Goal: Information Seeking & Learning: Find specific fact

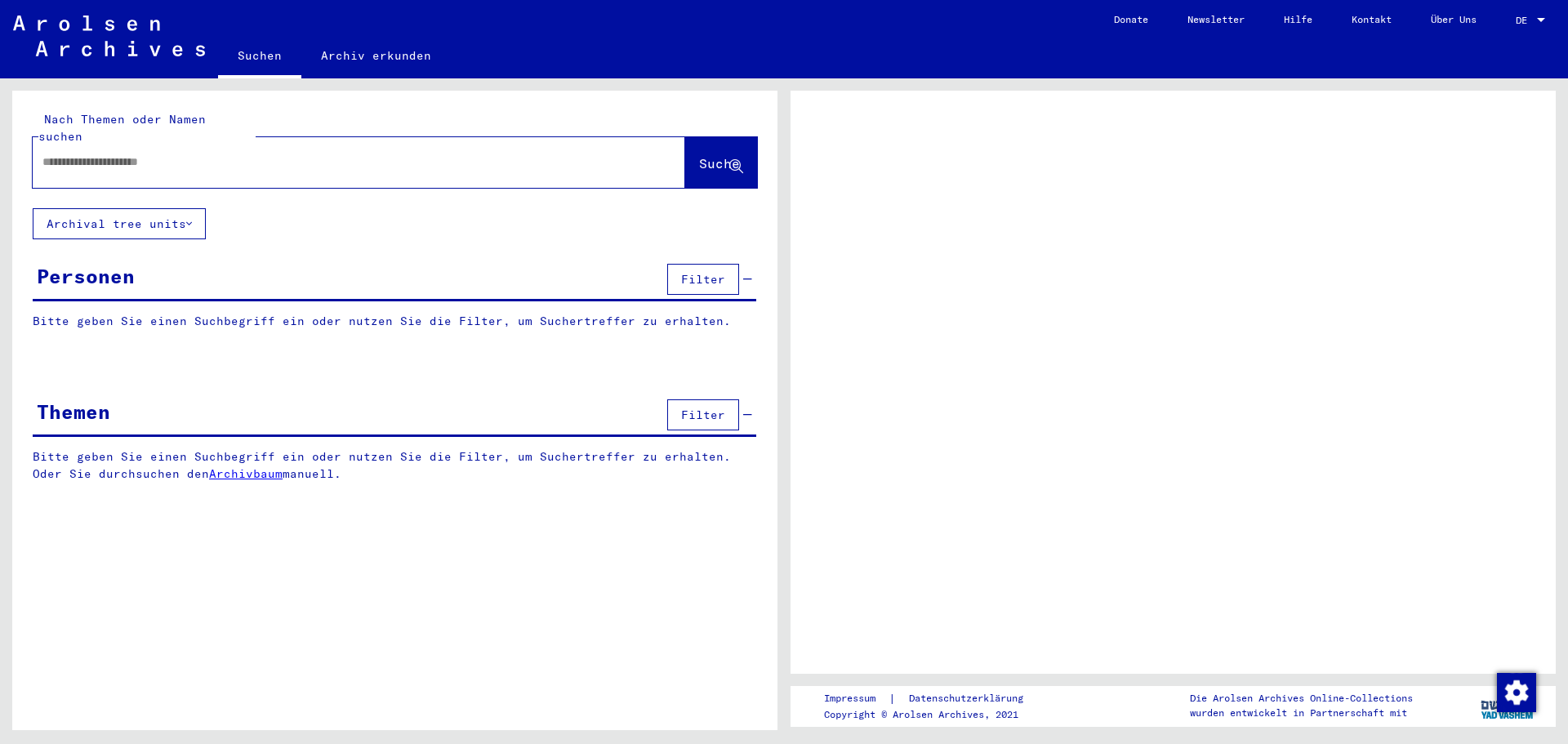
click at [338, 154] on input "text" at bounding box center [344, 162] width 603 height 17
type input "**********"
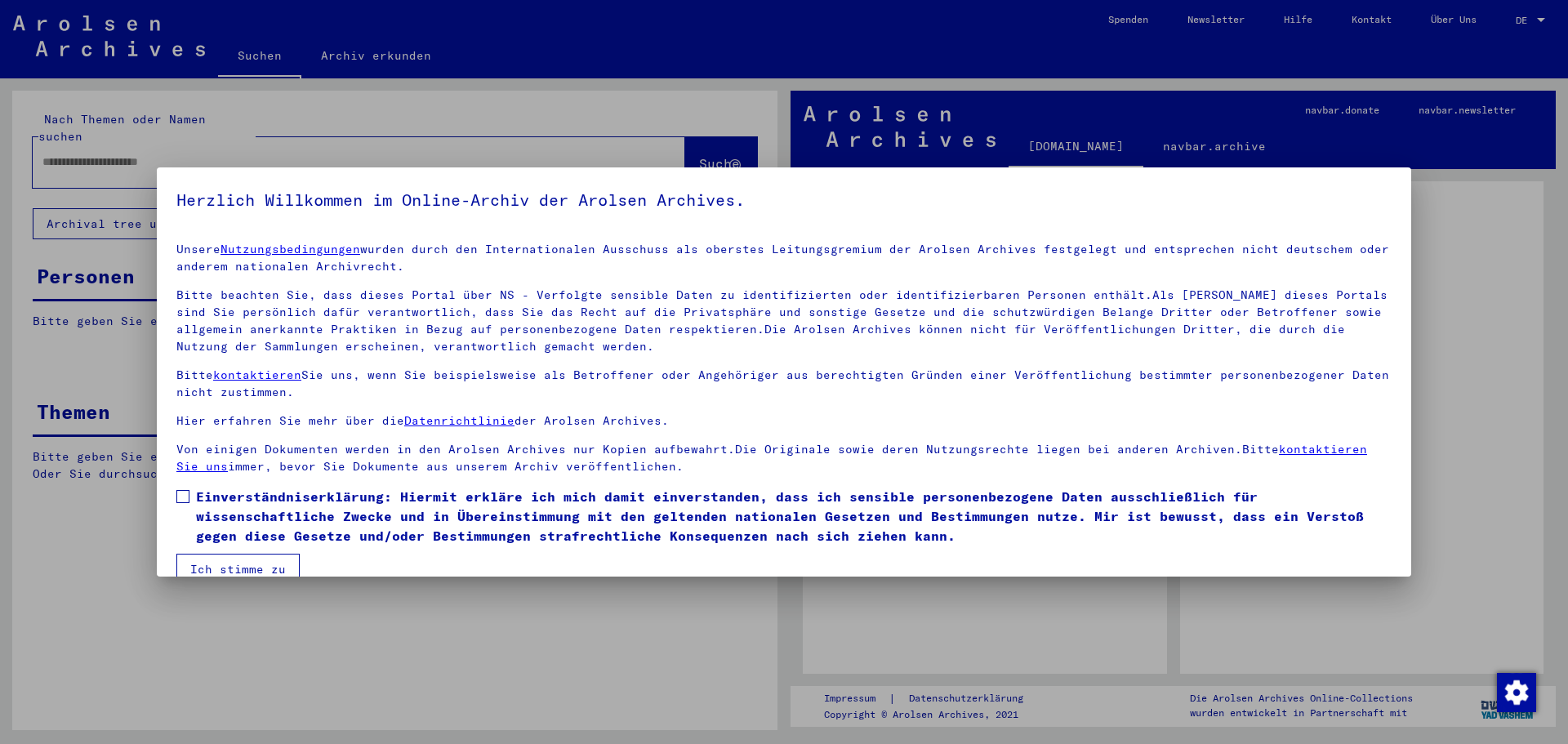
drag, startPoint x: 196, startPoint y: 564, endPoint x: 197, endPoint y: 548, distance: 16.0
click at [196, 564] on button "Ich stimme zu" at bounding box center [238, 569] width 123 height 31
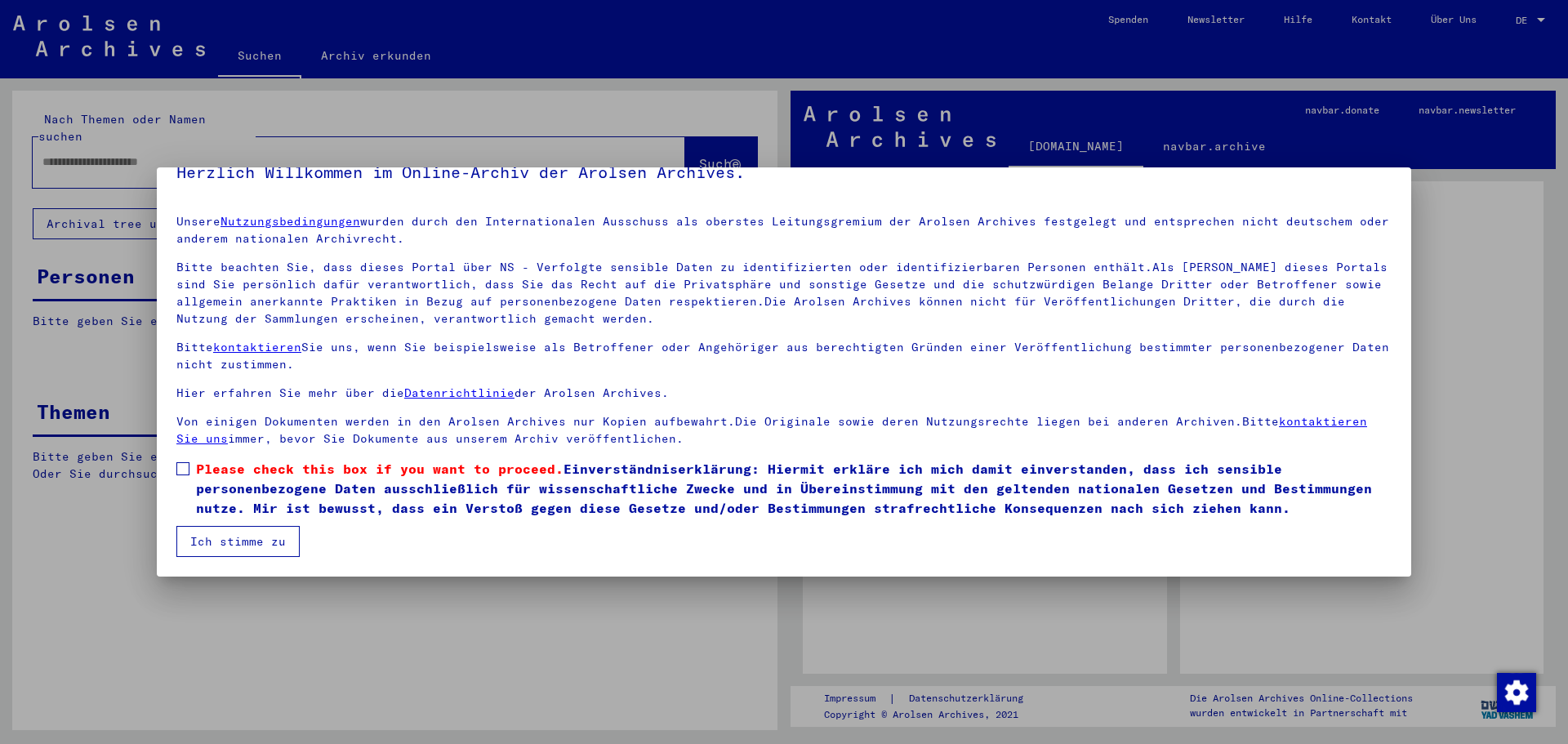
click at [182, 462] on span at bounding box center [183, 469] width 13 height 13
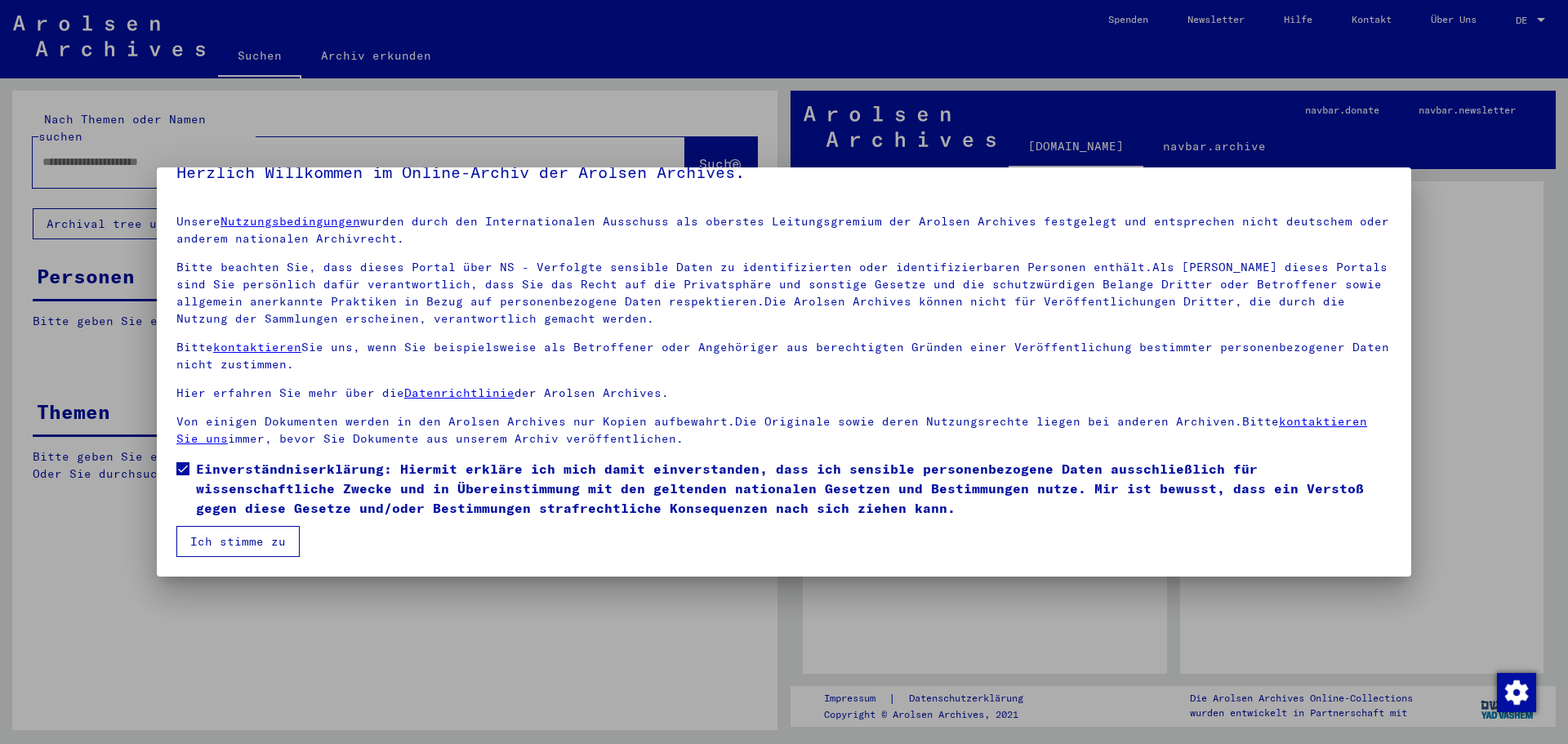
click at [201, 547] on button "Ich stimme zu" at bounding box center [238, 542] width 123 height 31
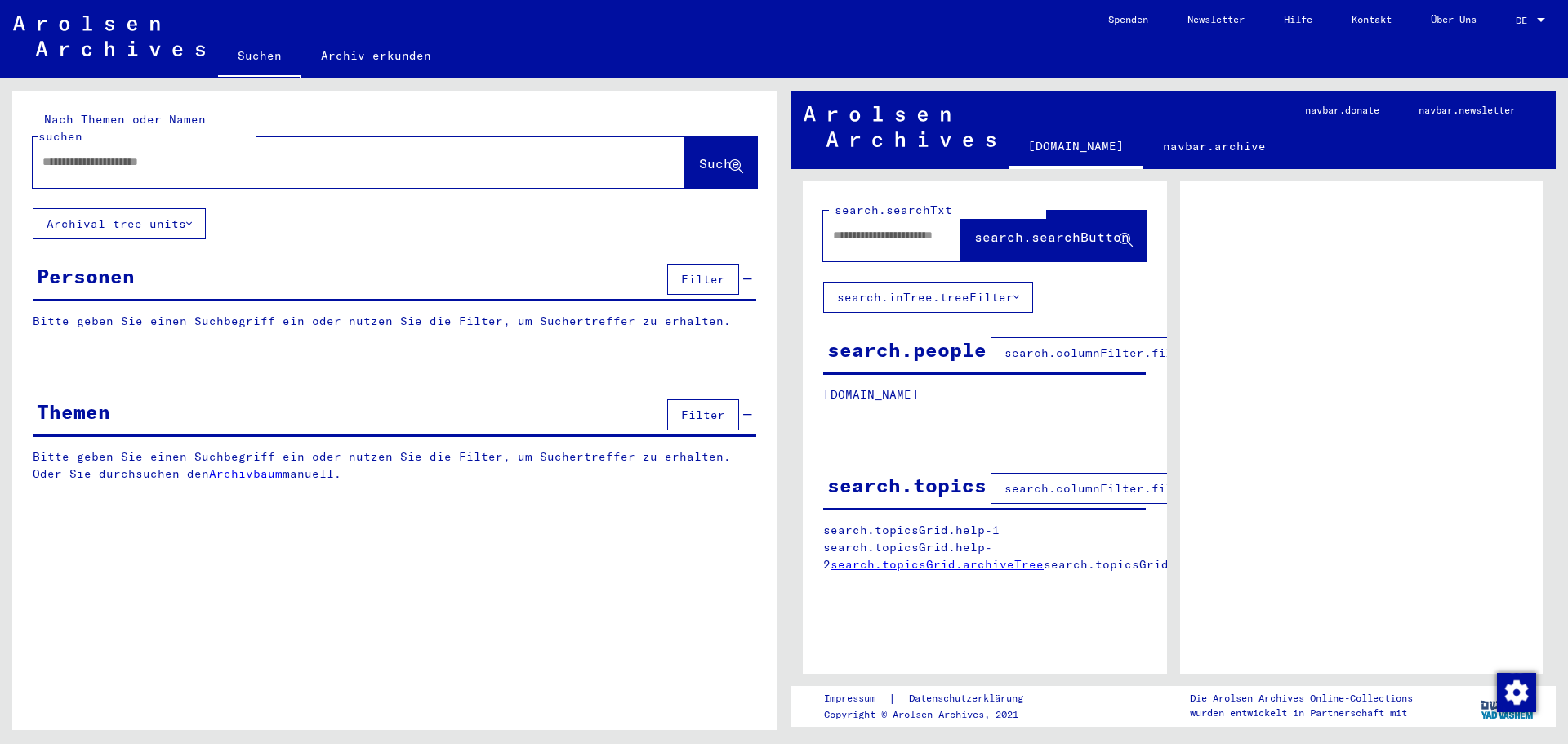
click at [227, 154] on input "text" at bounding box center [344, 162] width 603 height 17
type input "**********"
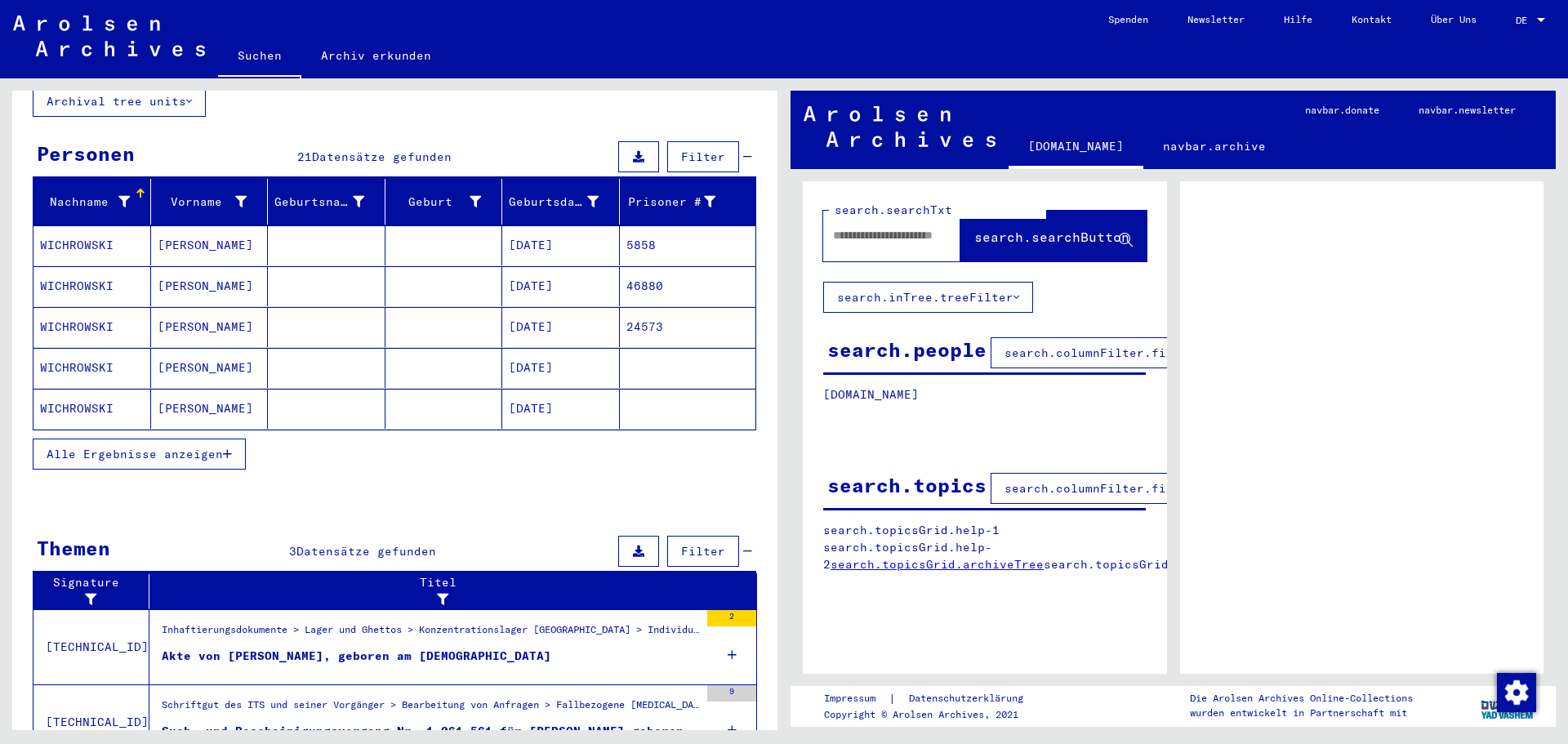
scroll to position [164, 0]
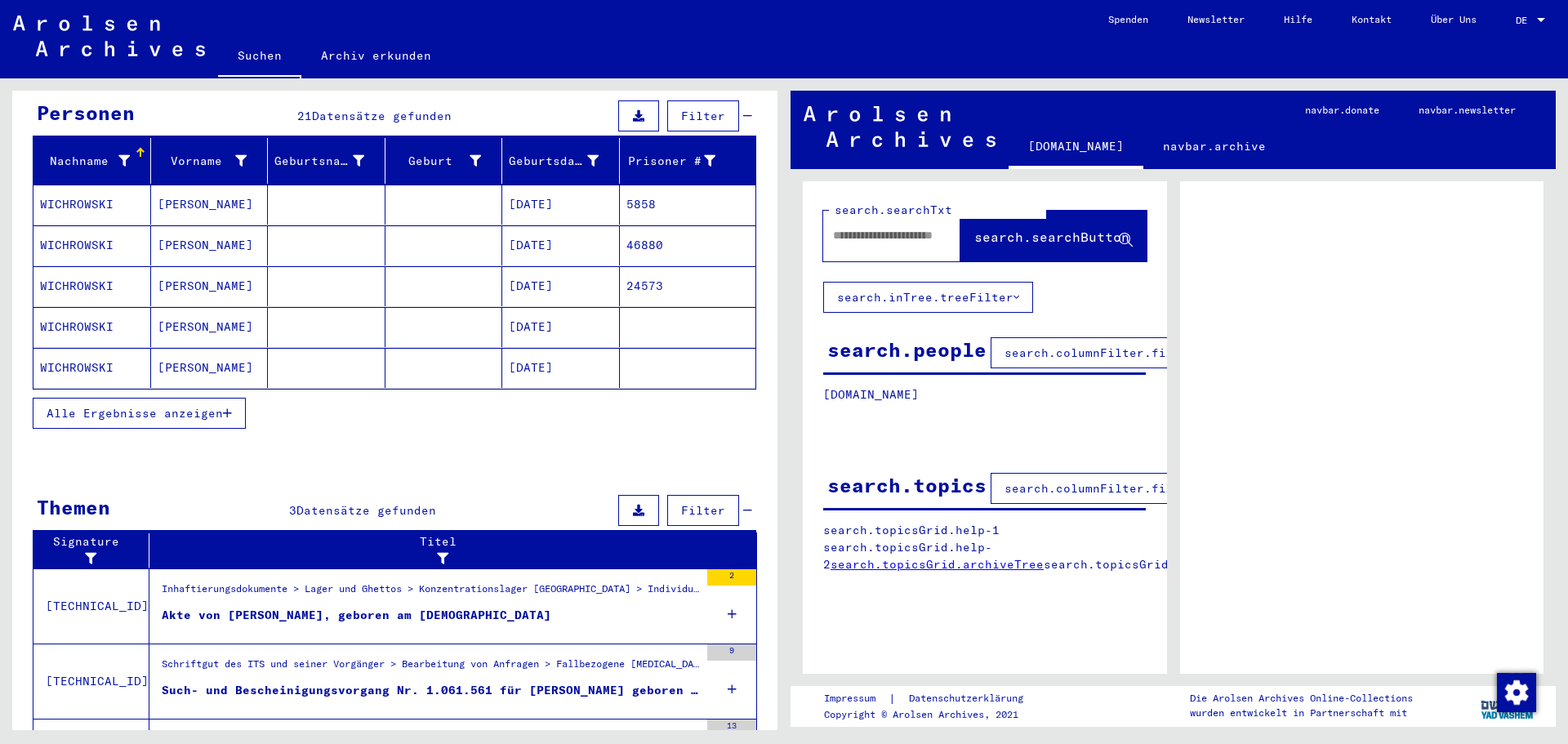
click at [386, 398] on div "Alle Ergebnisse anzeigen" at bounding box center [395, 413] width 724 height 48
click at [198, 406] on span "Alle Ergebnisse anzeigen" at bounding box center [134, 413] width 176 height 15
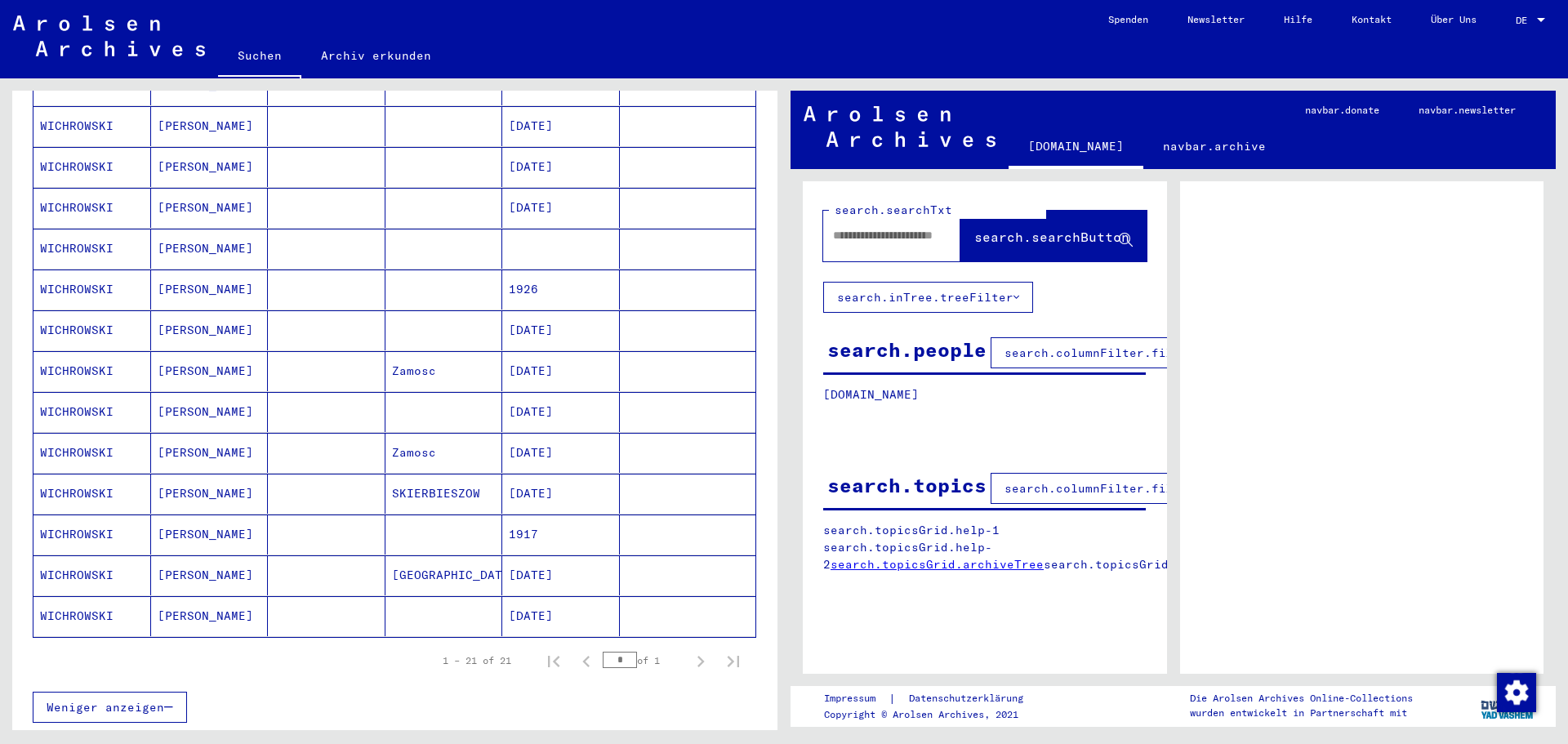
scroll to position [572, 0]
click at [276, 349] on mat-cell at bounding box center [326, 368] width 118 height 40
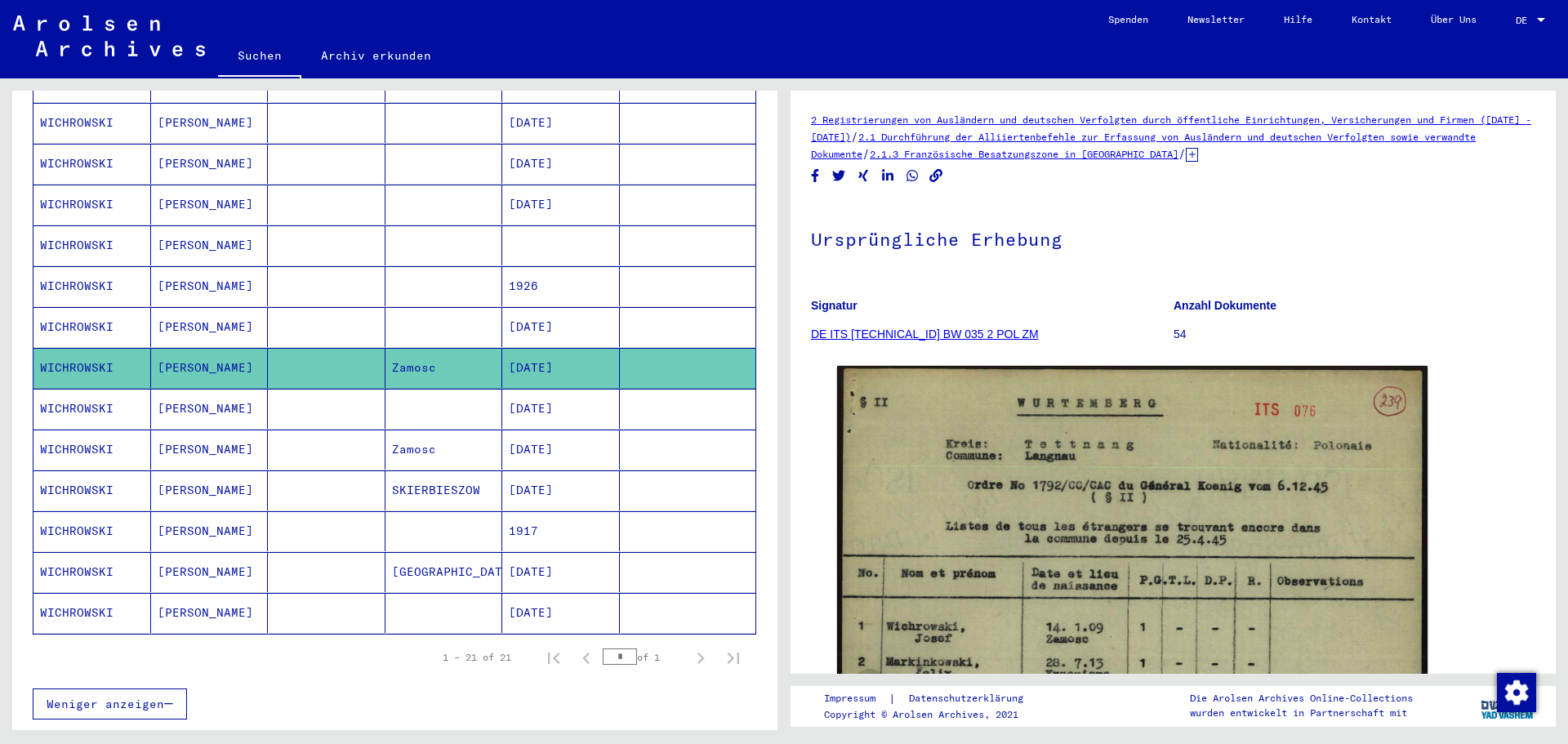
click at [340, 391] on mat-cell at bounding box center [326, 409] width 118 height 40
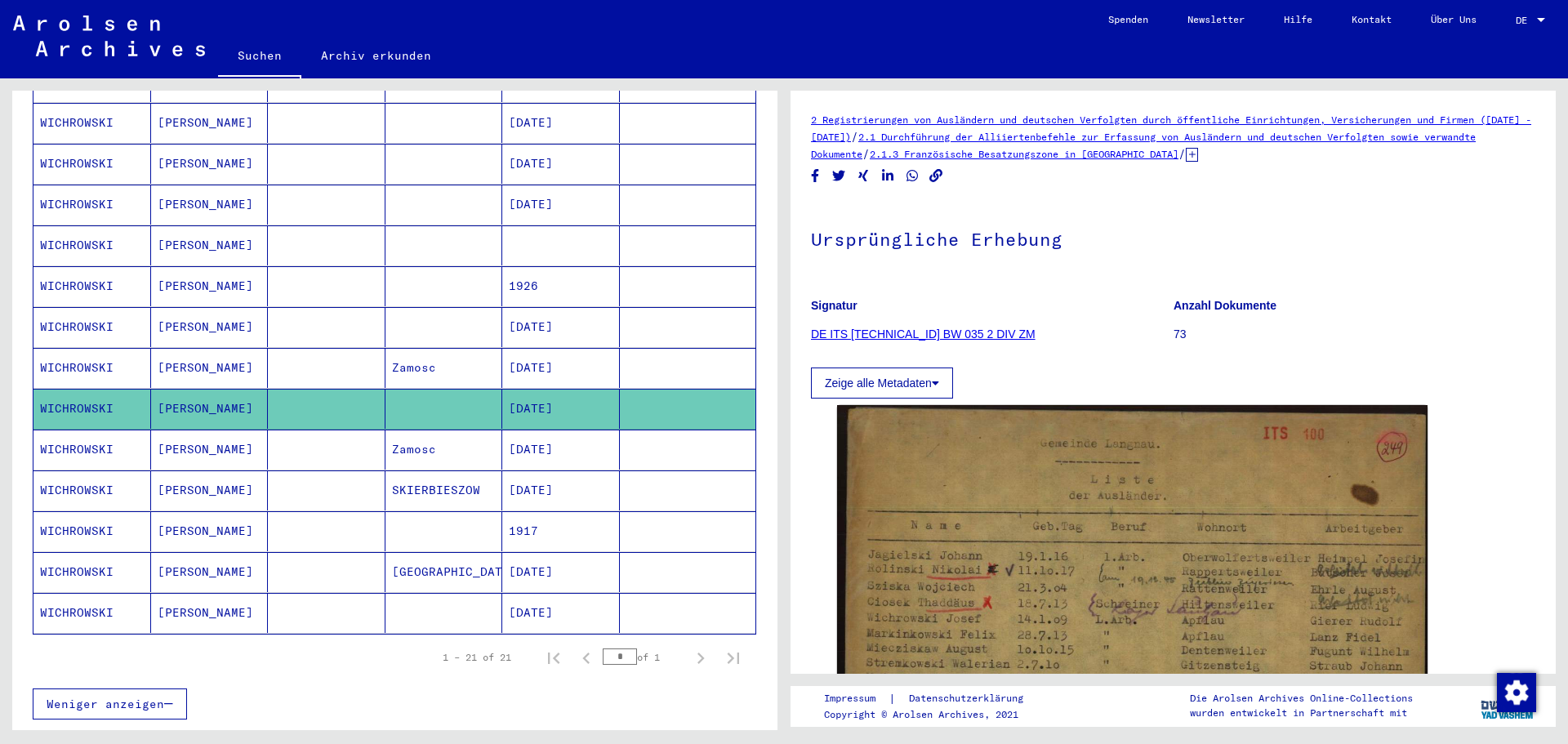
click at [322, 430] on mat-cell at bounding box center [326, 450] width 118 height 40
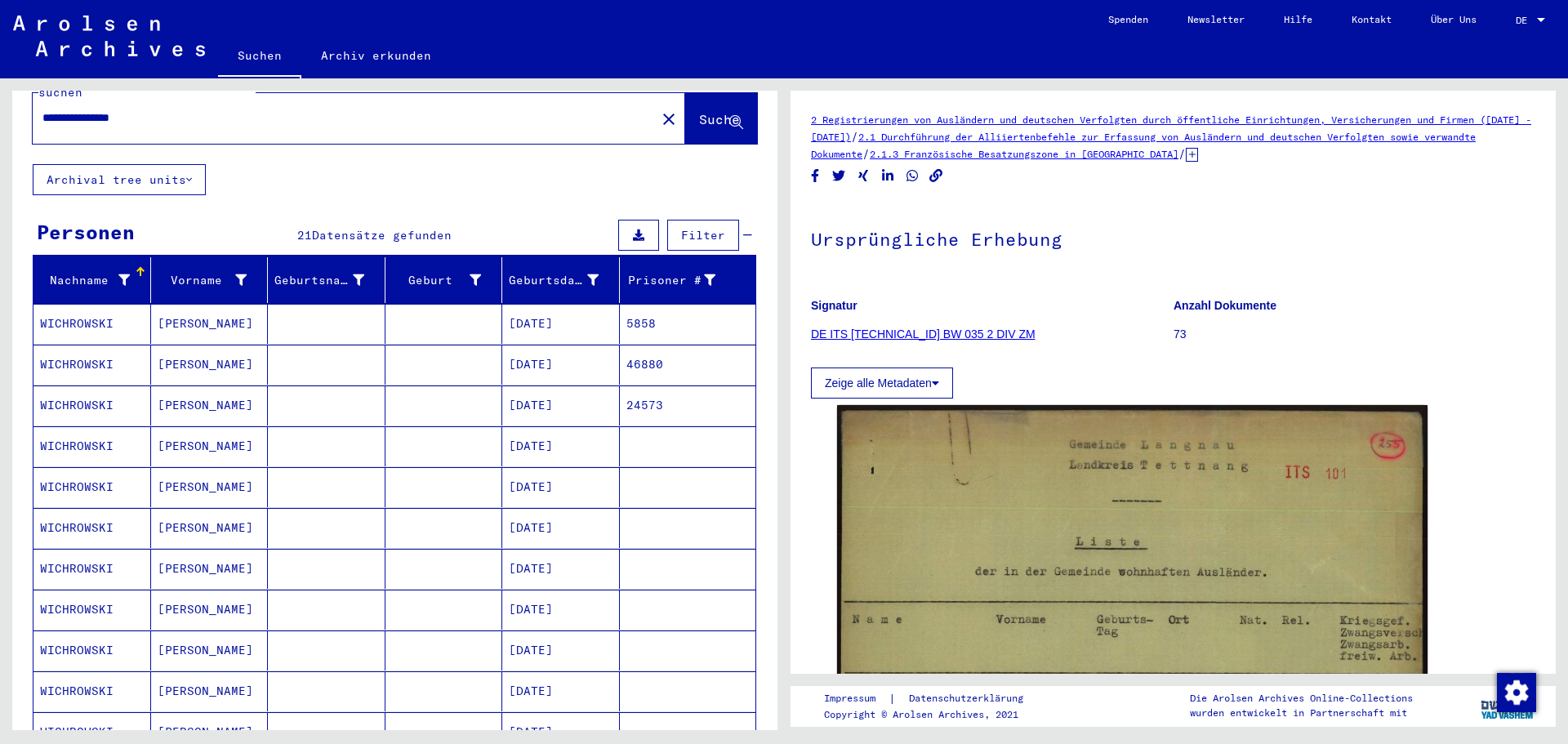
scroll to position [81, 0]
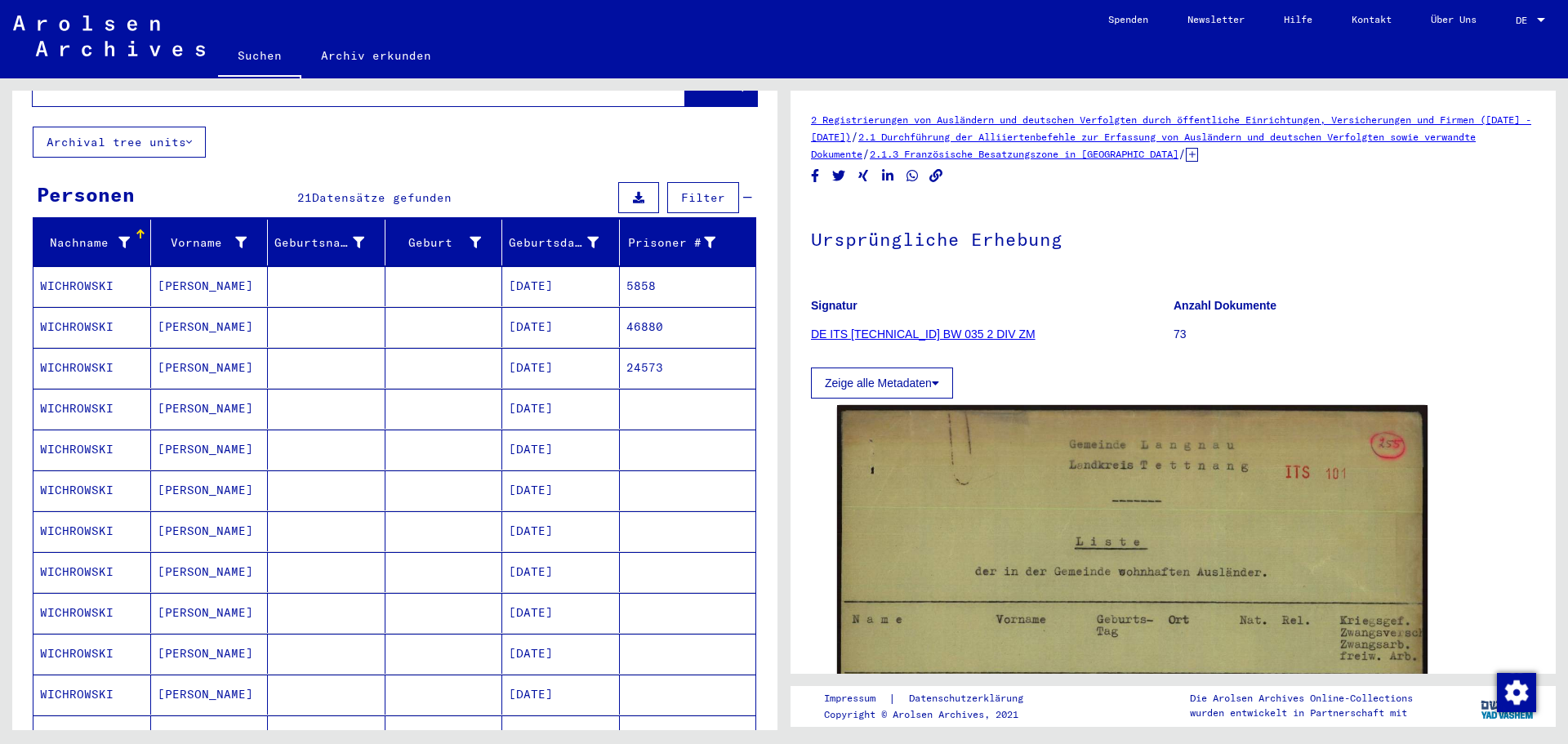
click at [430, 307] on mat-cell at bounding box center [444, 327] width 118 height 40
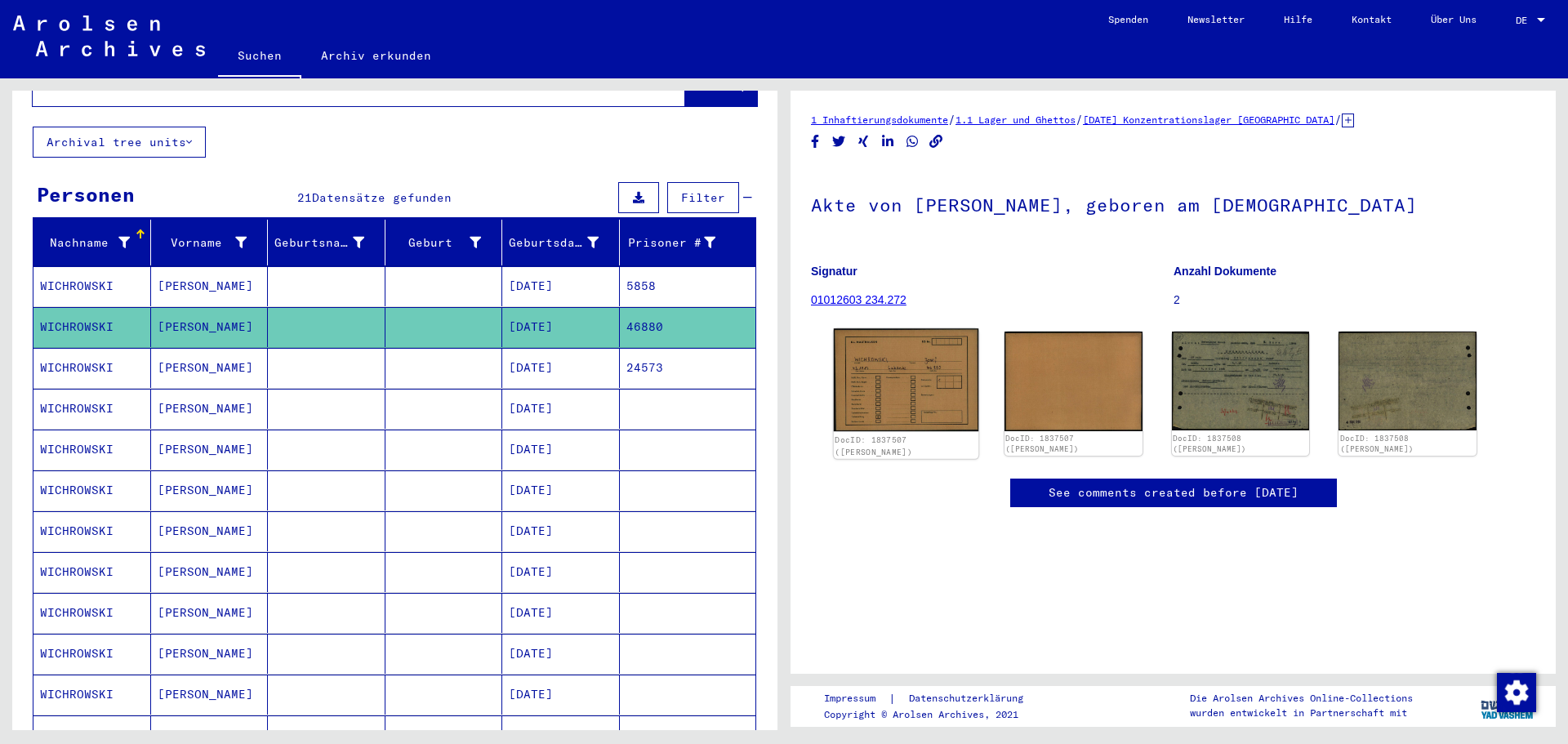
click at [869, 379] on img at bounding box center [906, 379] width 144 height 103
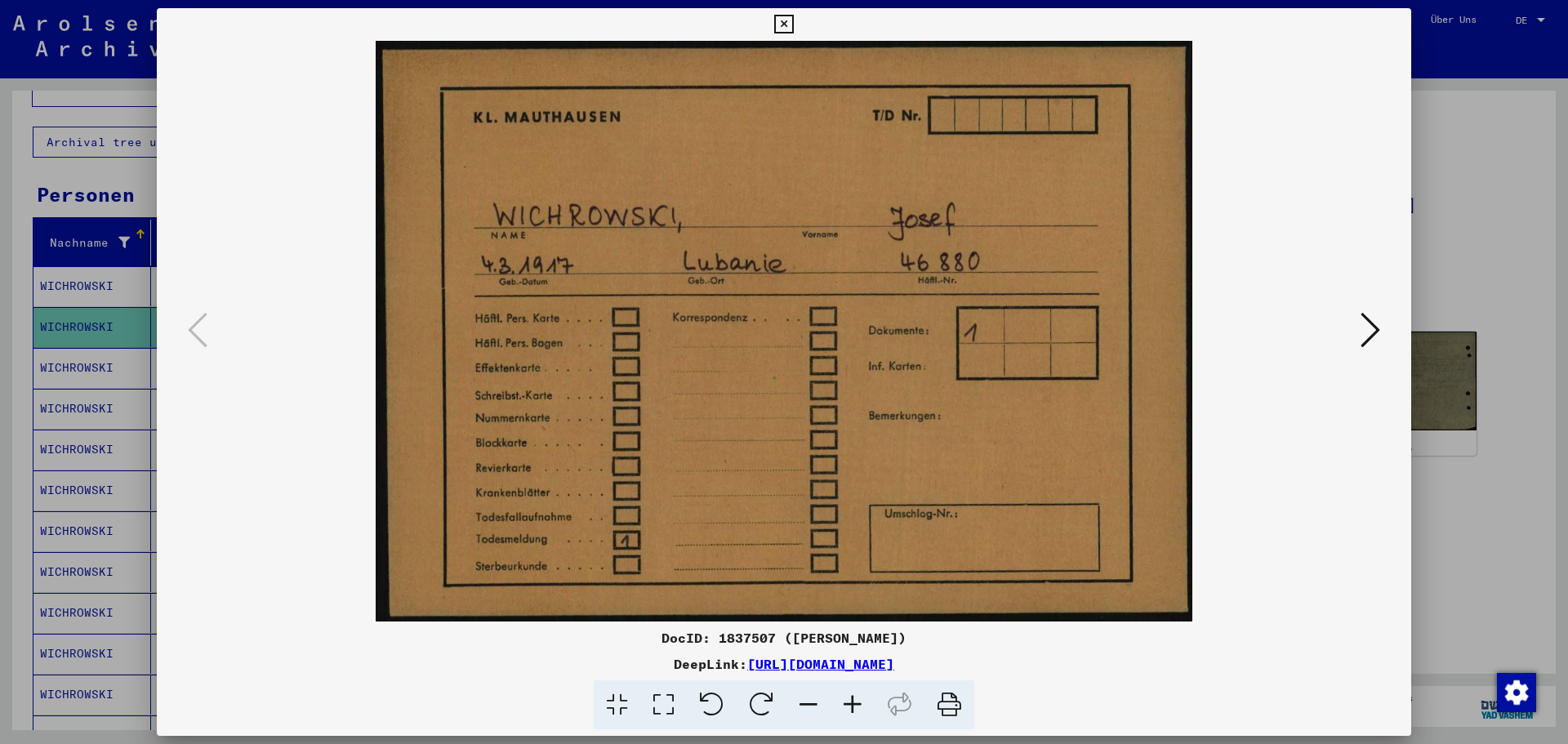
click at [1372, 334] on icon at bounding box center [1370, 330] width 19 height 39
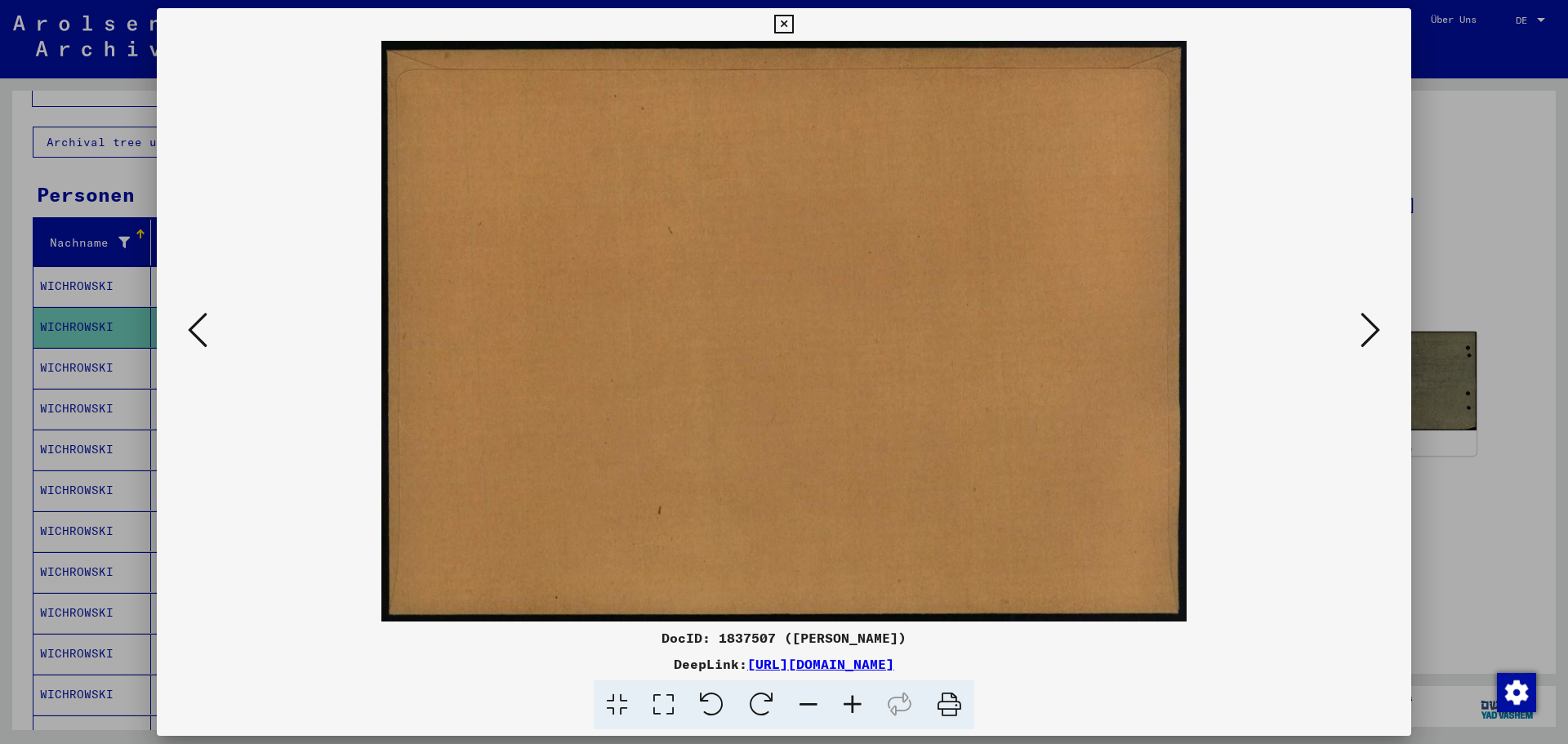
click at [1372, 334] on icon at bounding box center [1370, 330] width 19 height 39
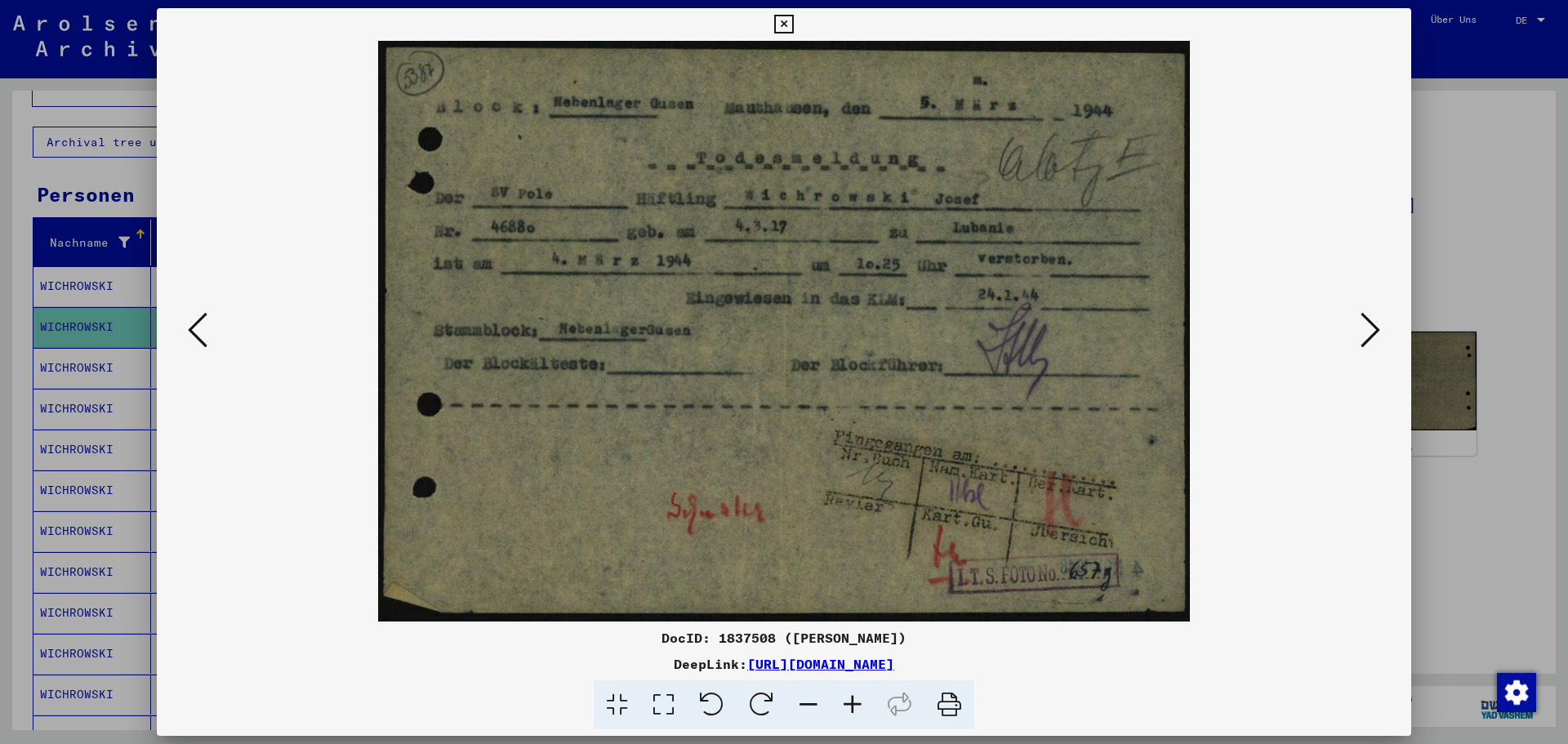
click at [1436, 188] on div at bounding box center [784, 372] width 1568 height 744
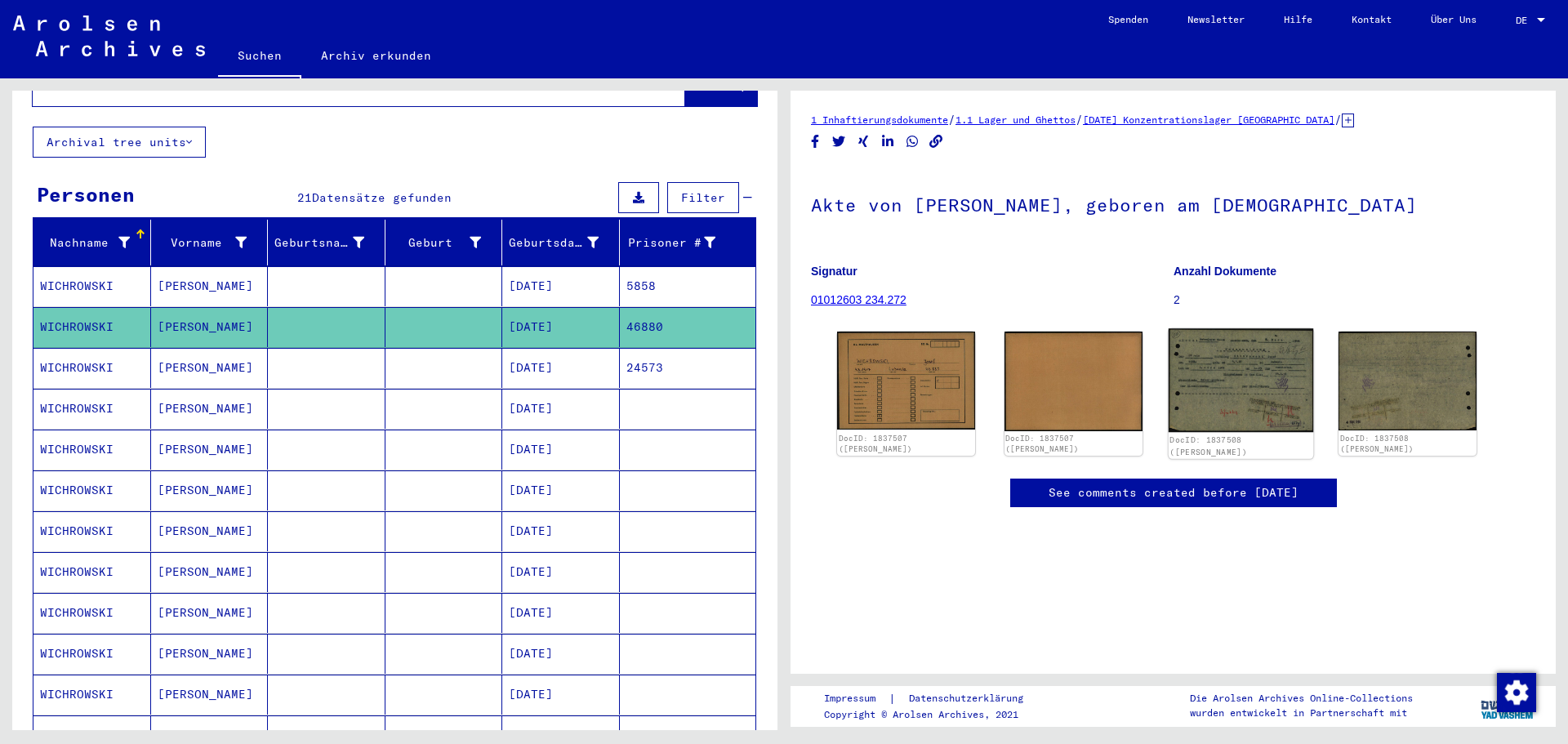
click at [1265, 351] on img at bounding box center [1240, 379] width 144 height 103
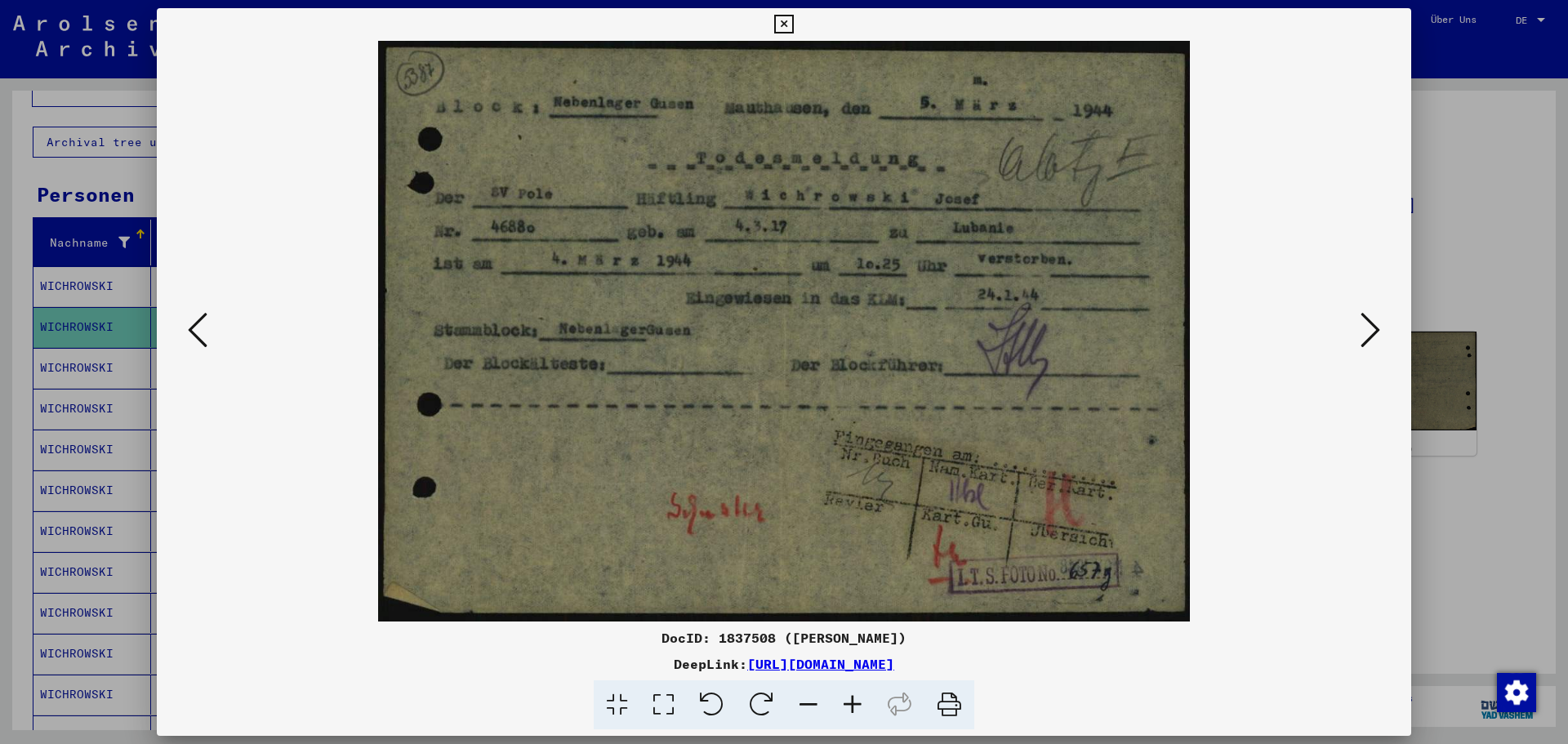
click at [1478, 150] on div at bounding box center [784, 372] width 1568 height 744
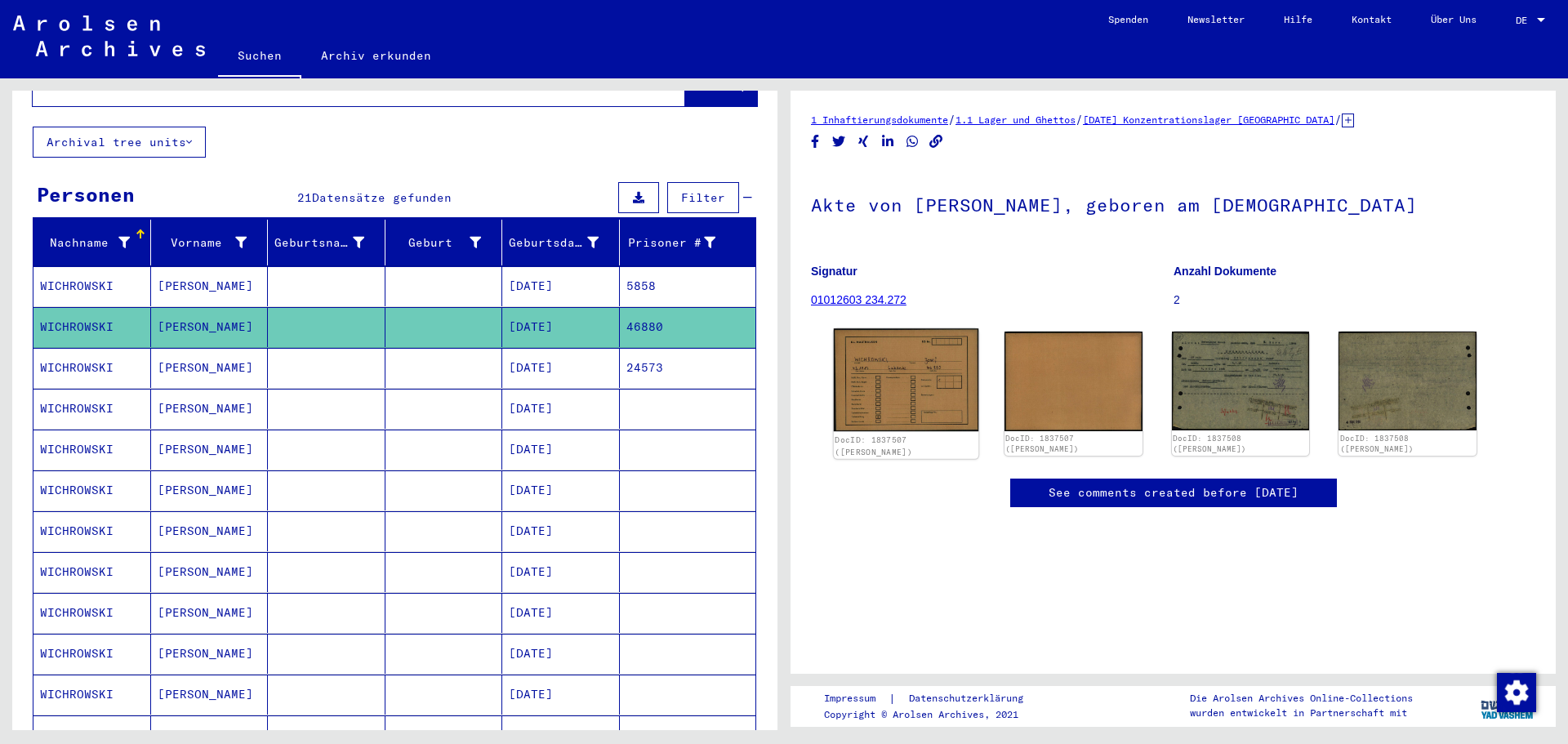
click at [860, 379] on img at bounding box center [906, 379] width 144 height 103
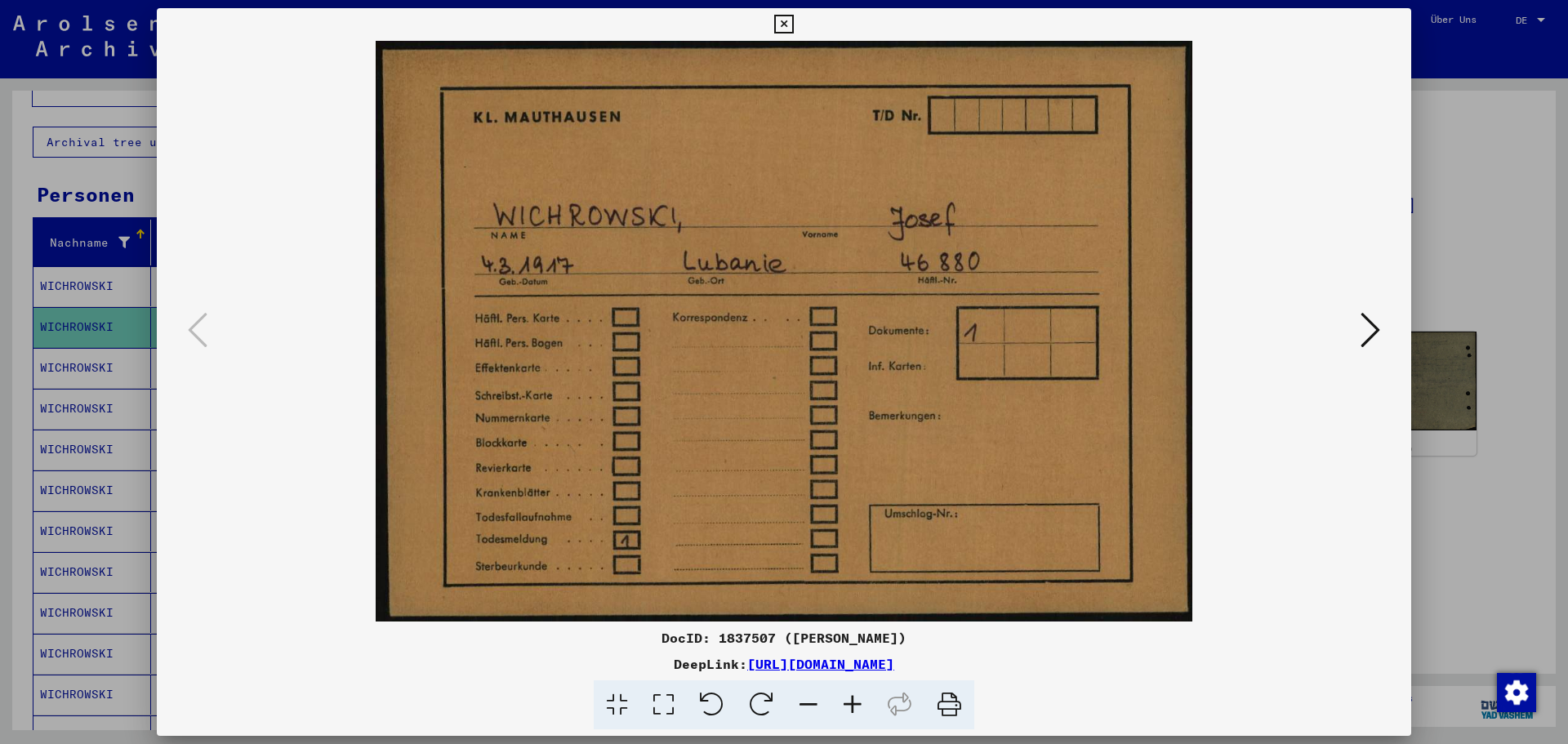
click at [1496, 186] on div at bounding box center [784, 372] width 1568 height 744
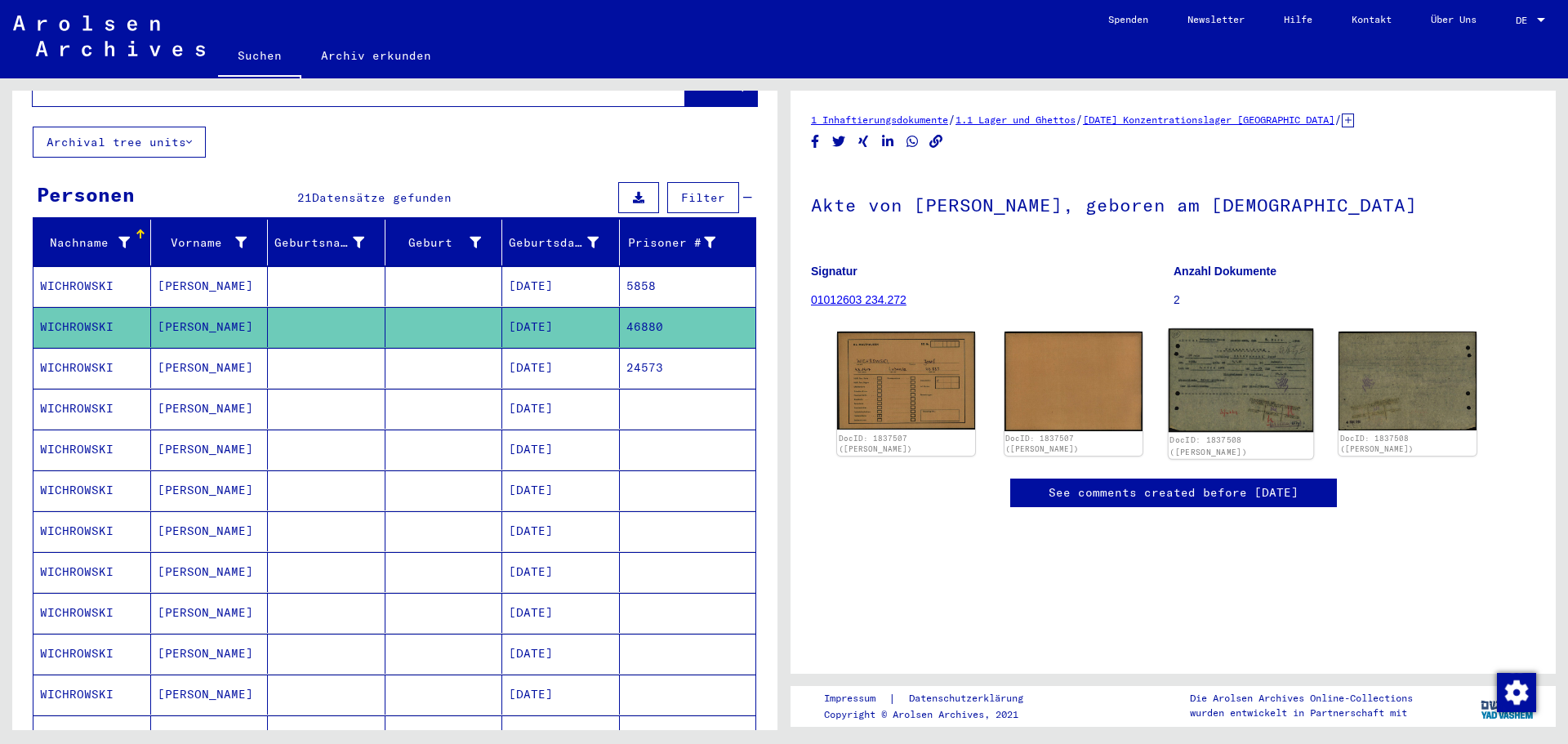
click at [1219, 352] on img at bounding box center [1240, 379] width 144 height 103
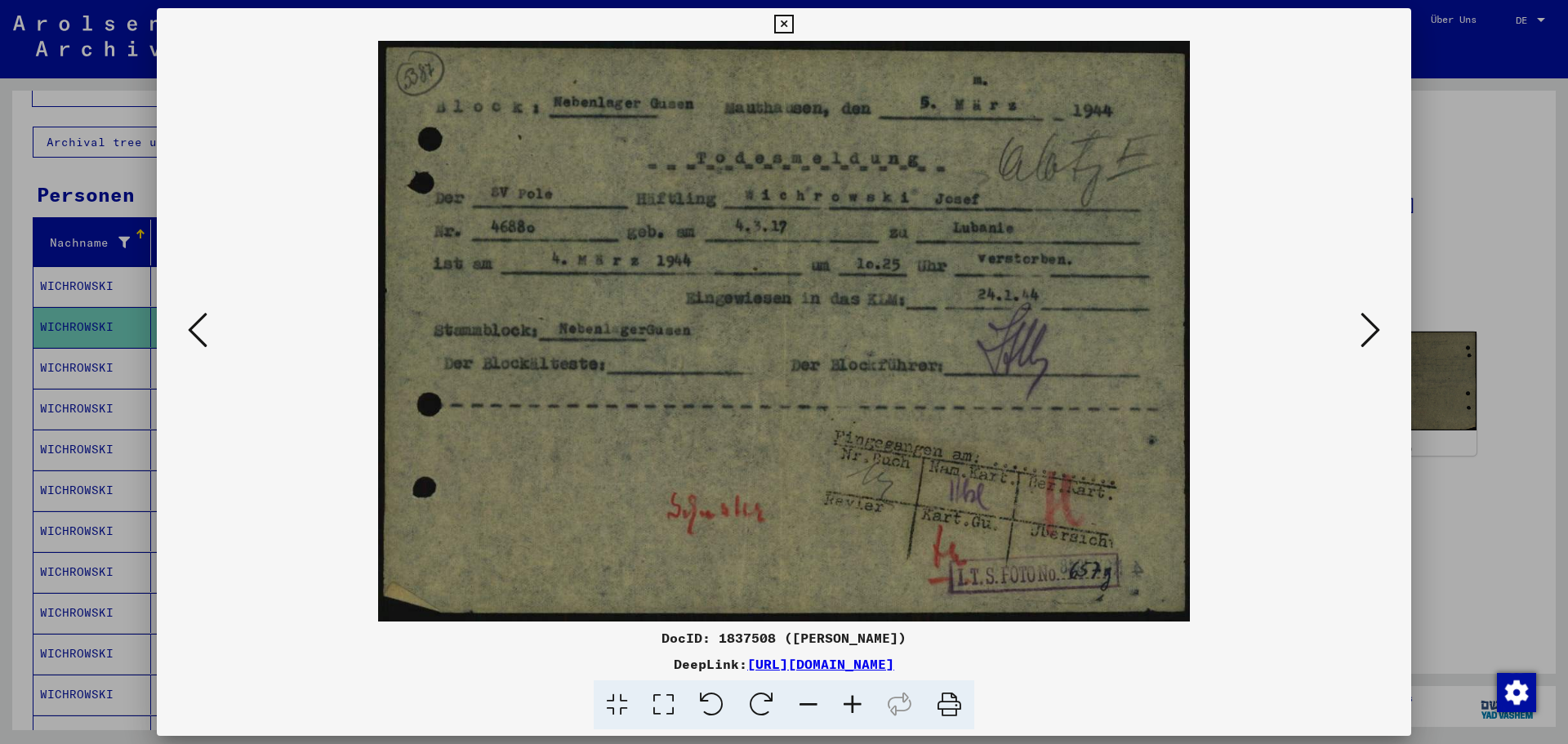
click at [1476, 225] on div at bounding box center [784, 372] width 1568 height 744
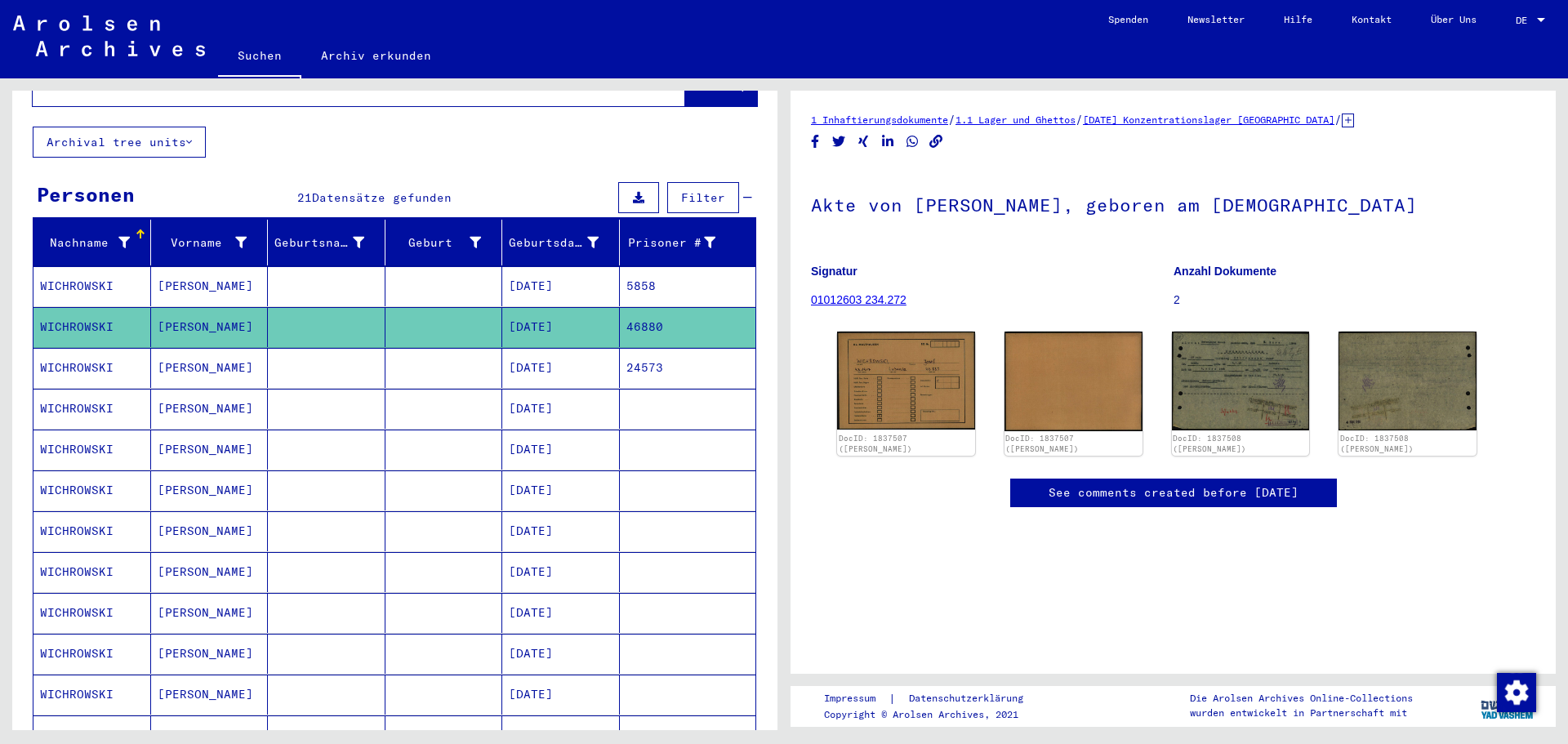
click at [272, 348] on mat-cell at bounding box center [326, 368] width 118 height 40
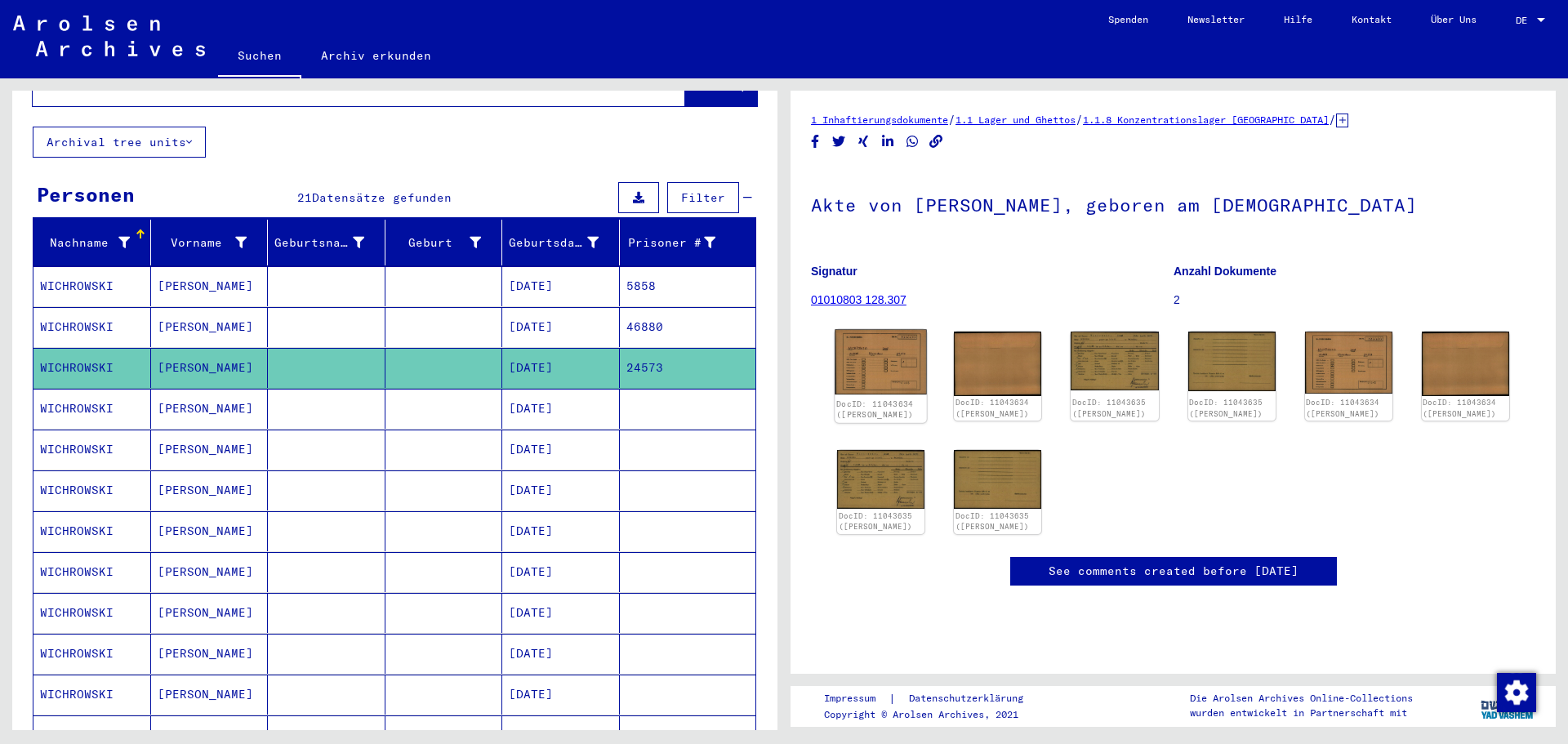
click at [893, 352] on img at bounding box center [880, 362] width 92 height 65
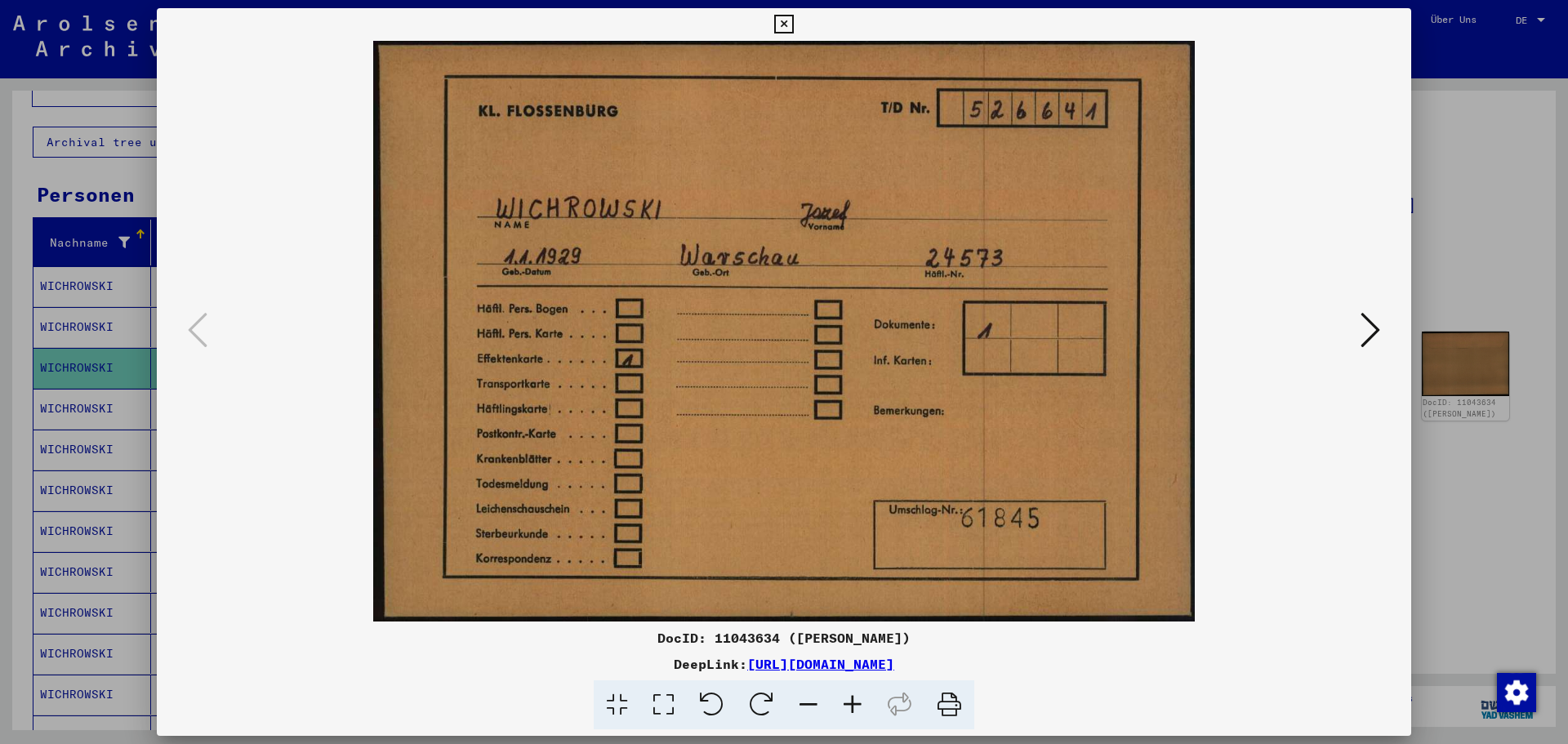
click at [1498, 266] on div at bounding box center [784, 372] width 1568 height 744
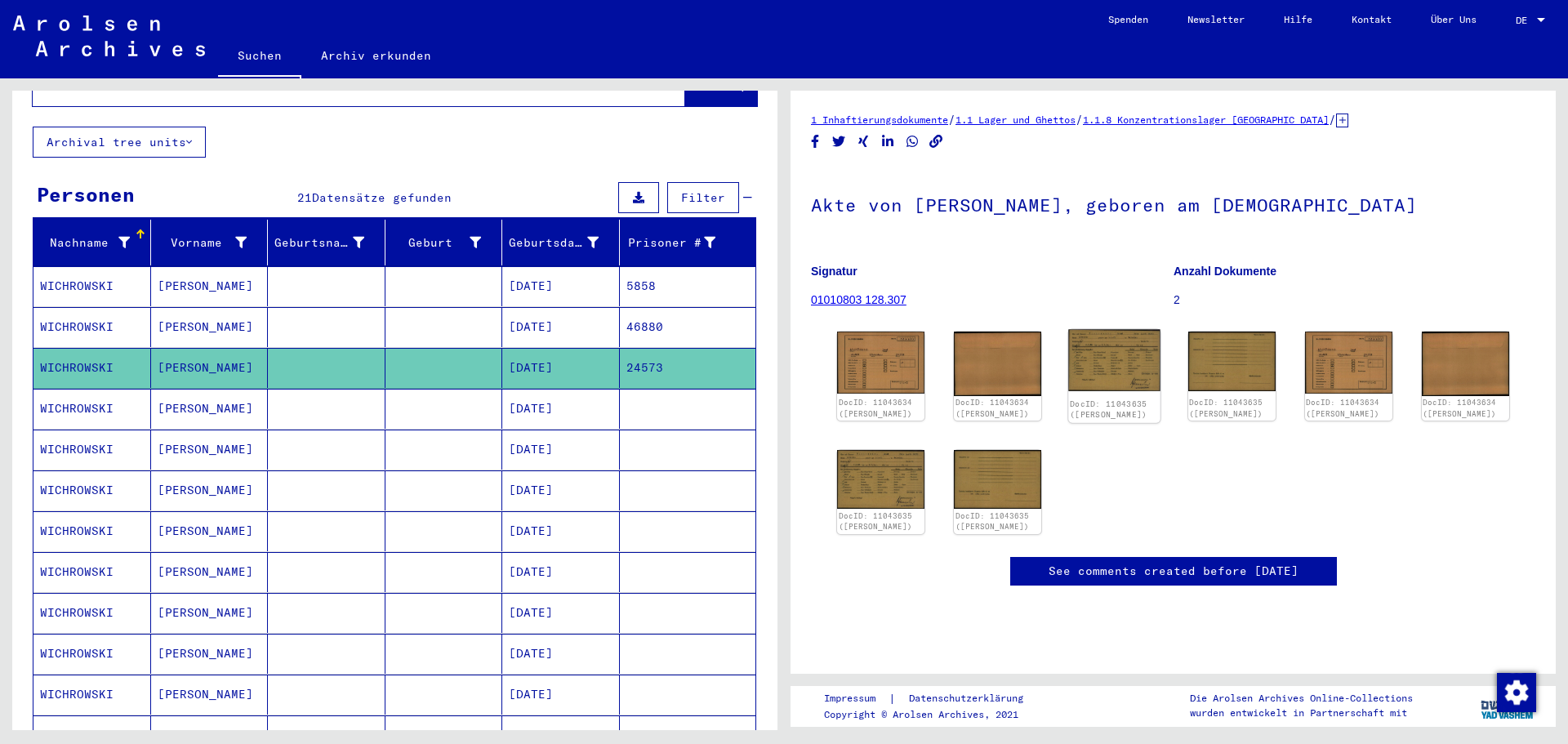
click at [1113, 346] on img at bounding box center [1115, 361] width 92 height 62
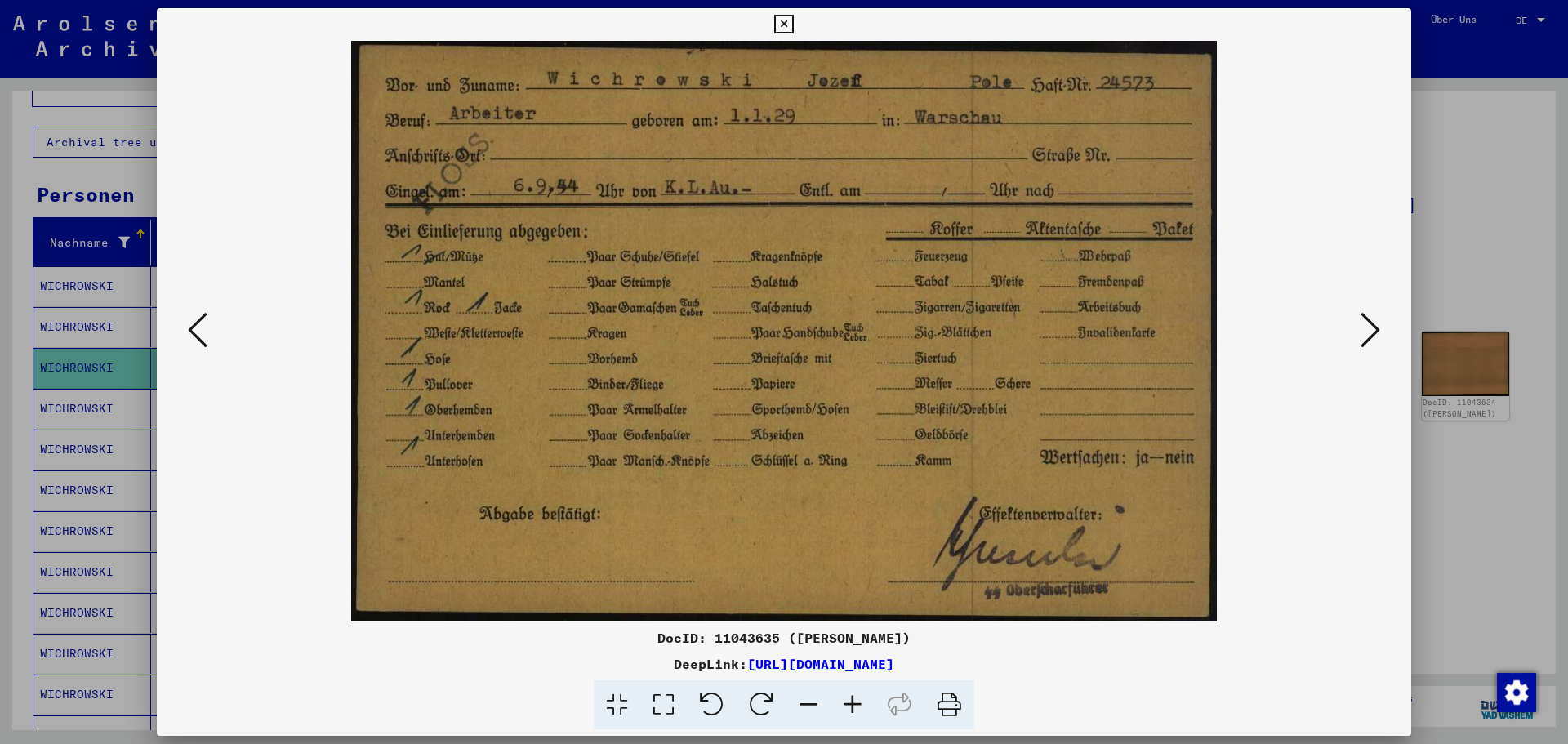
click at [1456, 141] on div at bounding box center [784, 372] width 1568 height 744
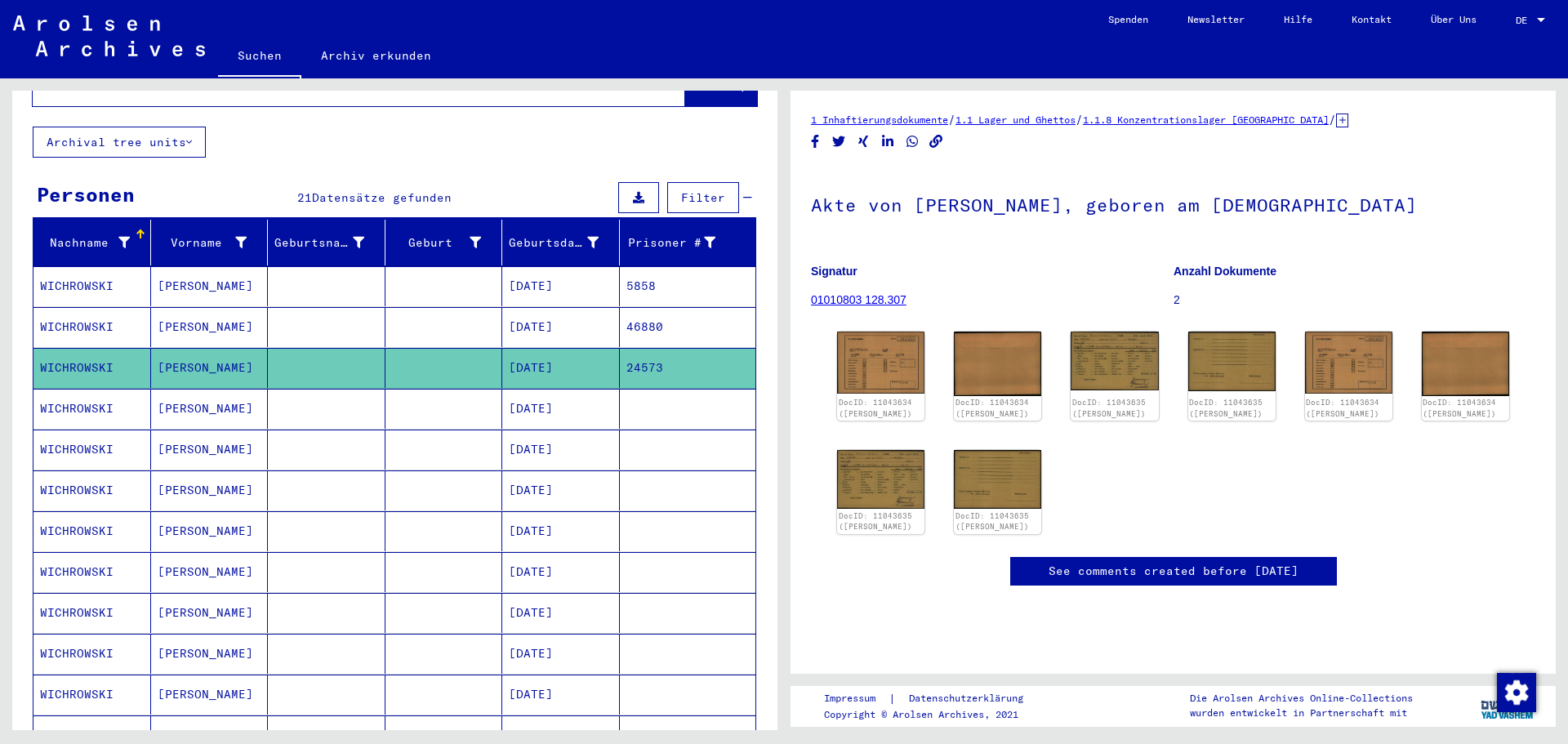
click at [395, 391] on mat-cell at bounding box center [444, 409] width 118 height 40
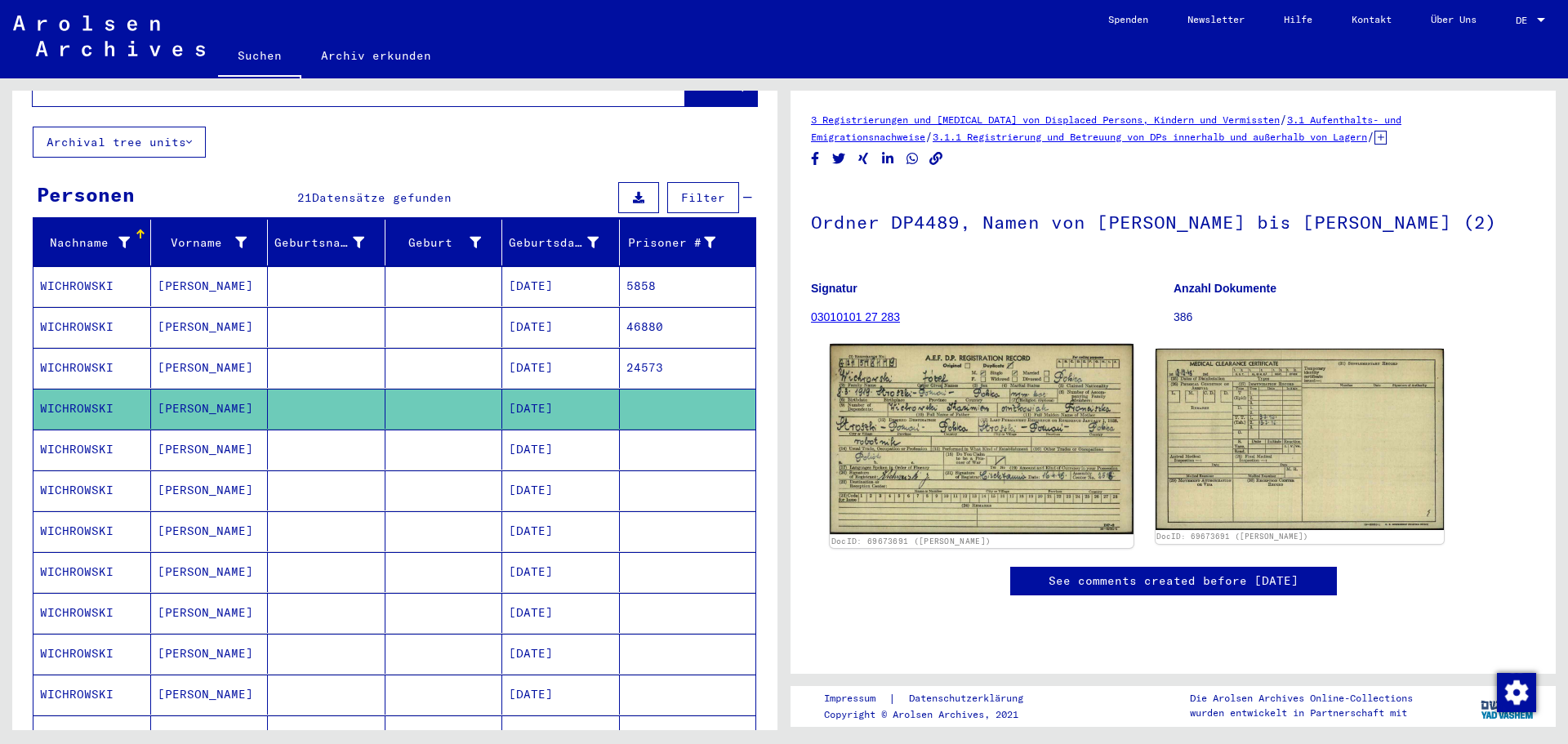
click at [993, 425] on img at bounding box center [981, 439] width 303 height 190
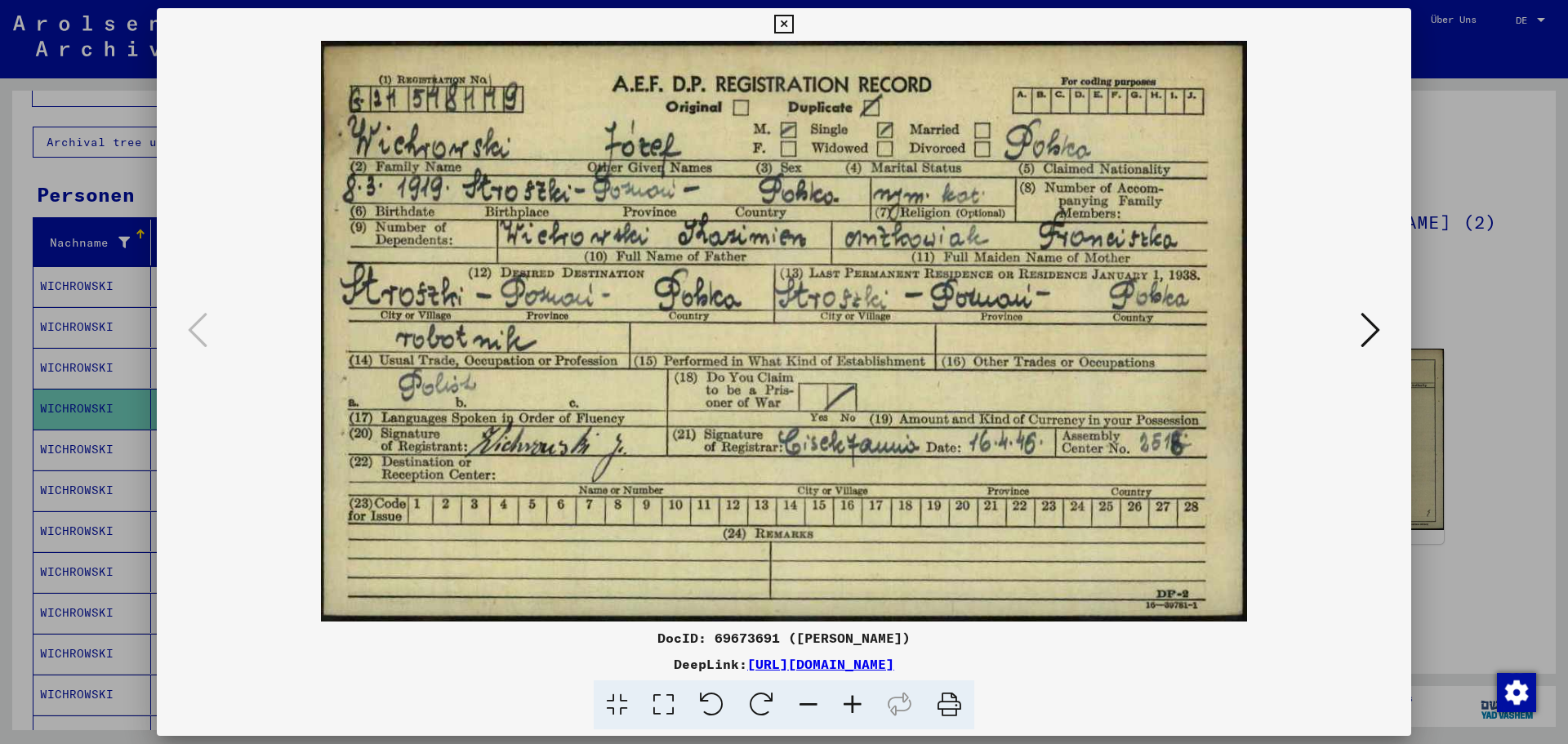
drag, startPoint x: 1383, startPoint y: 314, endPoint x: 1390, endPoint y: 329, distance: 16.6
click at [1384, 317] on button at bounding box center [1371, 331] width 29 height 47
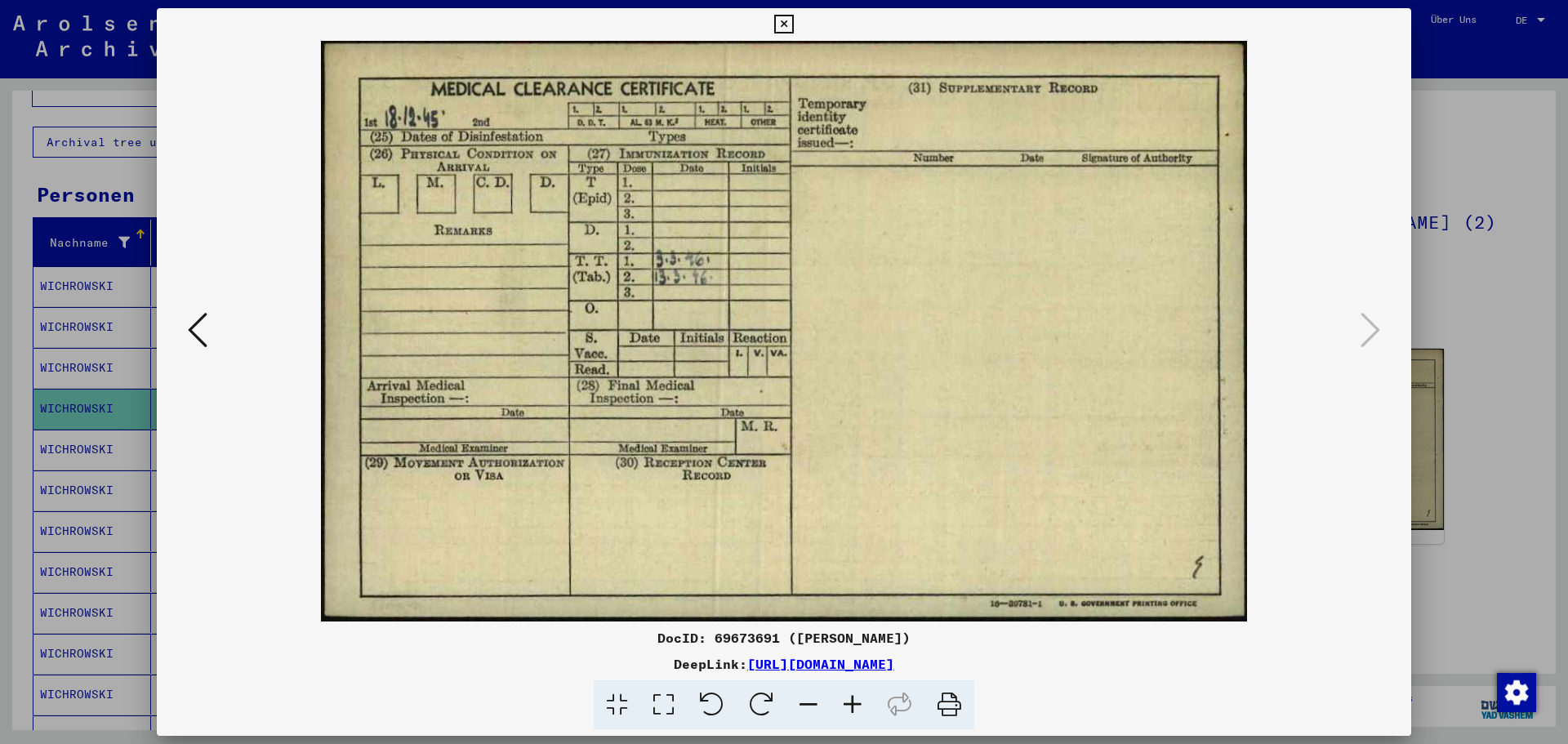
click at [1494, 319] on div at bounding box center [784, 372] width 1568 height 744
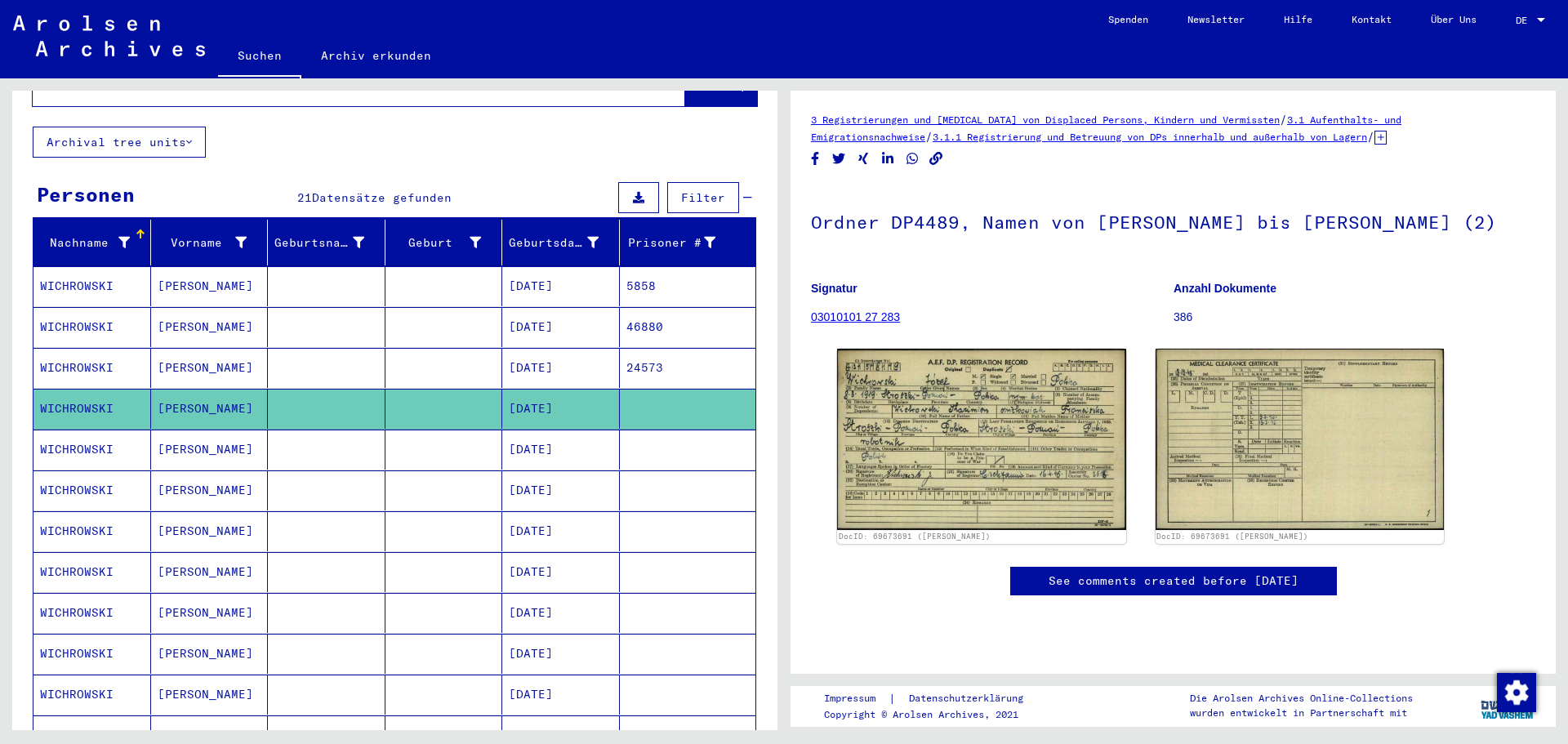
click at [443, 442] on mat-cell at bounding box center [444, 450] width 118 height 40
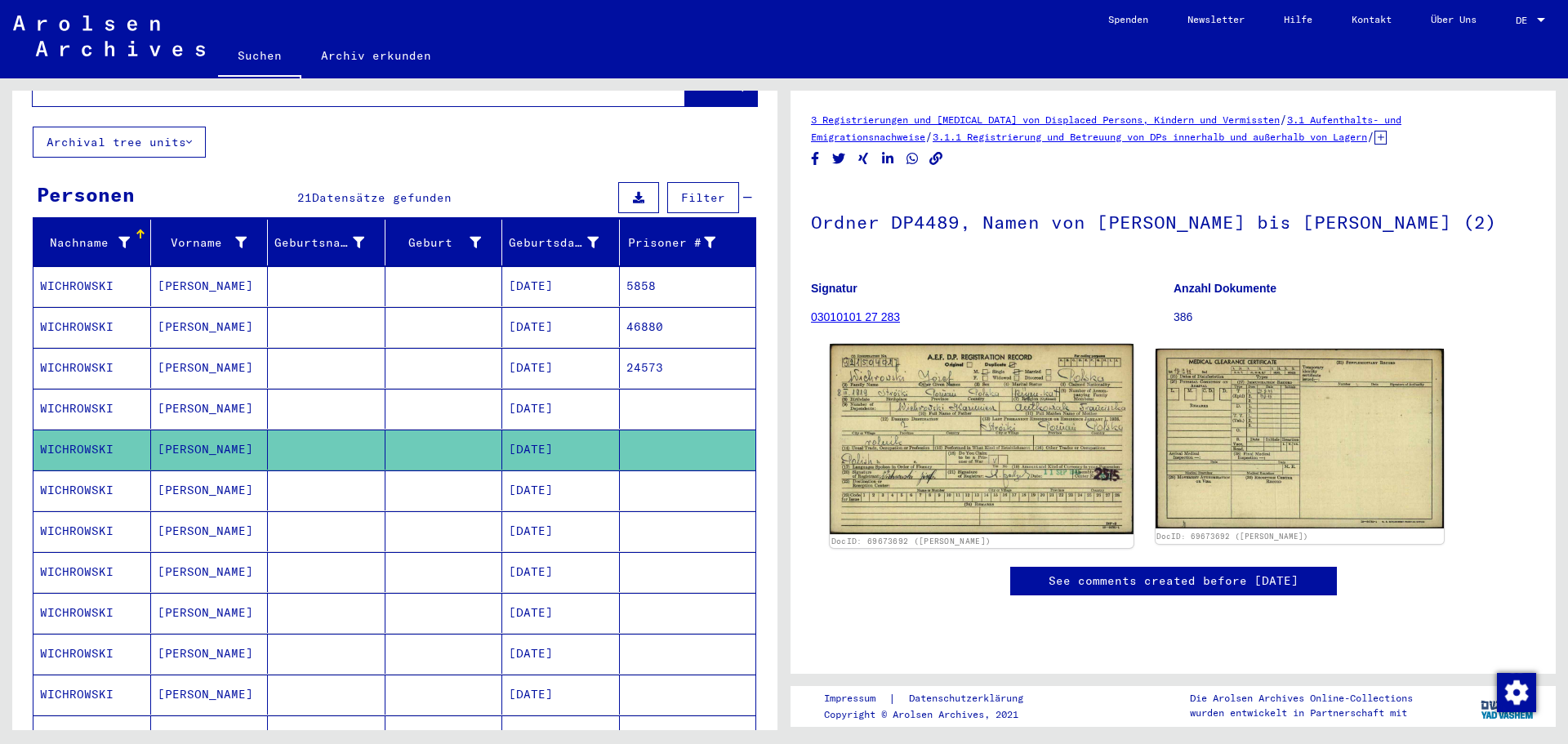
click at [978, 405] on img at bounding box center [981, 439] width 303 height 190
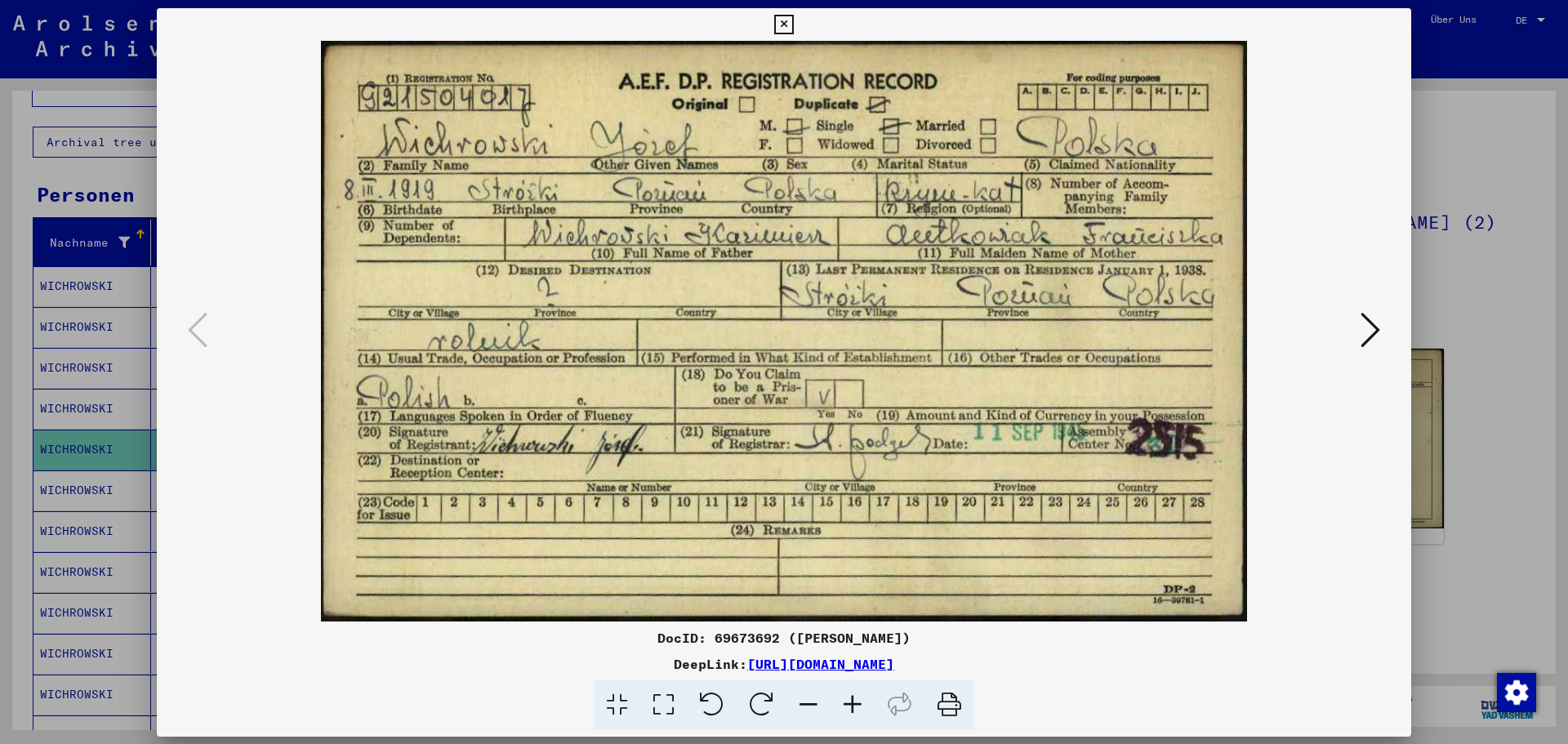
click at [978, 405] on img at bounding box center [783, 331] width 1143 height 580
click at [1495, 366] on div at bounding box center [784, 372] width 1568 height 744
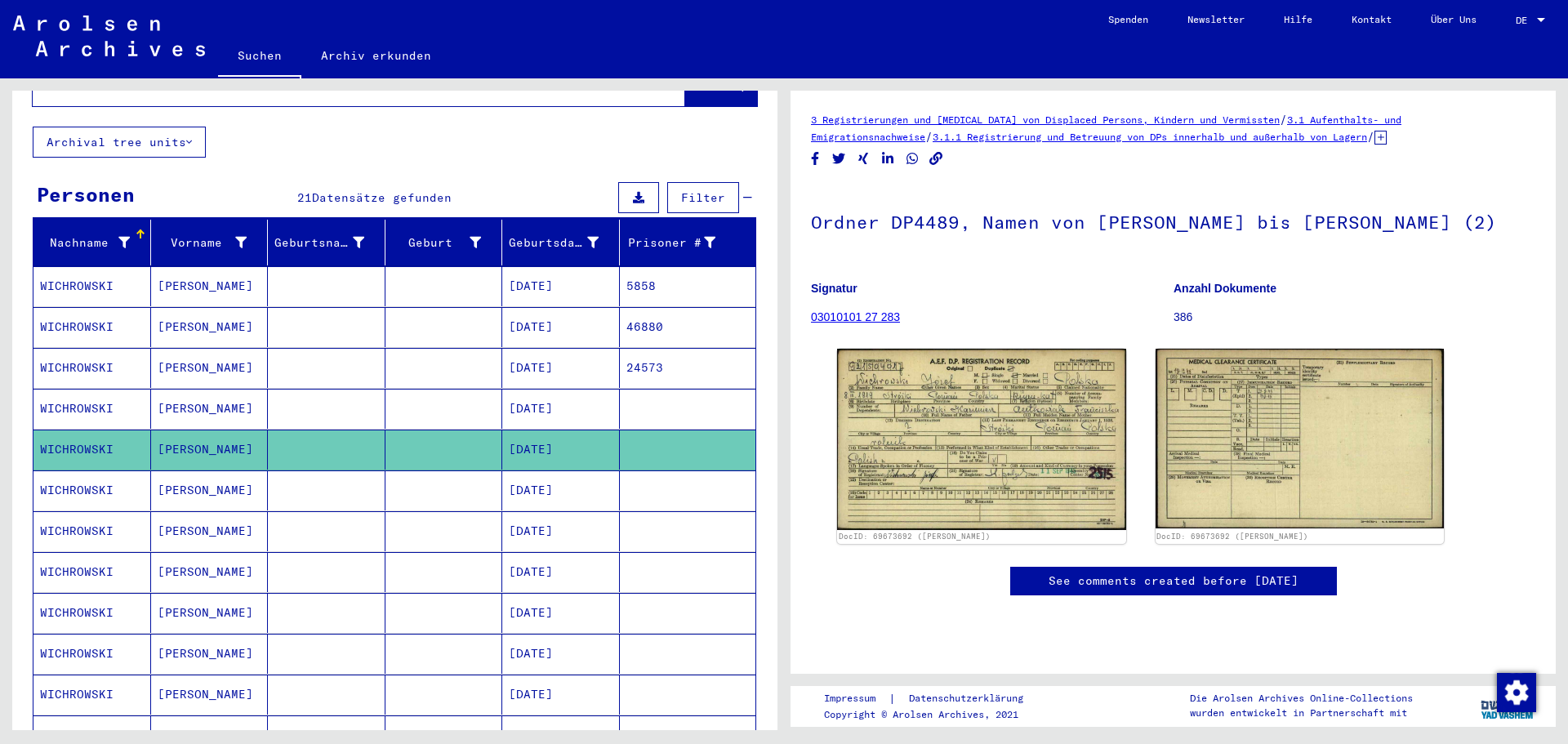
click at [305, 475] on mat-cell at bounding box center [326, 491] width 118 height 40
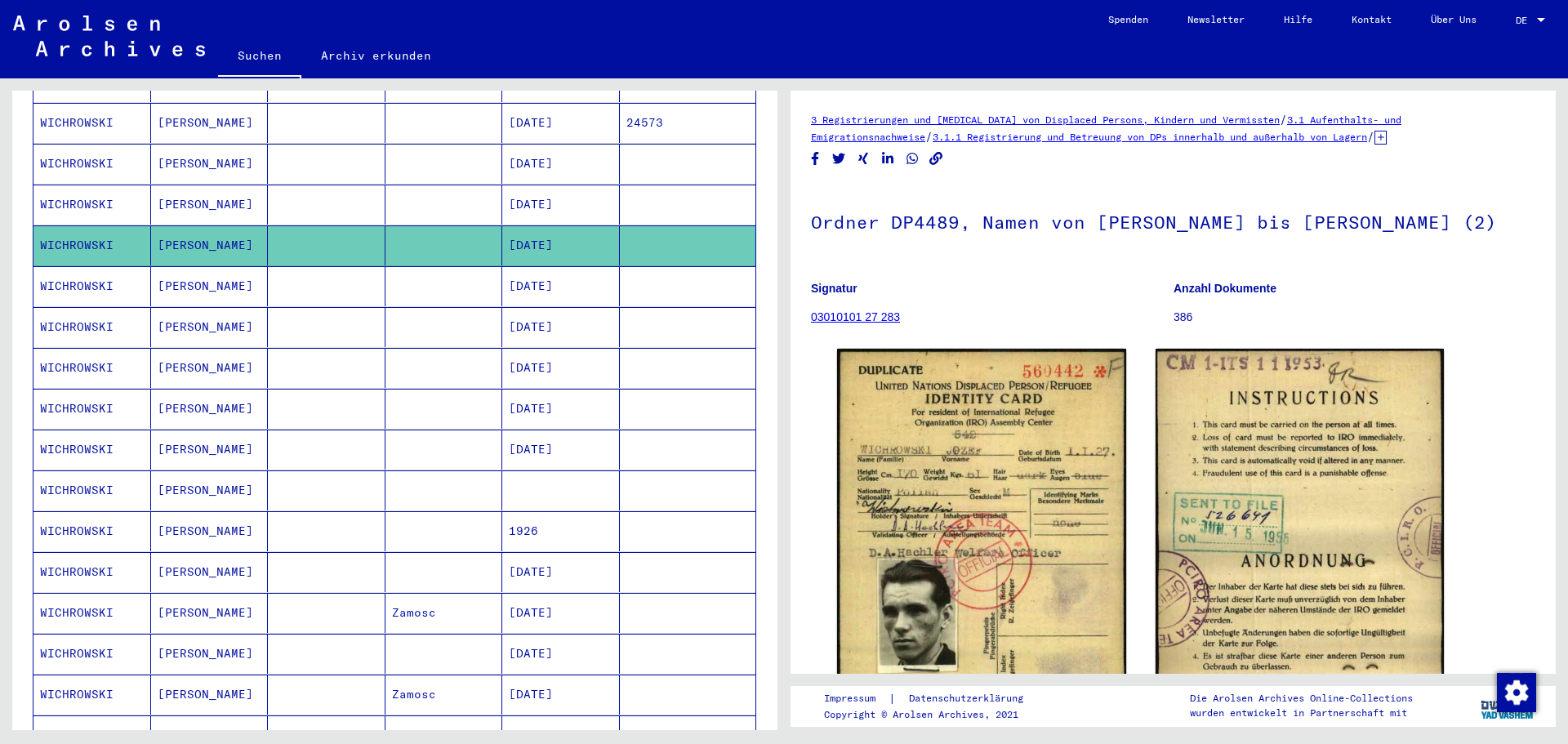
scroll to position [490, 0]
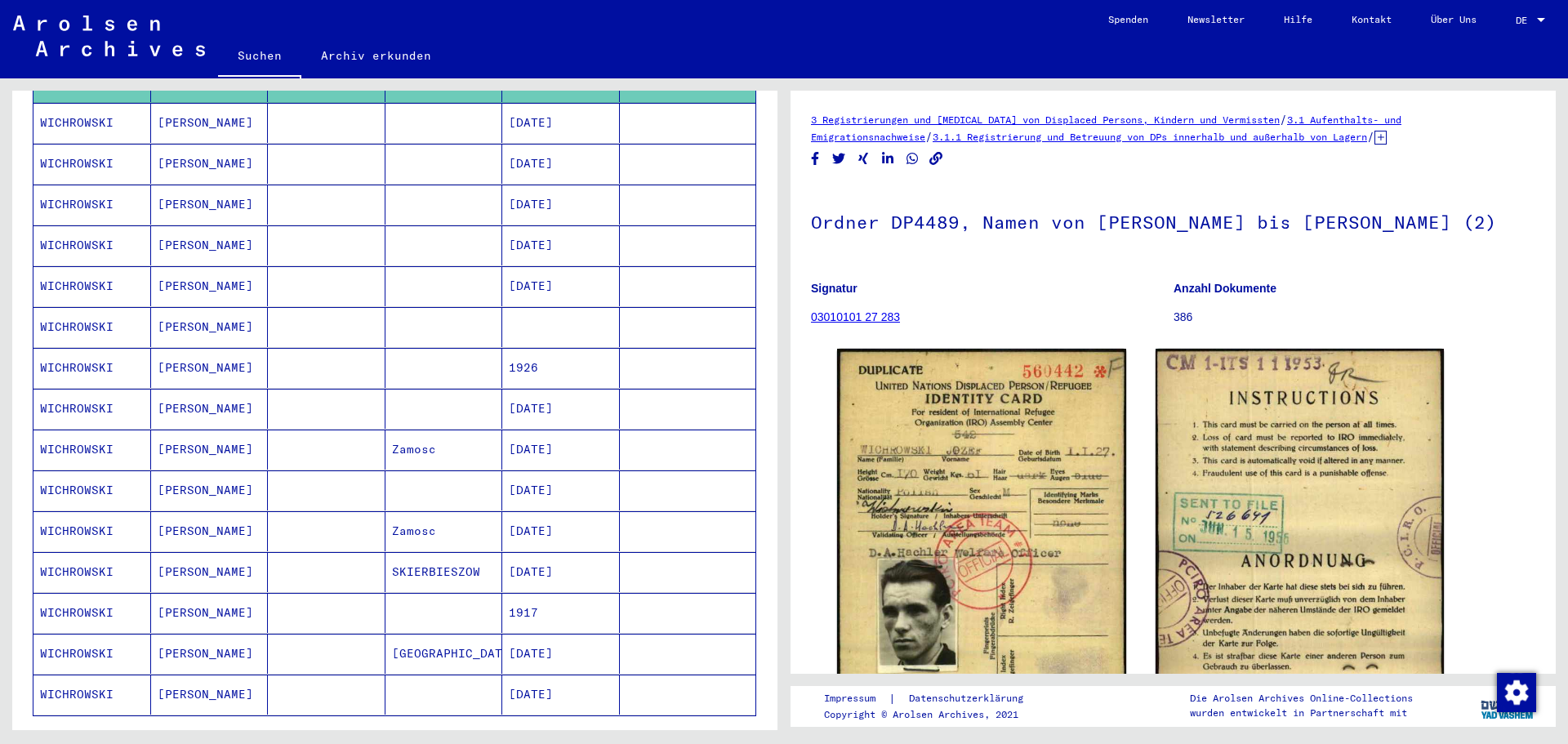
click at [314, 430] on mat-cell at bounding box center [326, 450] width 118 height 40
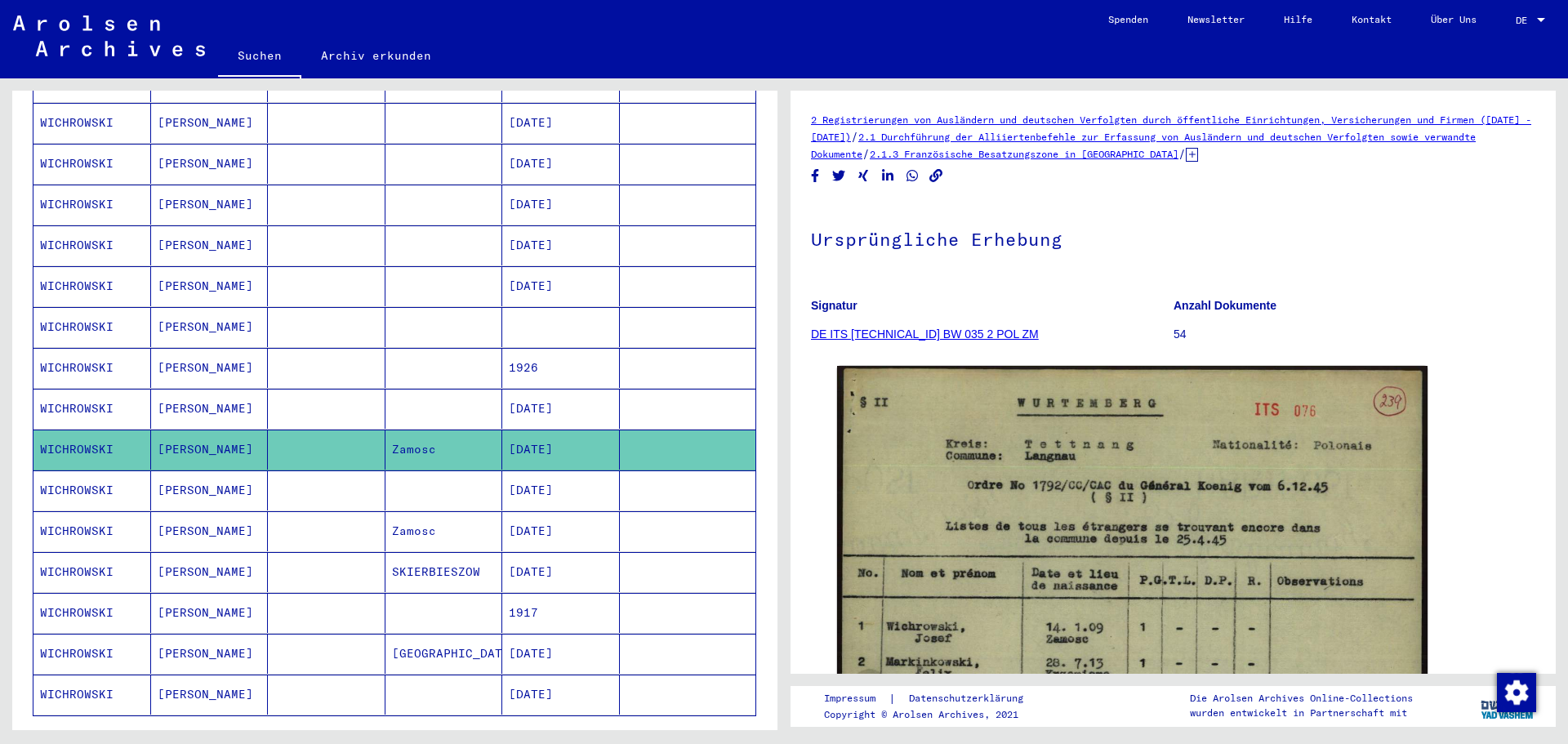
click at [316, 472] on mat-cell at bounding box center [326, 491] width 118 height 40
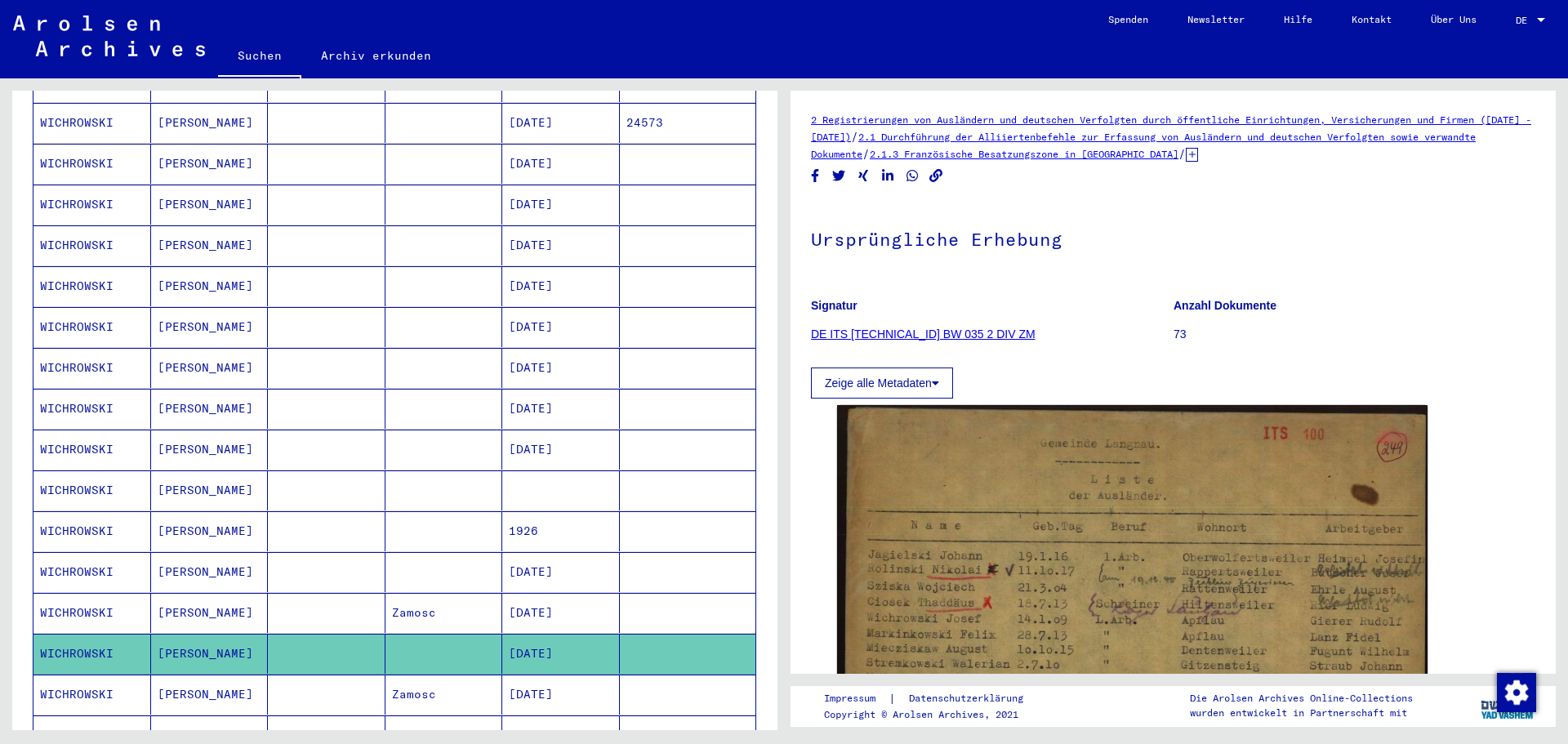
scroll to position [81, 0]
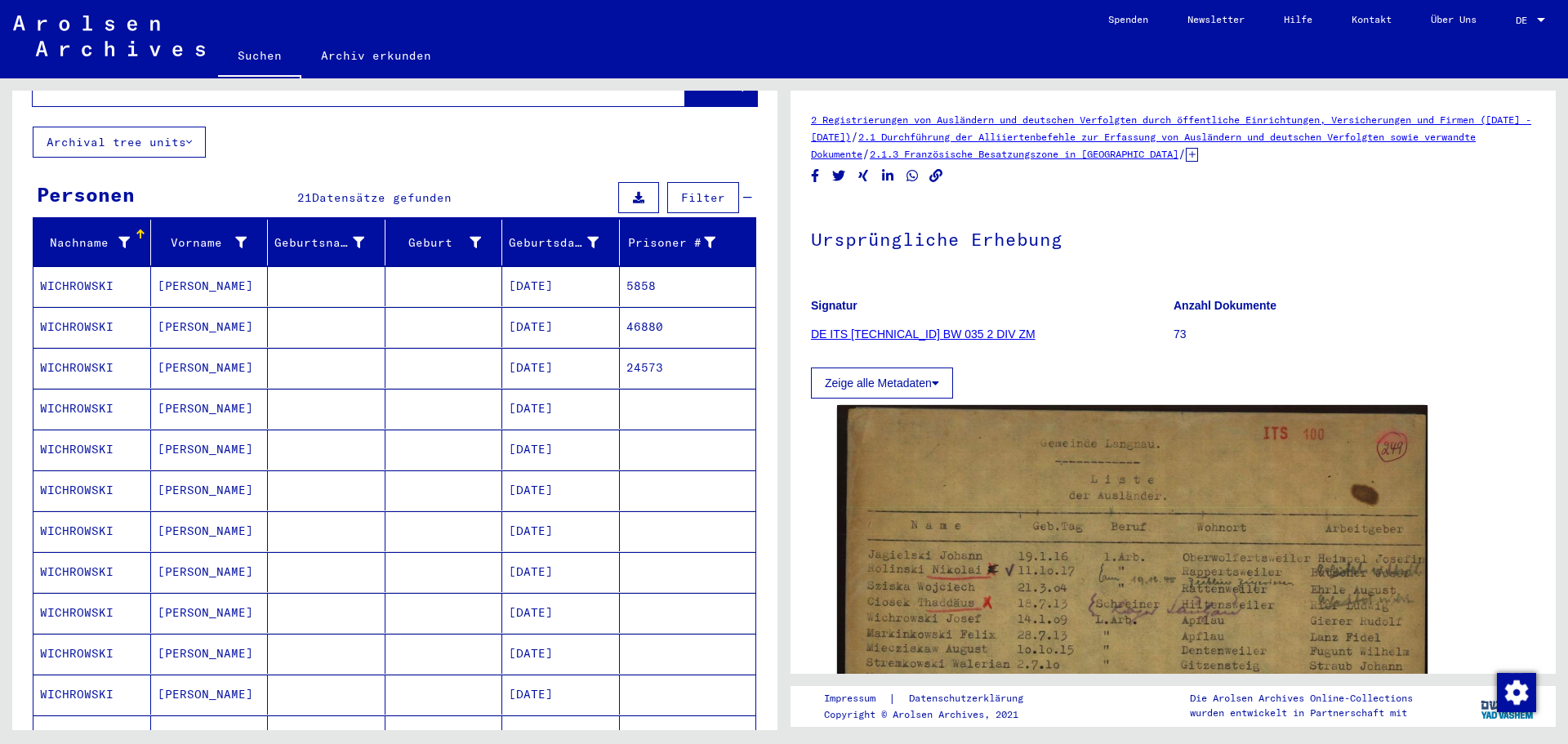
click at [424, 471] on mat-cell at bounding box center [444, 491] width 118 height 40
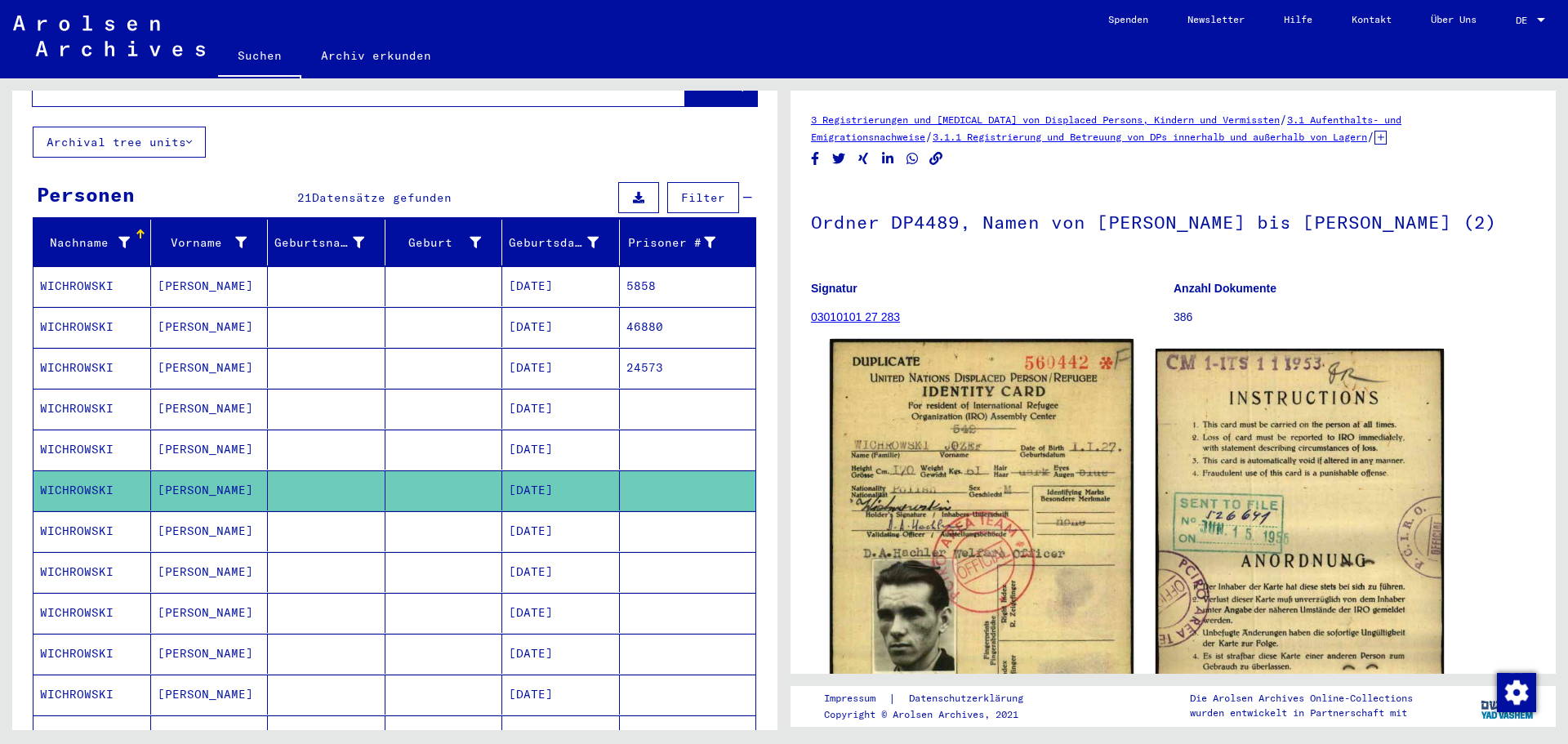
click at [949, 487] on img at bounding box center [981, 537] width 303 height 396
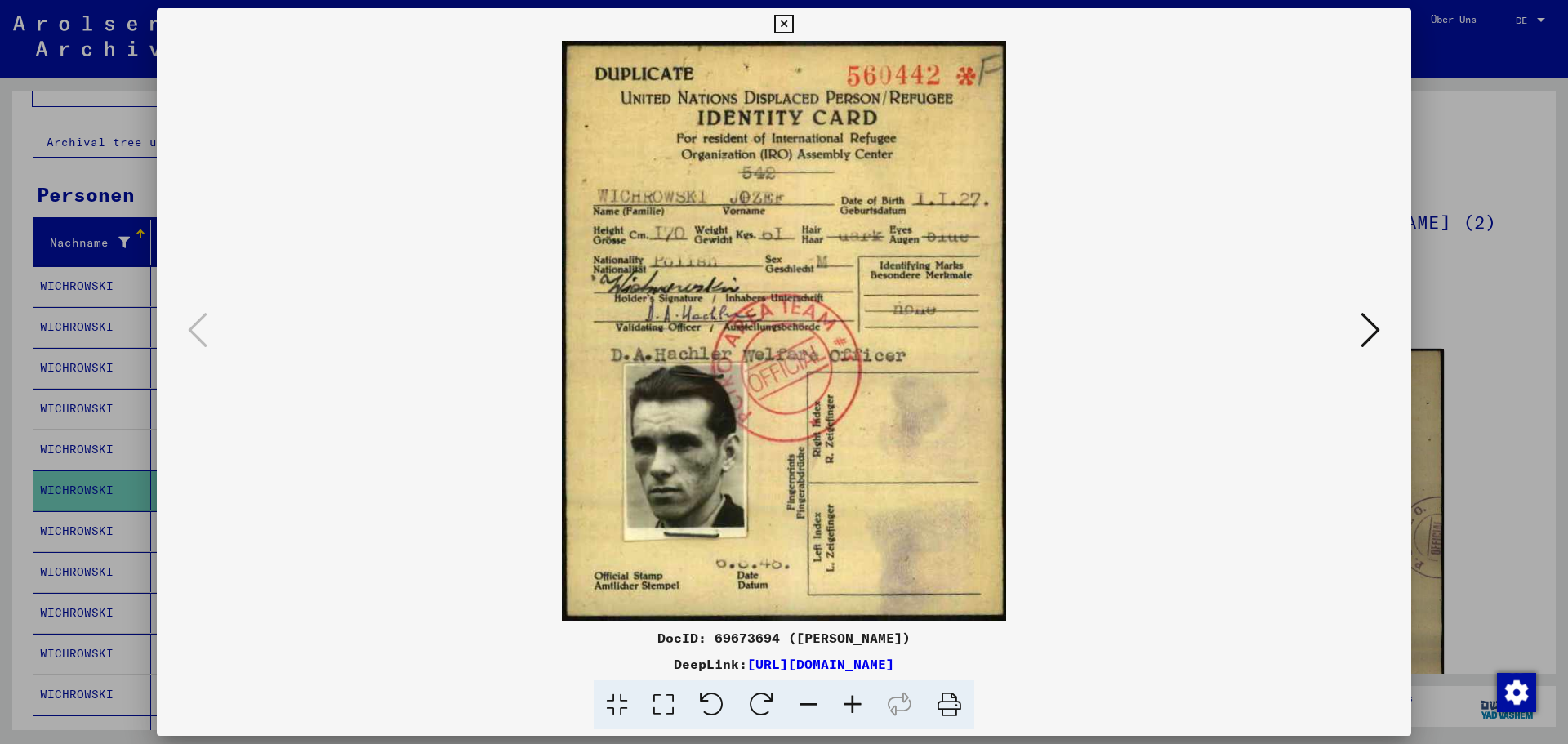
click at [1371, 324] on icon at bounding box center [1370, 330] width 19 height 39
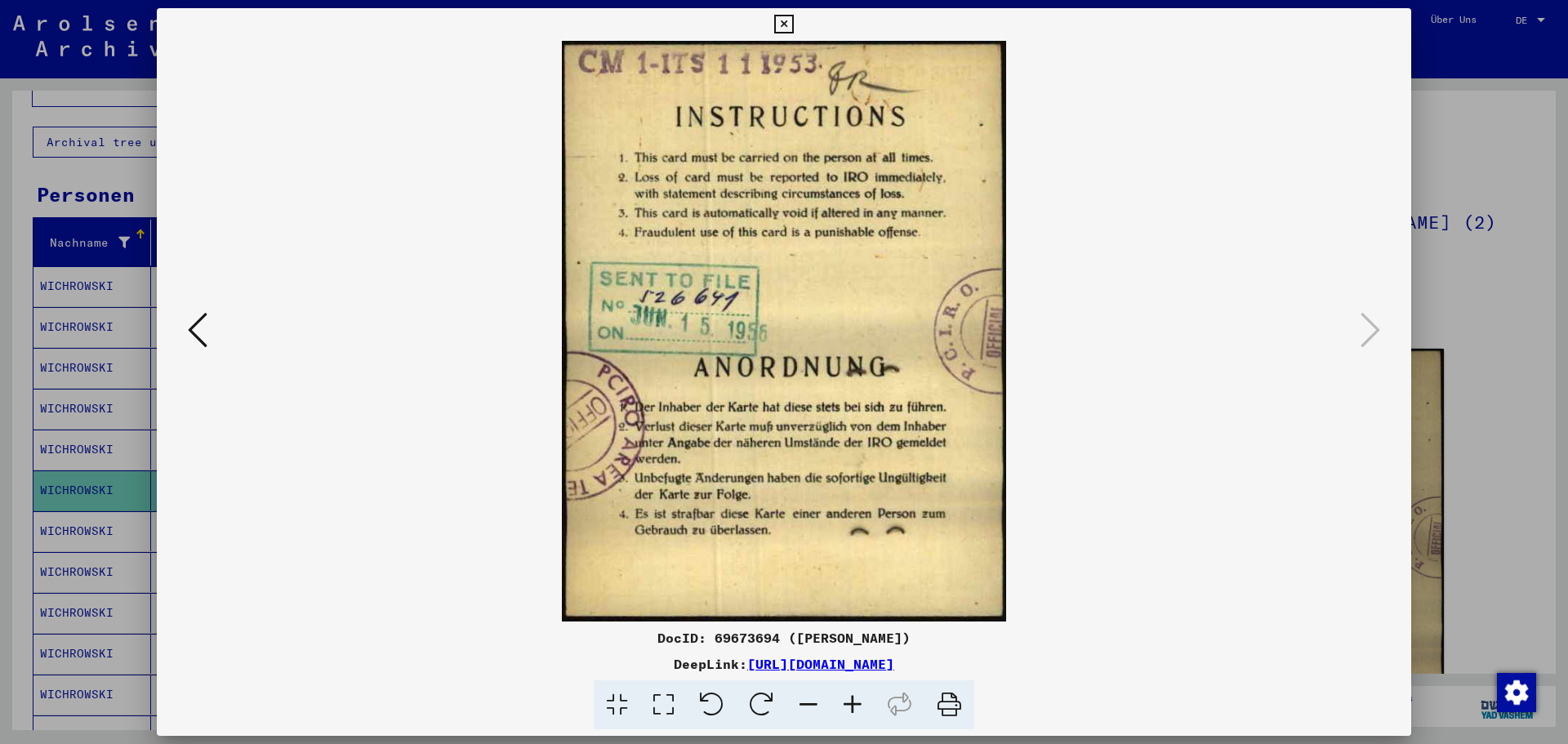
click at [1464, 302] on div at bounding box center [784, 372] width 1568 height 744
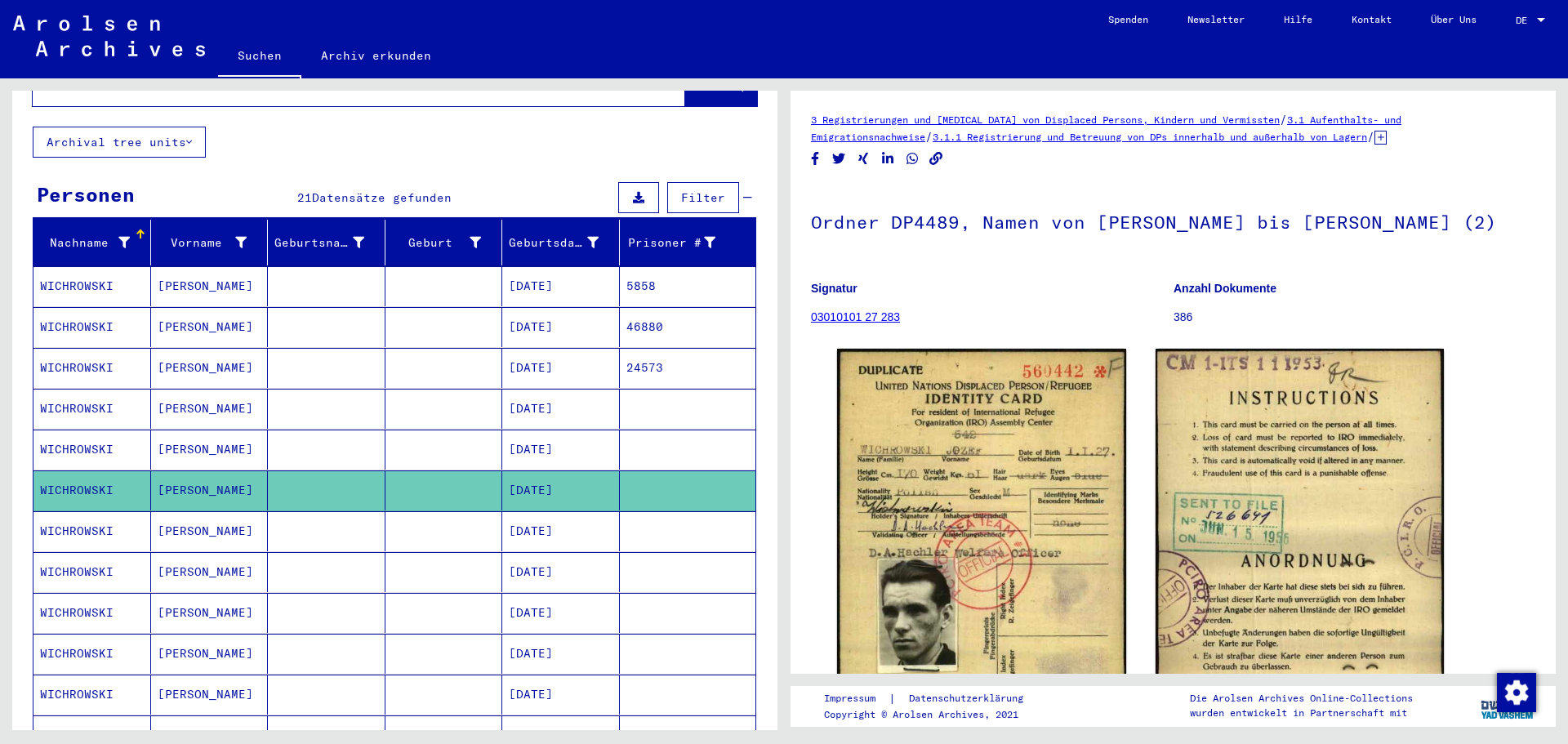
click at [447, 395] on mat-cell at bounding box center [444, 409] width 118 height 40
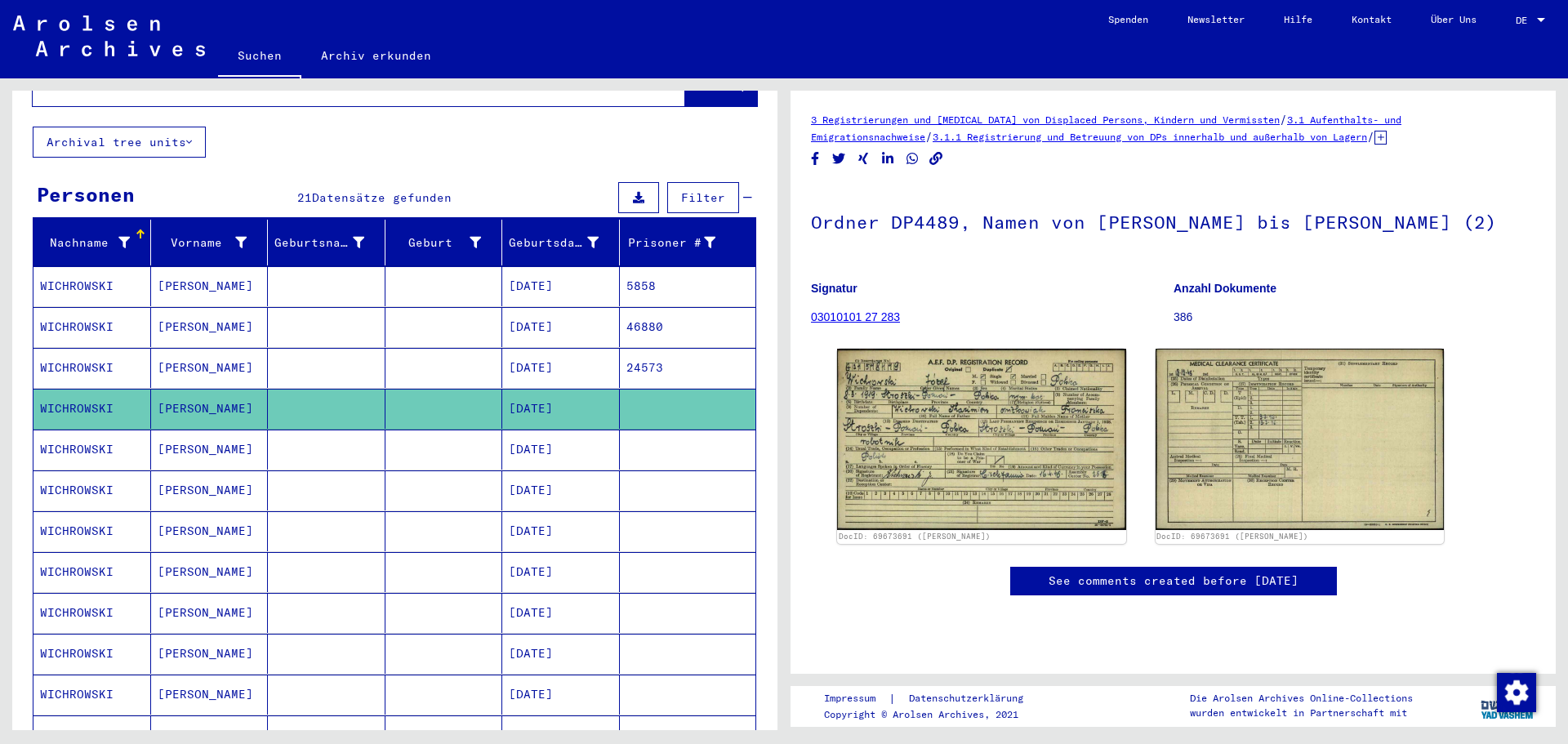
click at [441, 307] on mat-cell at bounding box center [444, 327] width 118 height 40
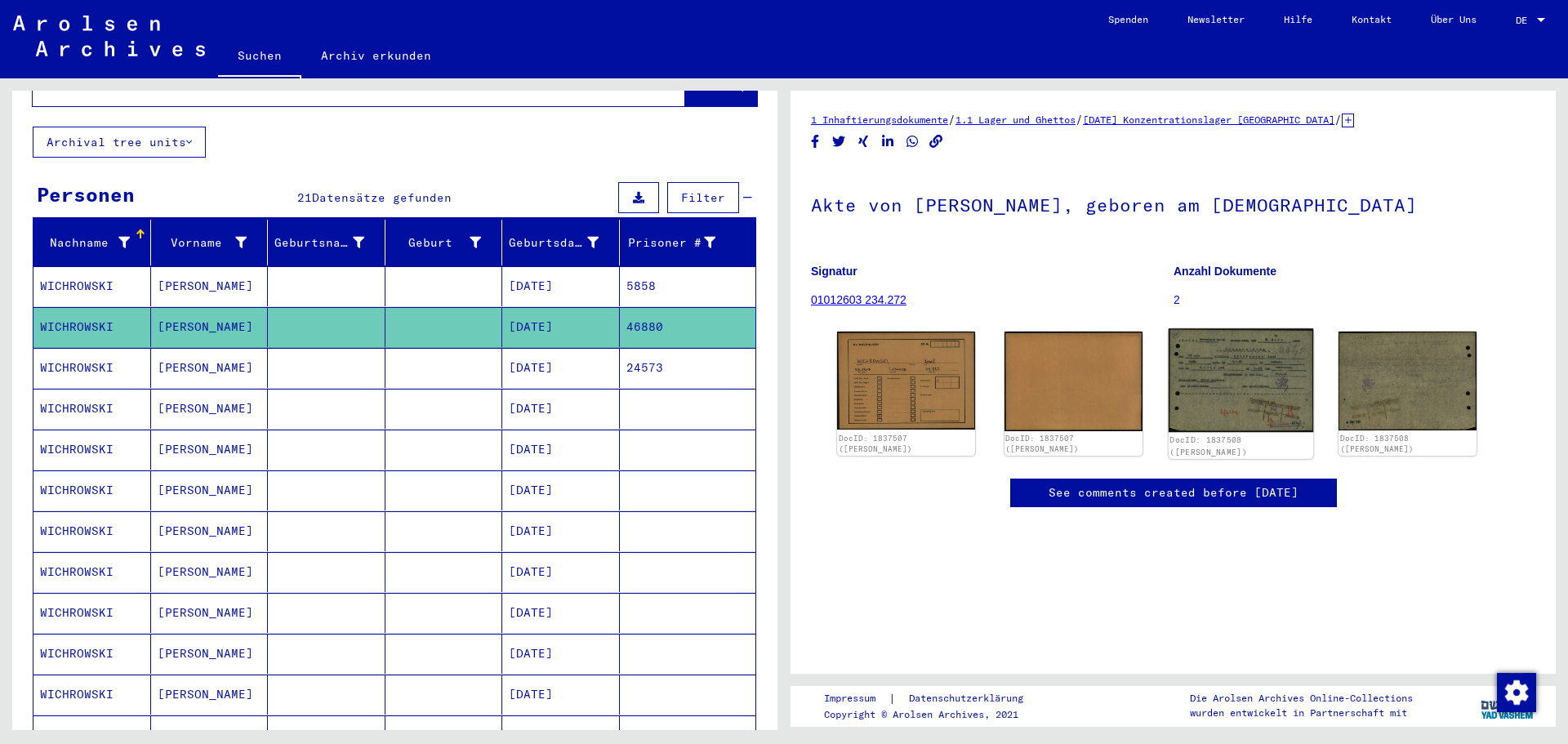
click at [1245, 396] on img at bounding box center [1240, 379] width 144 height 103
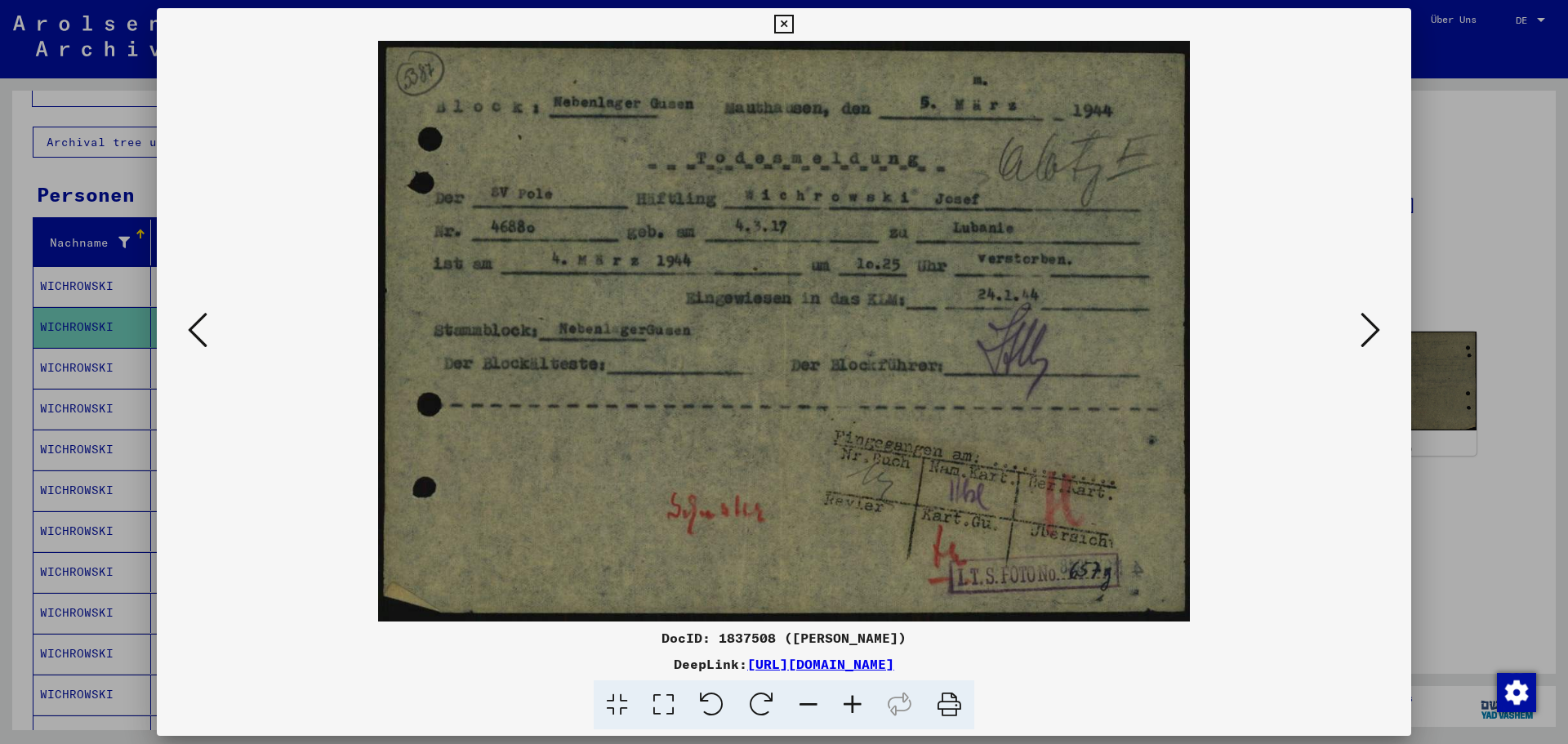
click at [1476, 265] on div at bounding box center [784, 372] width 1568 height 744
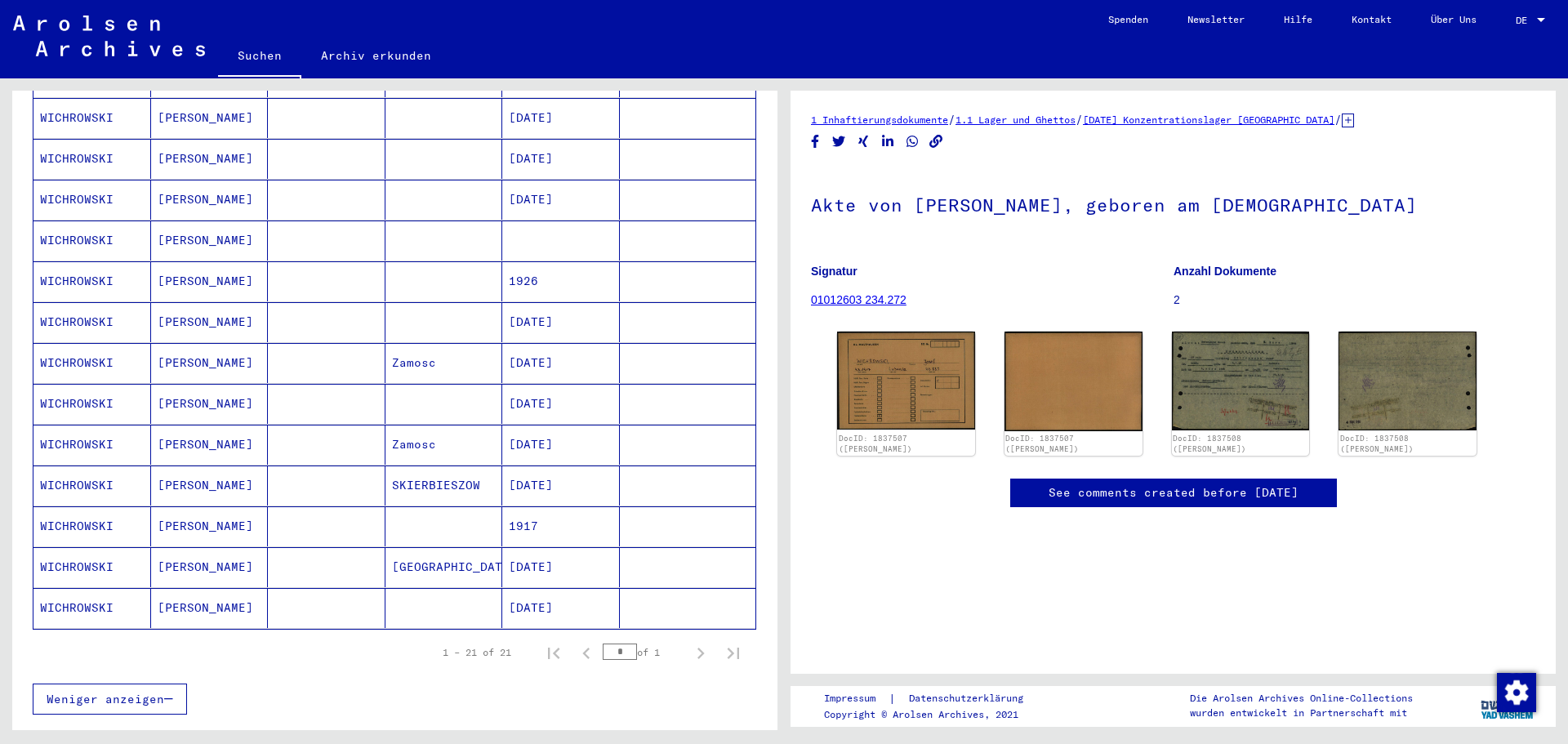
scroll to position [572, 0]
click at [344, 529] on mat-cell at bounding box center [326, 531] width 118 height 40
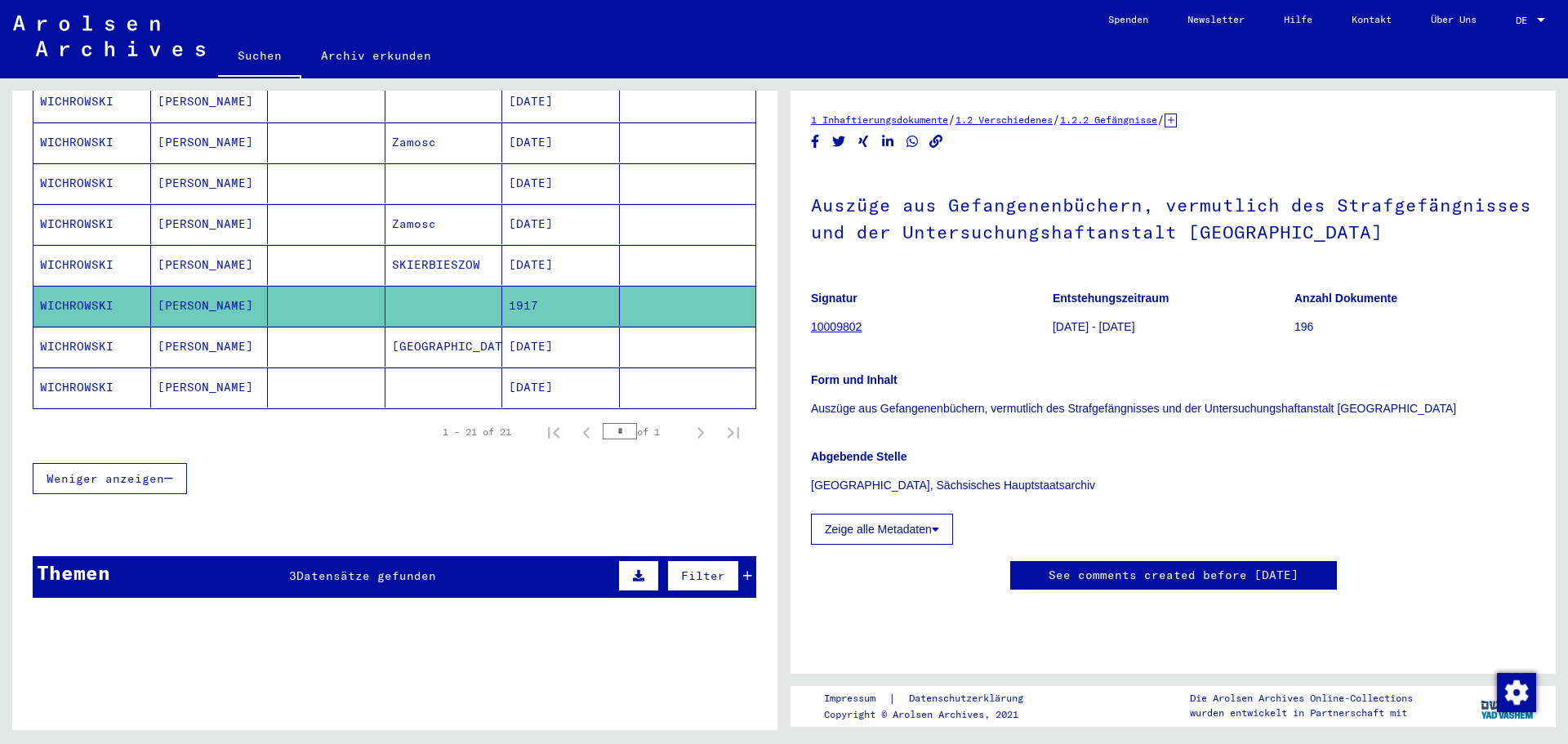
scroll to position [939, 0]
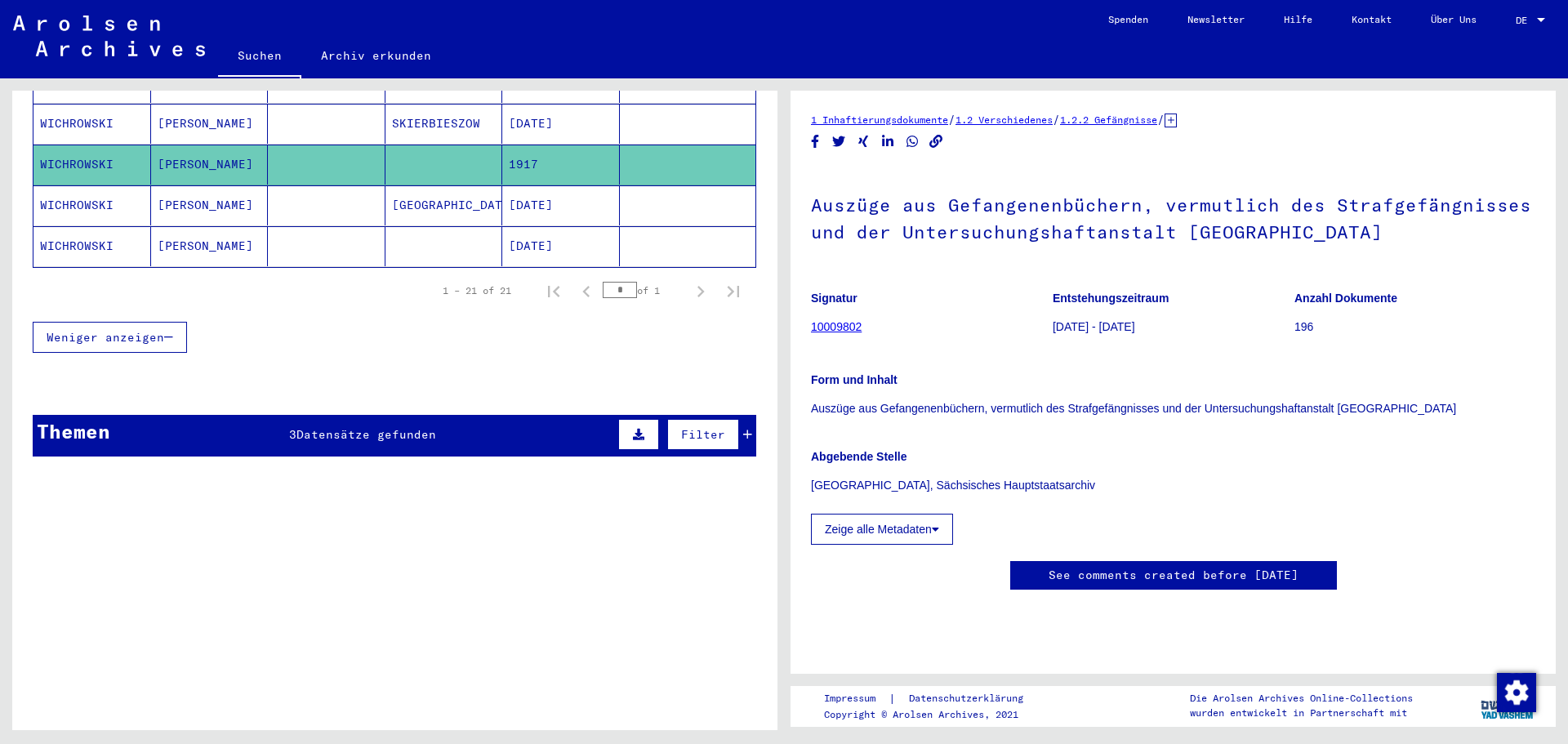
click at [358, 427] on span "Datensätze gefunden" at bounding box center [366, 434] width 140 height 15
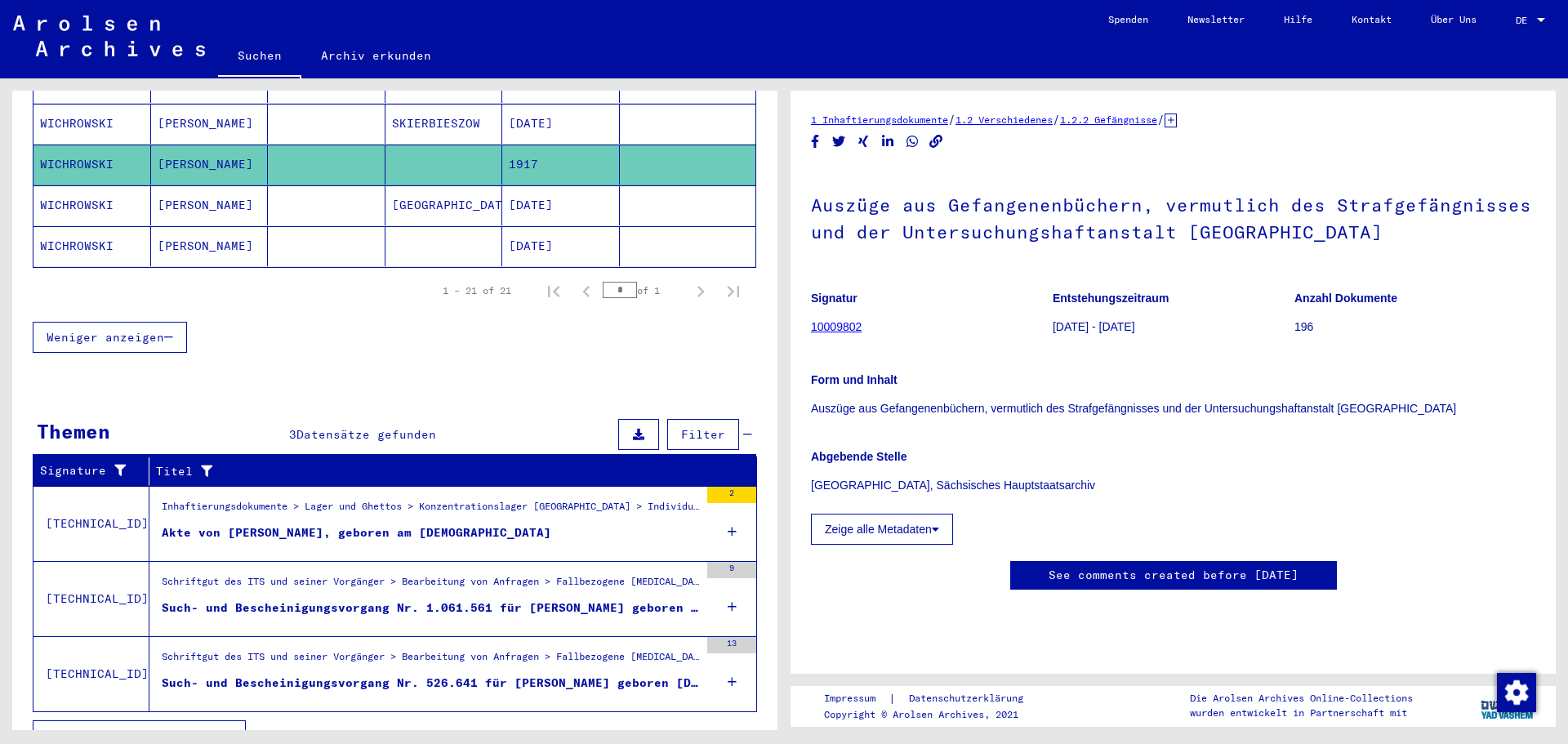
click at [347, 574] on div "Schriftgut des ITS und seiner Vorgänger > Bearbeitung von Anfragen > Fallbezoge…" at bounding box center [430, 585] width 537 height 23
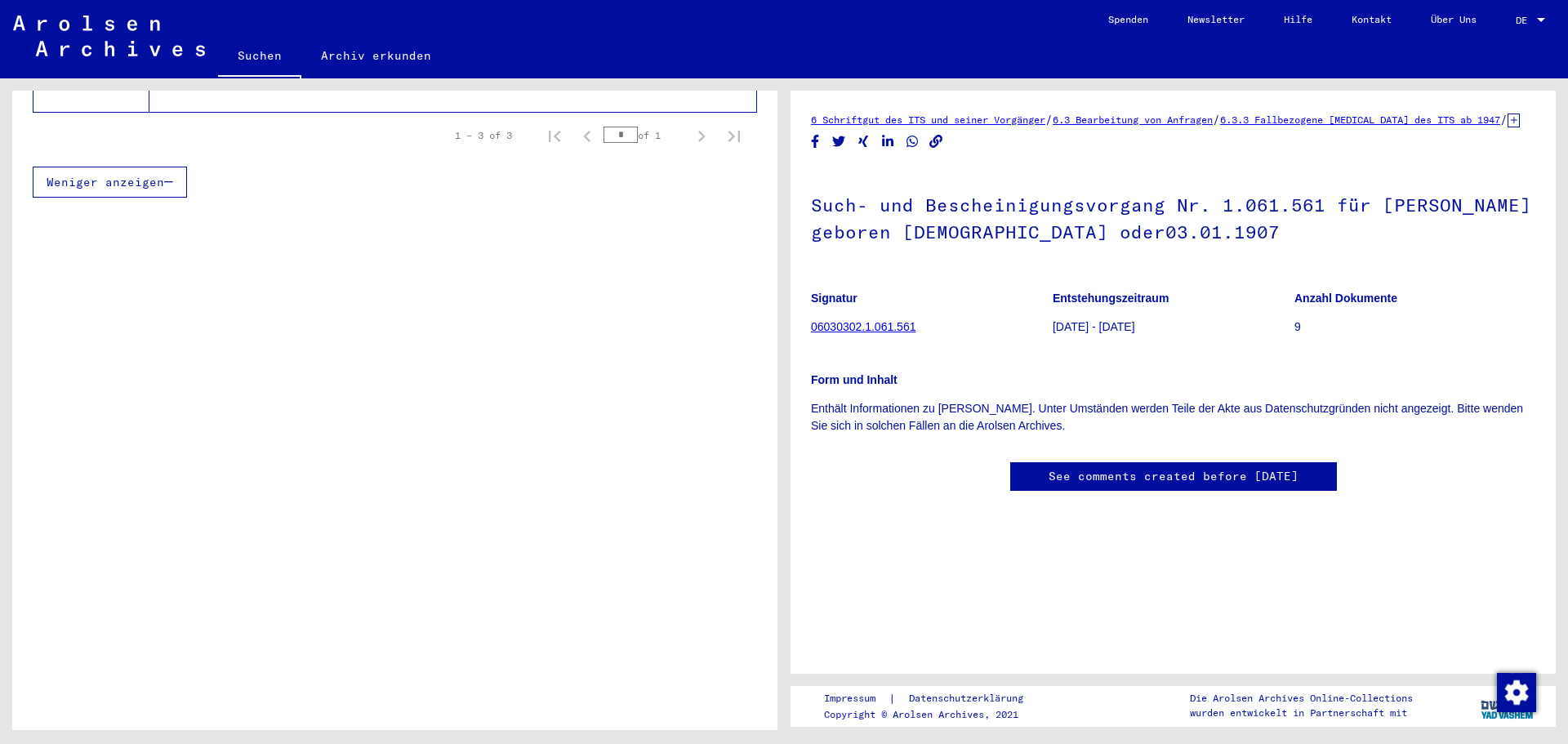
scroll to position [132, 0]
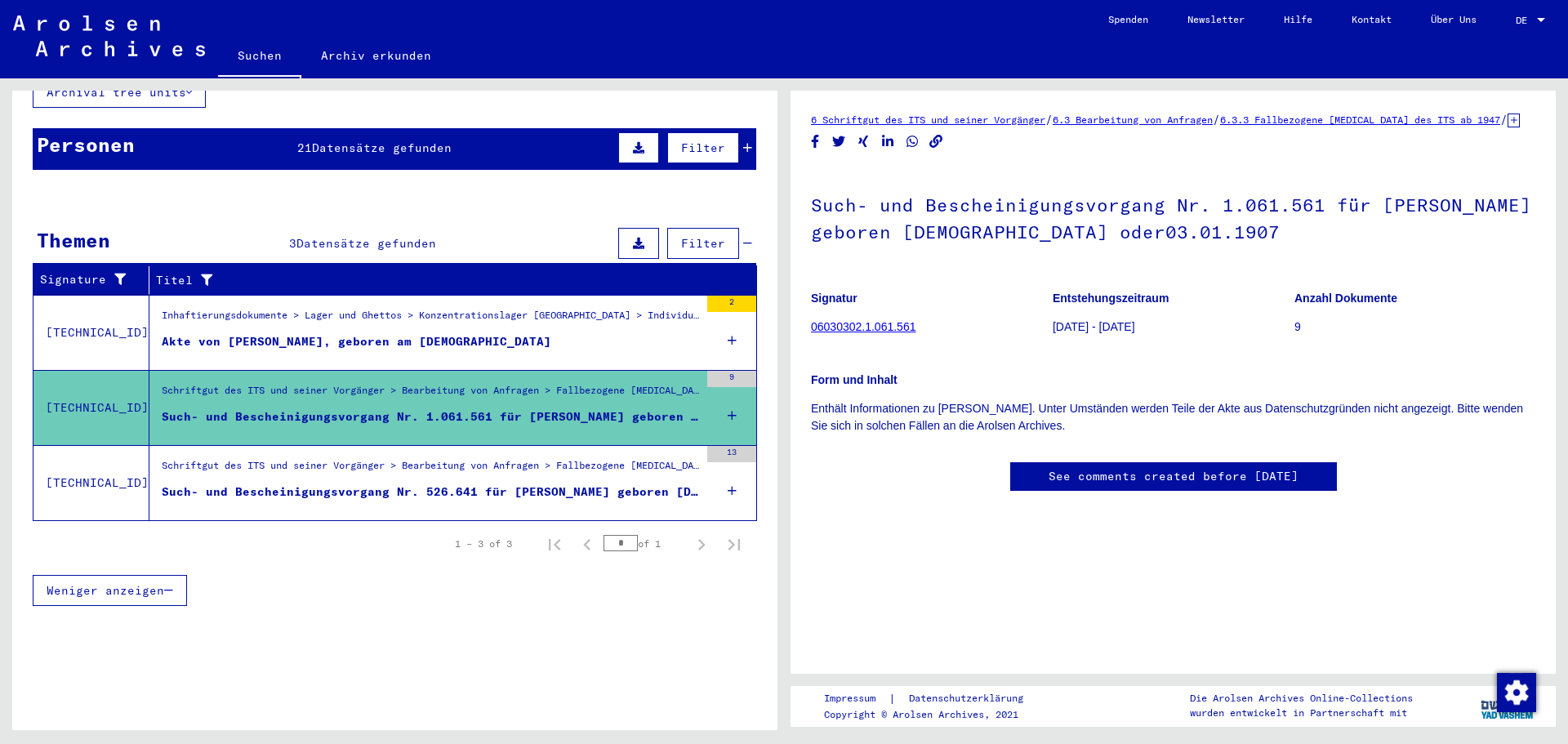
click at [720, 398] on mat-cell at bounding box center [687, 400] width 136 height 40
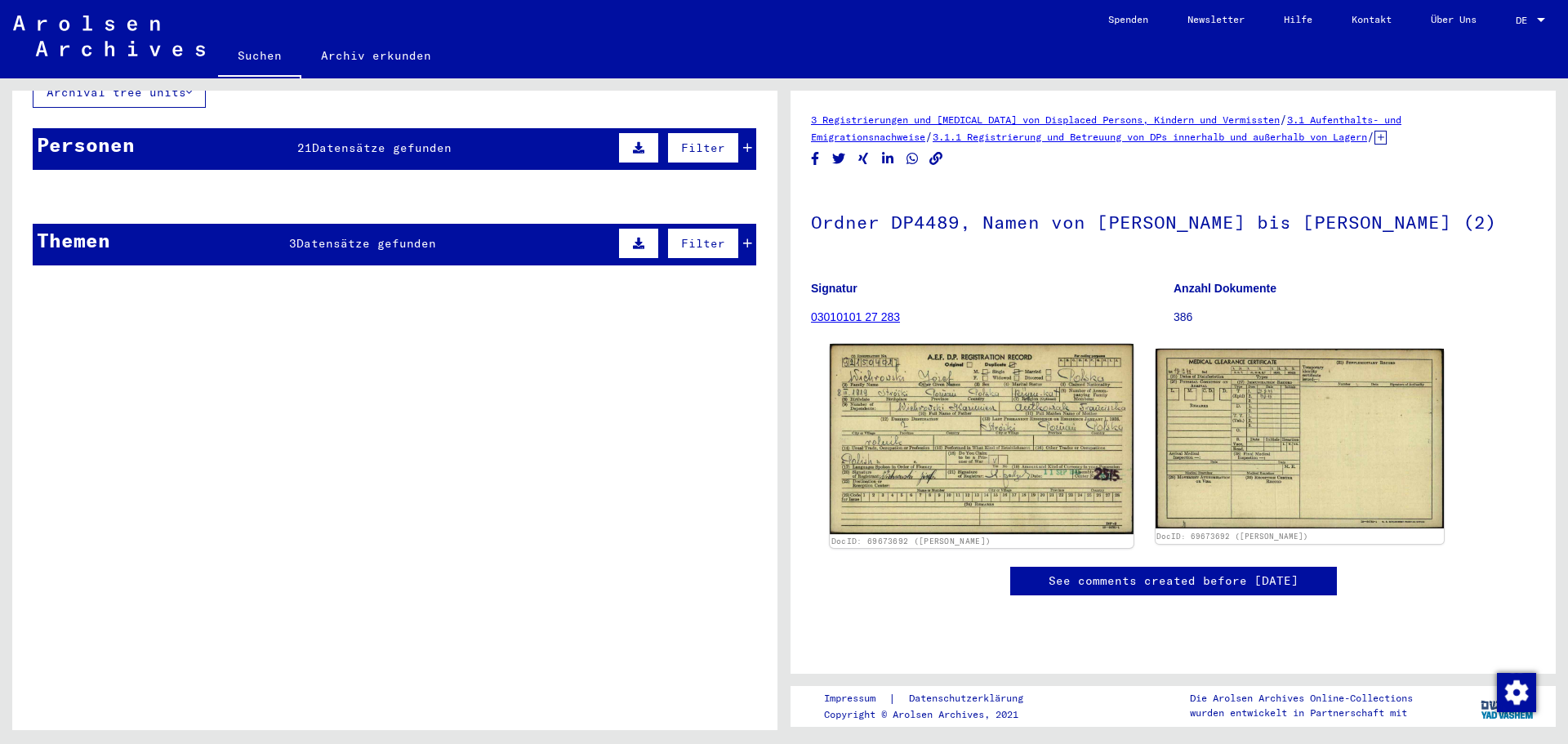
click at [979, 427] on img at bounding box center [981, 439] width 303 height 190
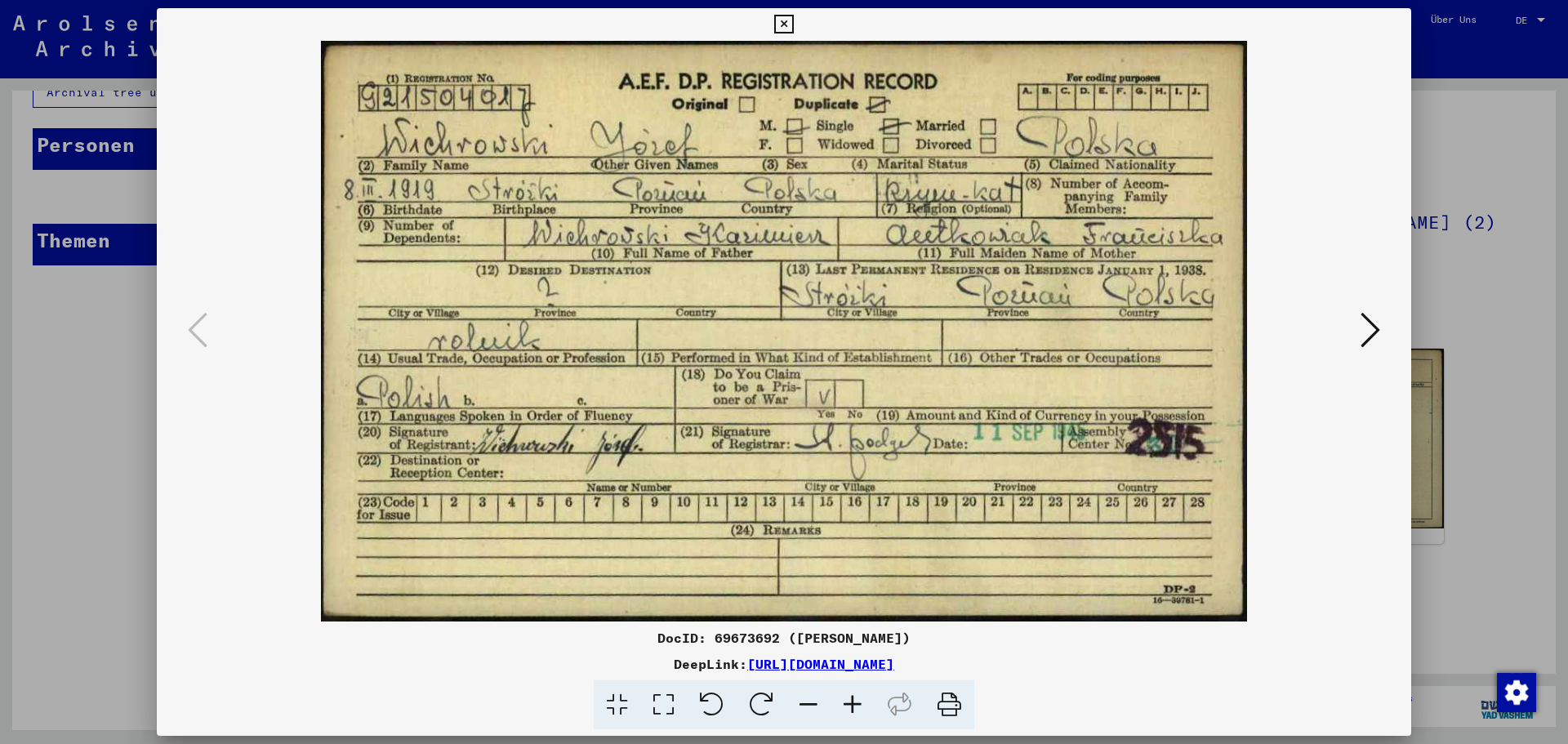
click at [91, 298] on div at bounding box center [784, 372] width 1568 height 744
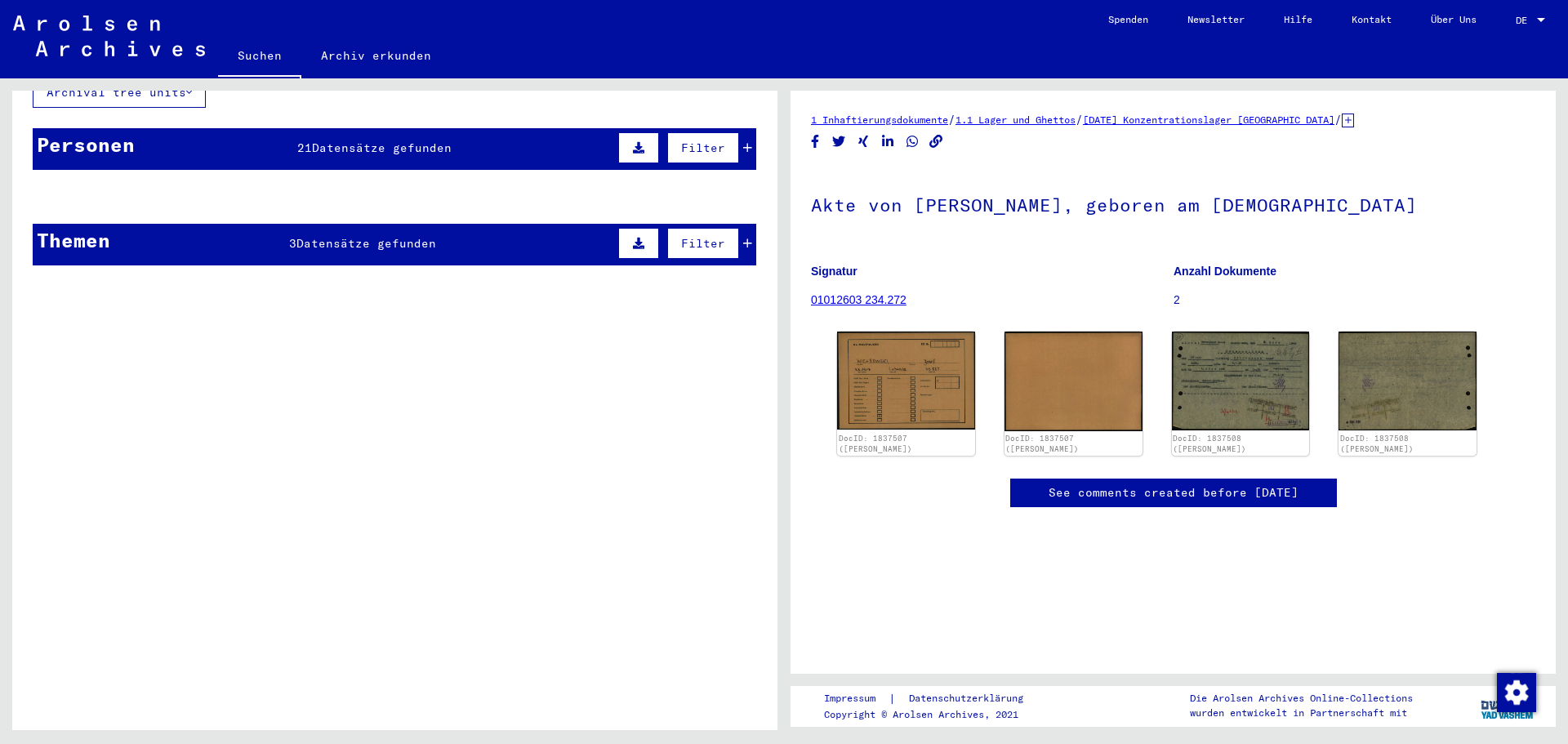
click at [411, 217] on mat-cell at bounding box center [444, 237] width 118 height 40
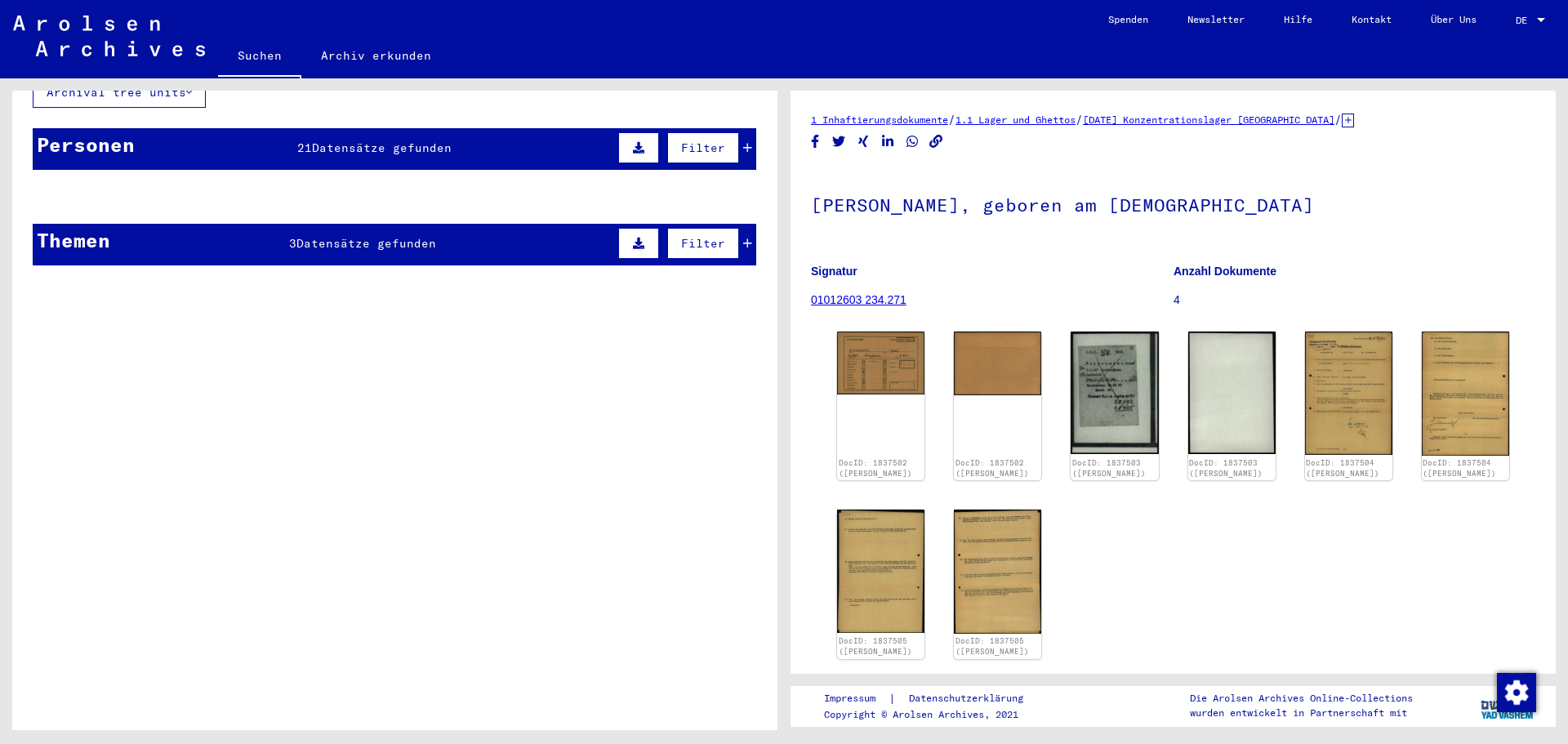
click at [411, 231] on mat-cell at bounding box center [444, 237] width 118 height 40
click at [737, 221] on mat-cell "5858" at bounding box center [687, 237] width 136 height 40
click at [737, 227] on mat-cell "5858" at bounding box center [687, 237] width 136 height 40
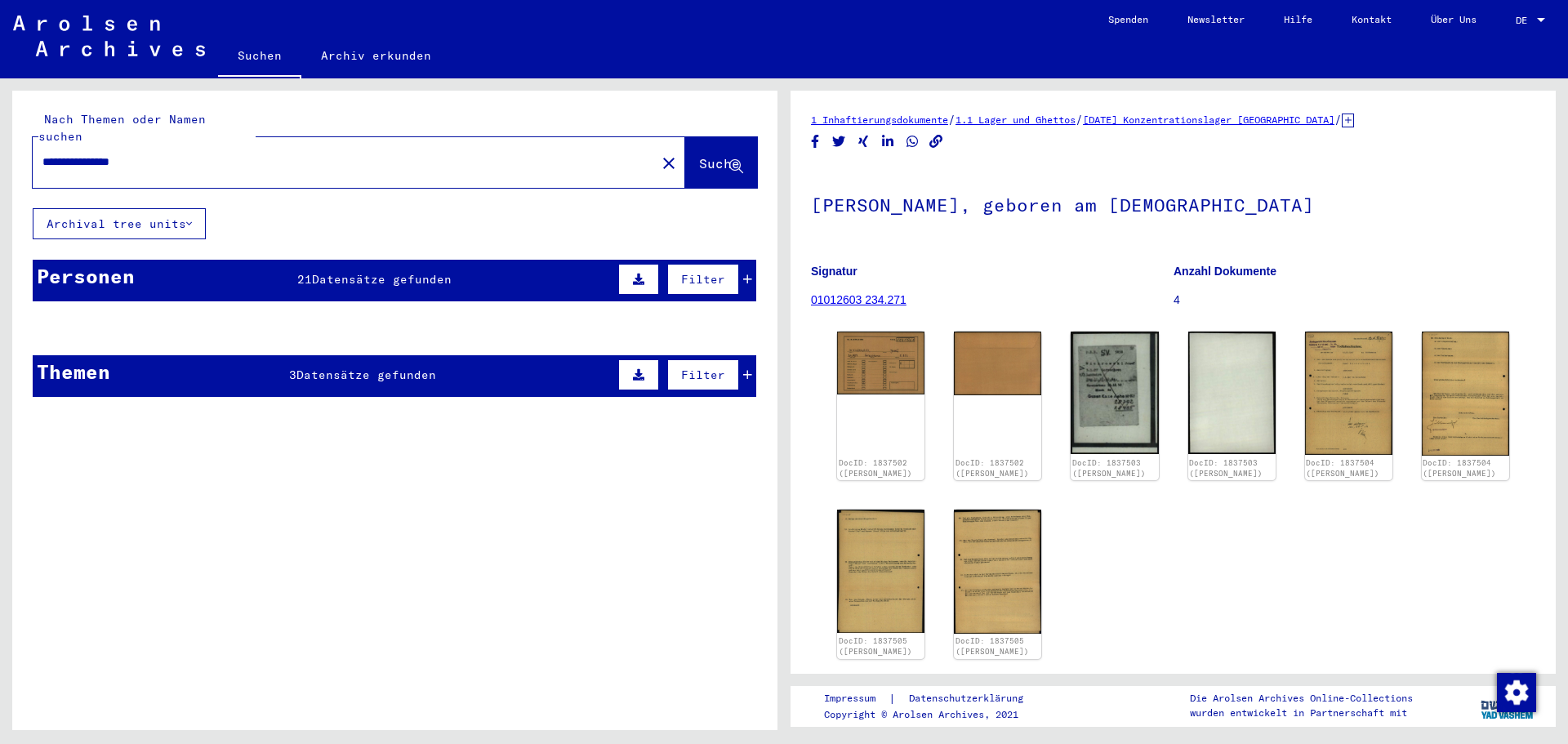
click at [295, 154] on input "**********" at bounding box center [344, 162] width 603 height 17
click at [699, 155] on span "Suche" at bounding box center [719, 164] width 41 height 16
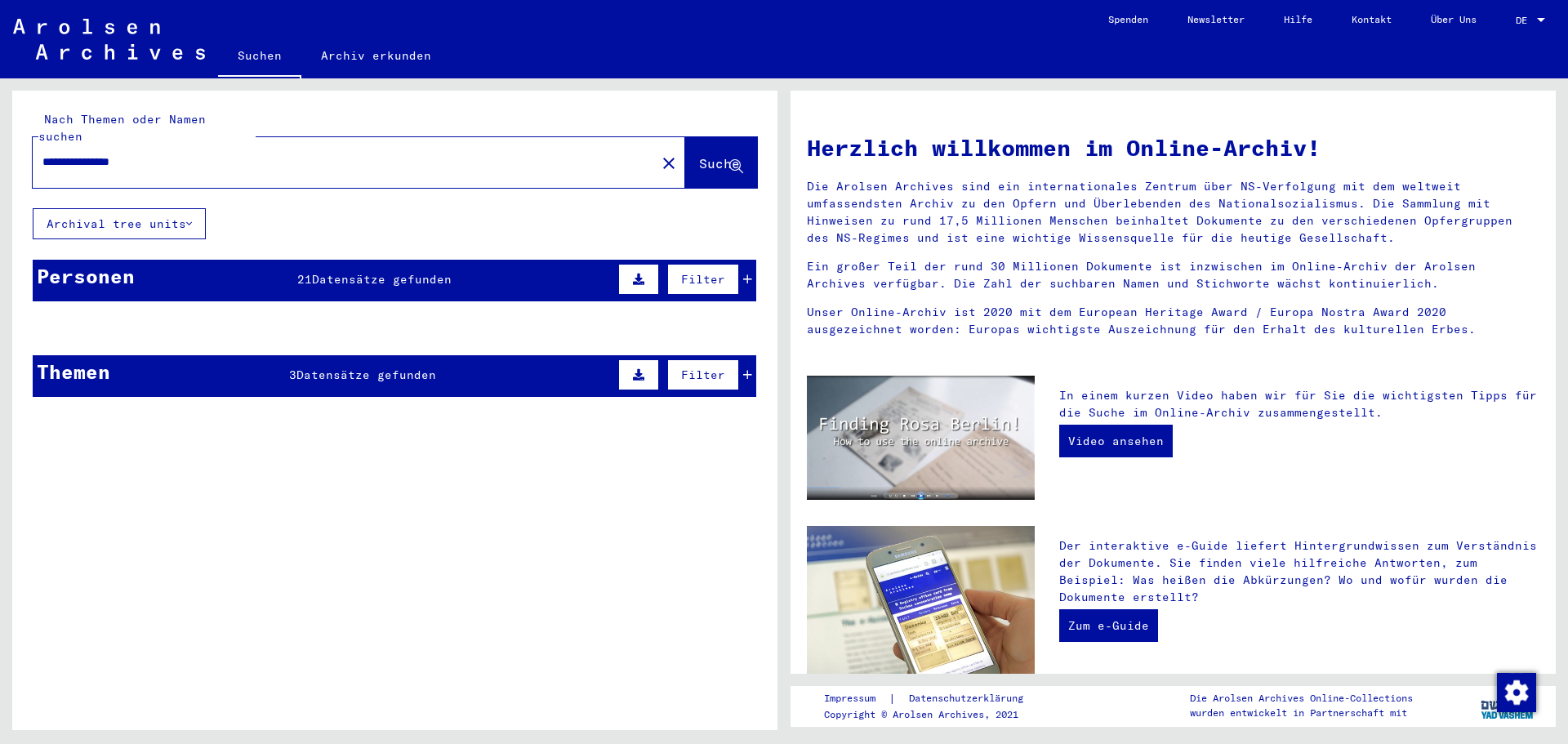
click at [699, 155] on span "Suche" at bounding box center [719, 164] width 41 height 16
click at [387, 272] on span "Datensätze gefunden" at bounding box center [381, 280] width 140 height 15
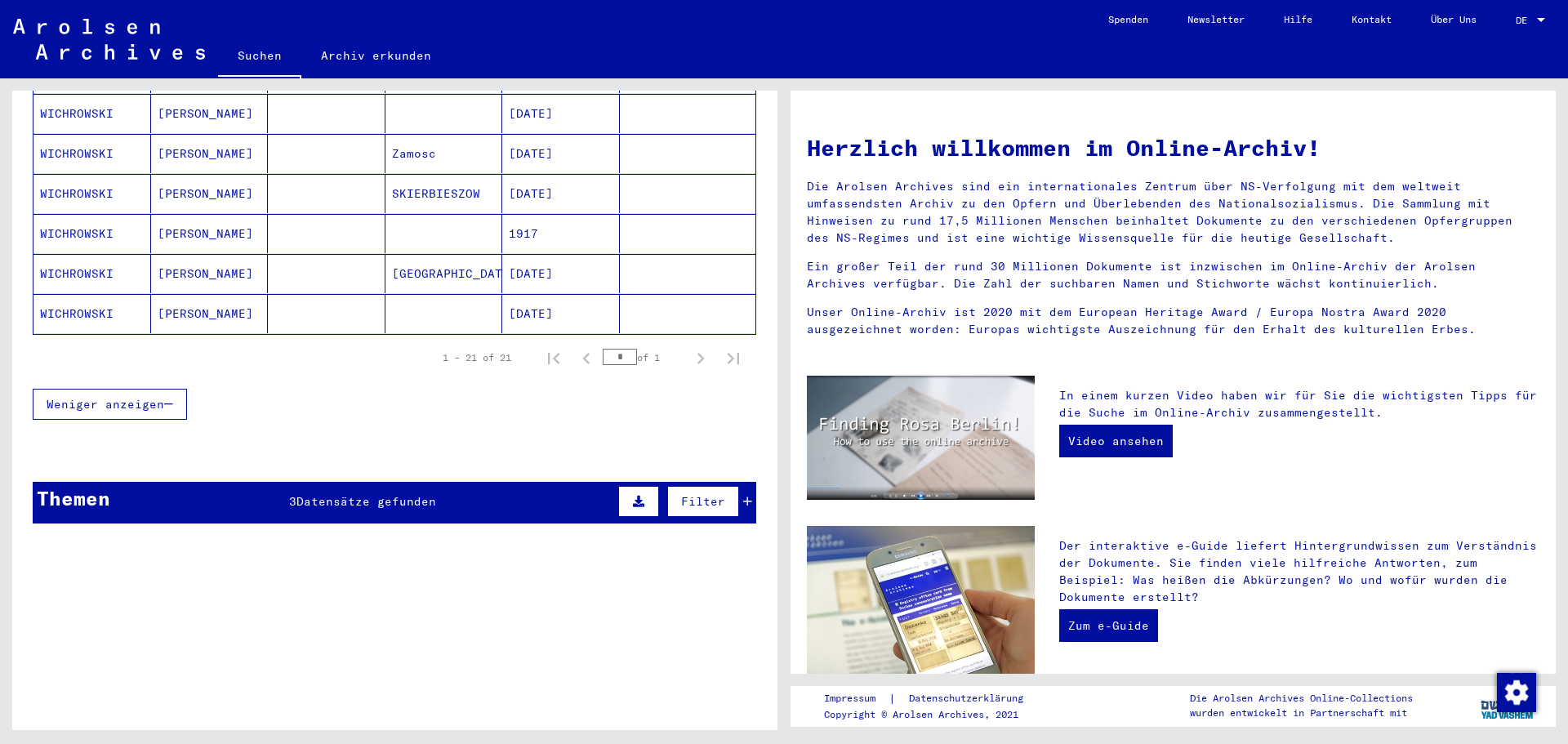
scroll to position [967, 0]
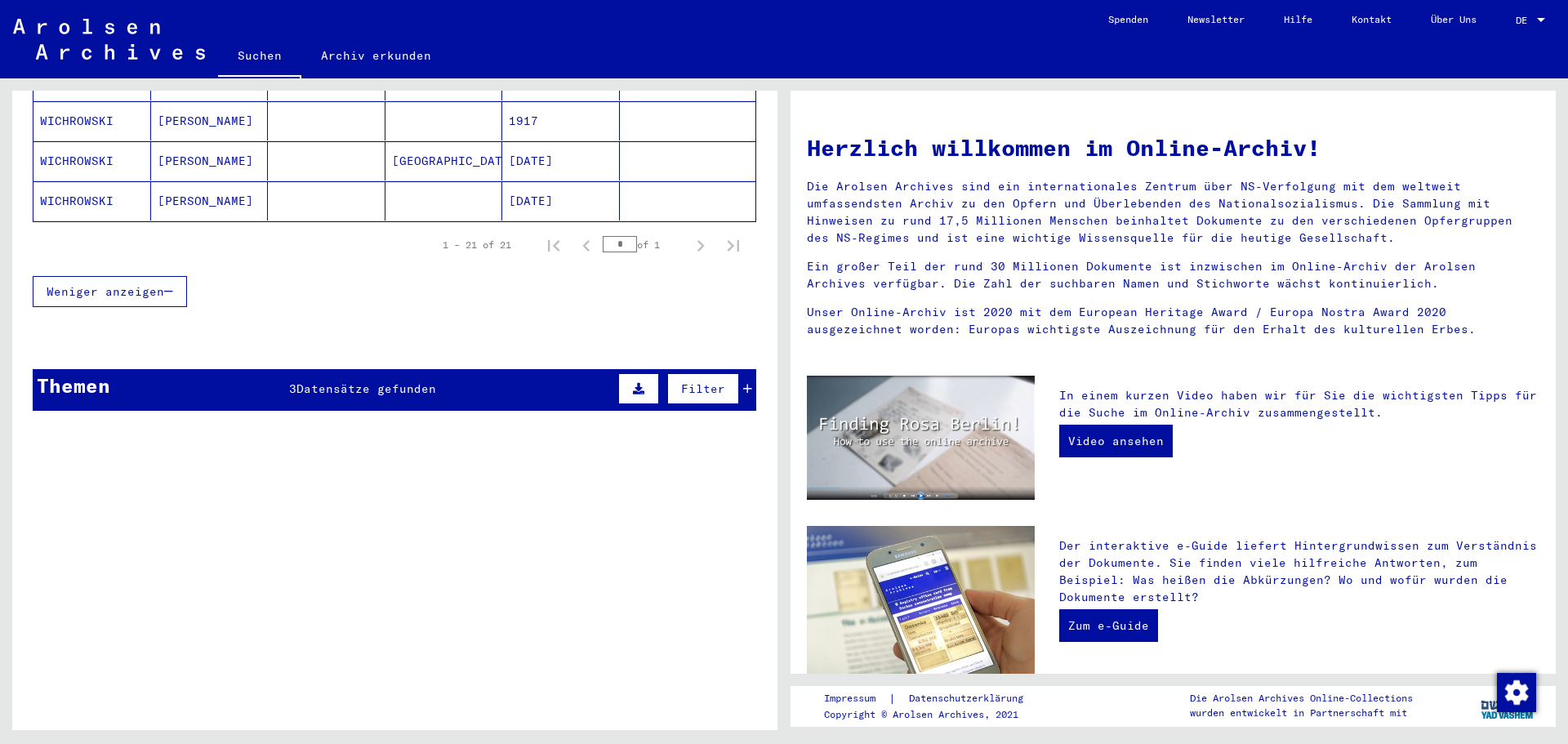
click at [354, 381] on span "Datensätze gefunden" at bounding box center [366, 388] width 140 height 15
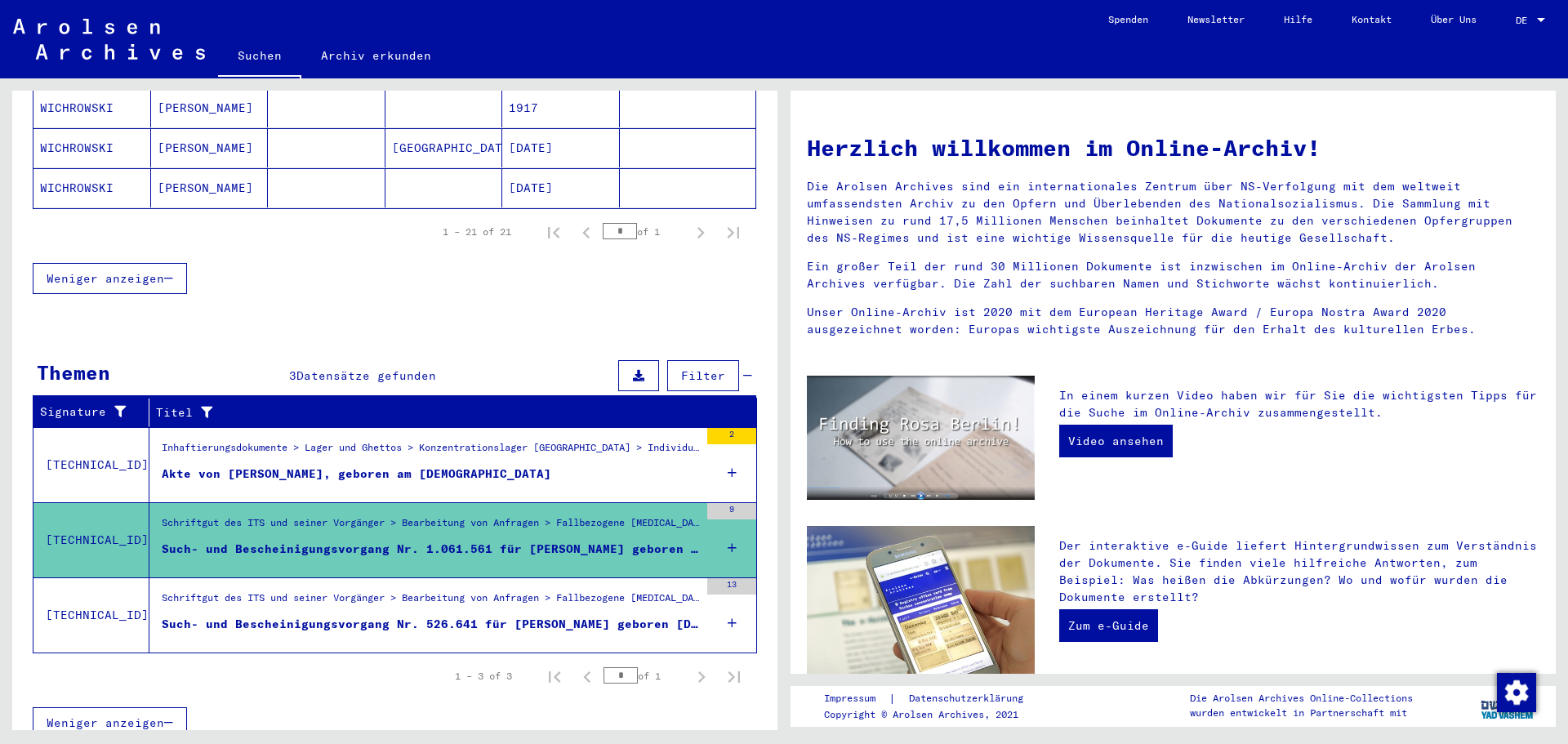
click at [329, 616] on div "Such- und Bescheinigungsvorgang Nr. 526.641 für [PERSON_NAME] geboren [DEMOGRAP…" at bounding box center [430, 624] width 537 height 17
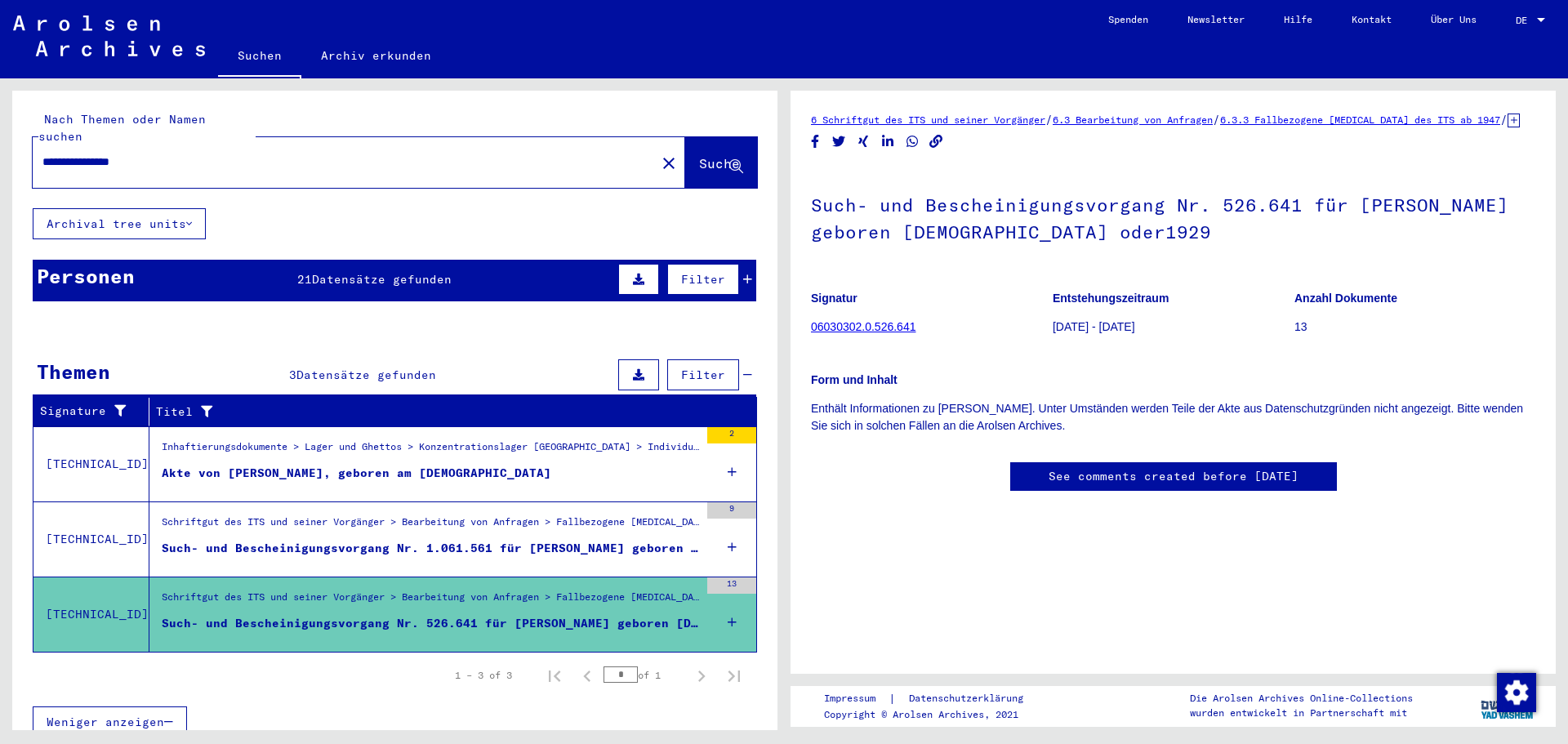
click at [395, 515] on div "Schriftgut des ITS und seiner Vorgänger > Bearbeitung von Anfragen > Fallbezoge…" at bounding box center [430, 526] width 537 height 23
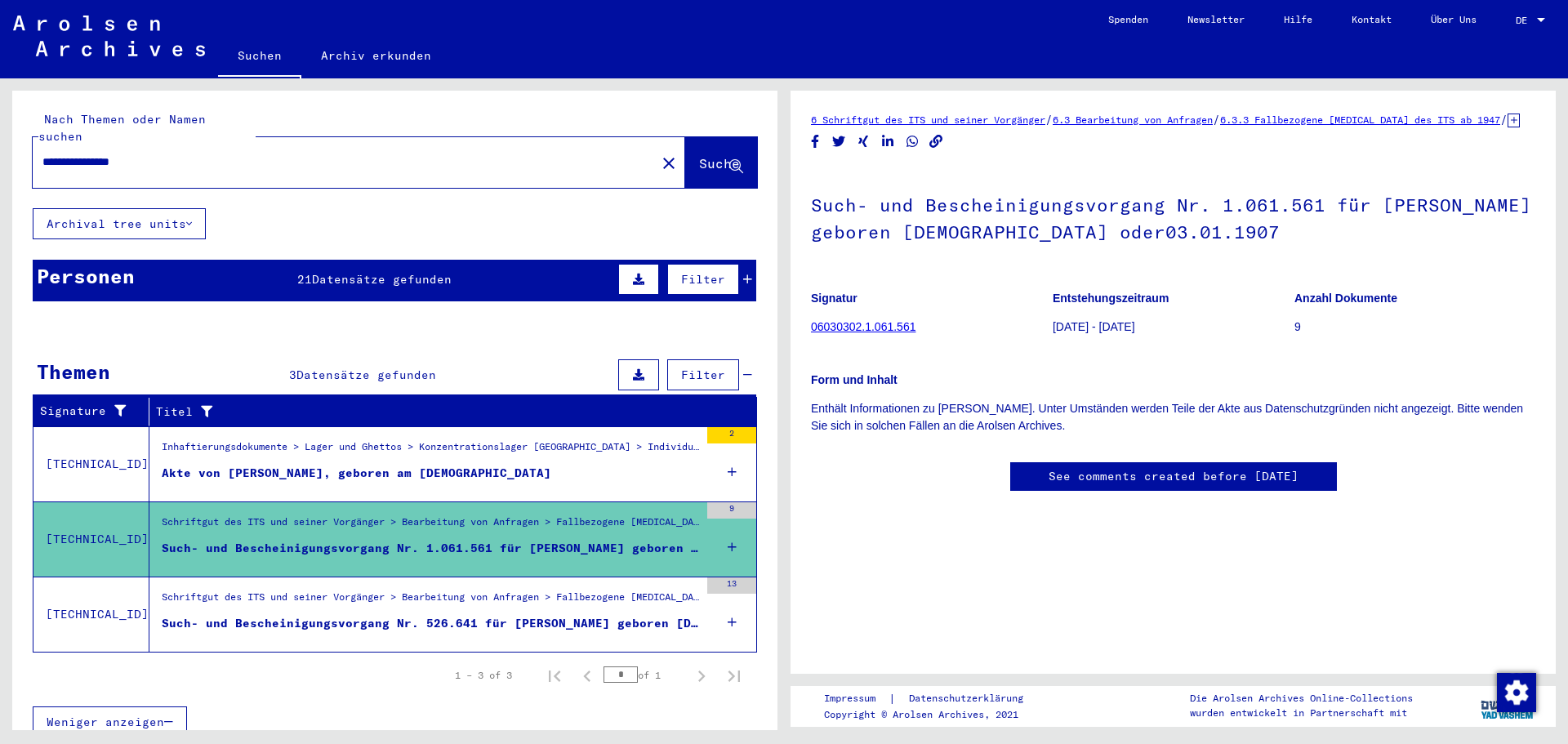
click at [534, 442] on div "Inhaftierungsdokumente > Lager und Ghettos > Konzentrationslager [GEOGRAPHIC_DA…" at bounding box center [430, 451] width 537 height 23
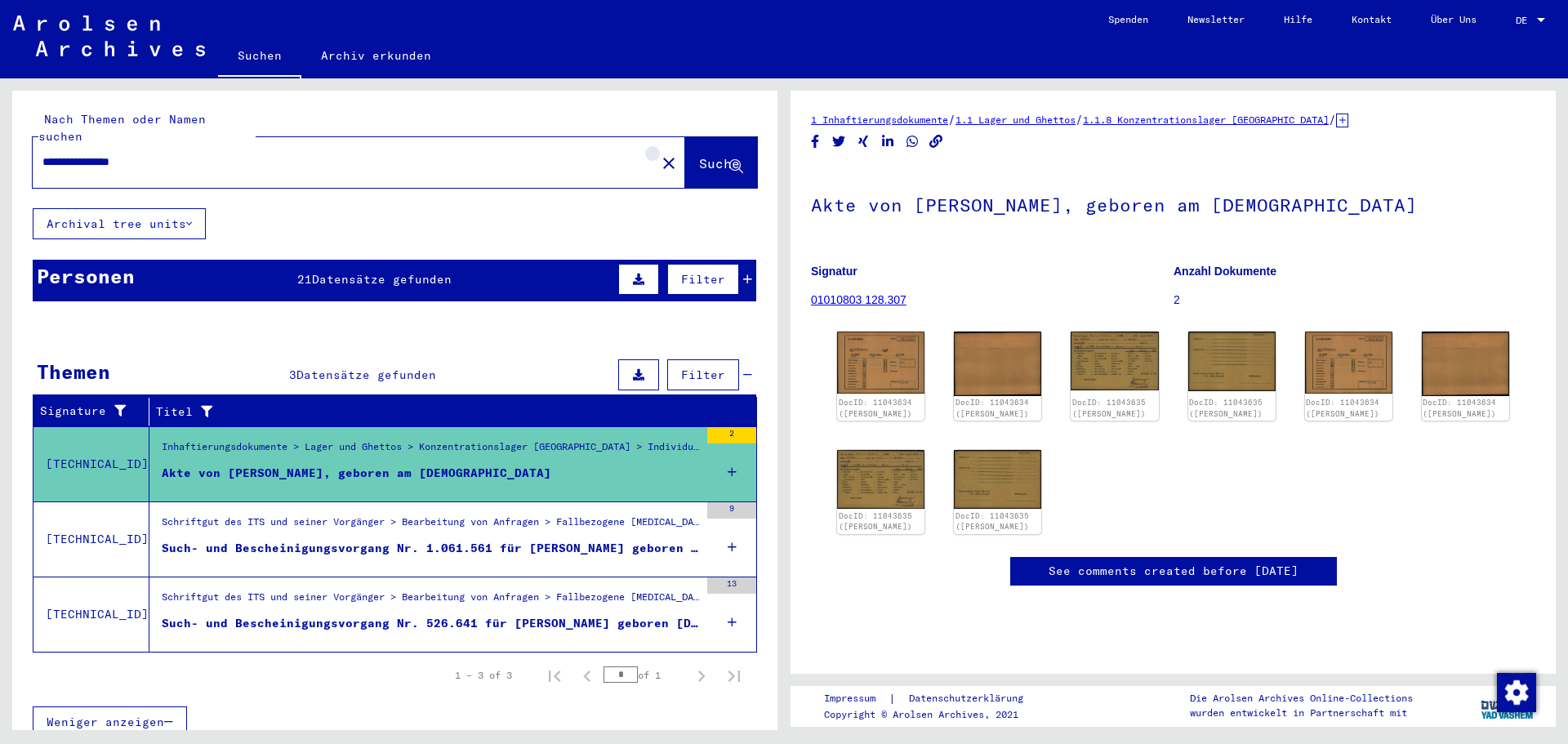
click at [659, 154] on mat-icon "close" at bounding box center [668, 163] width 19 height 19
